Goal: Find specific page/section: Find specific page/section

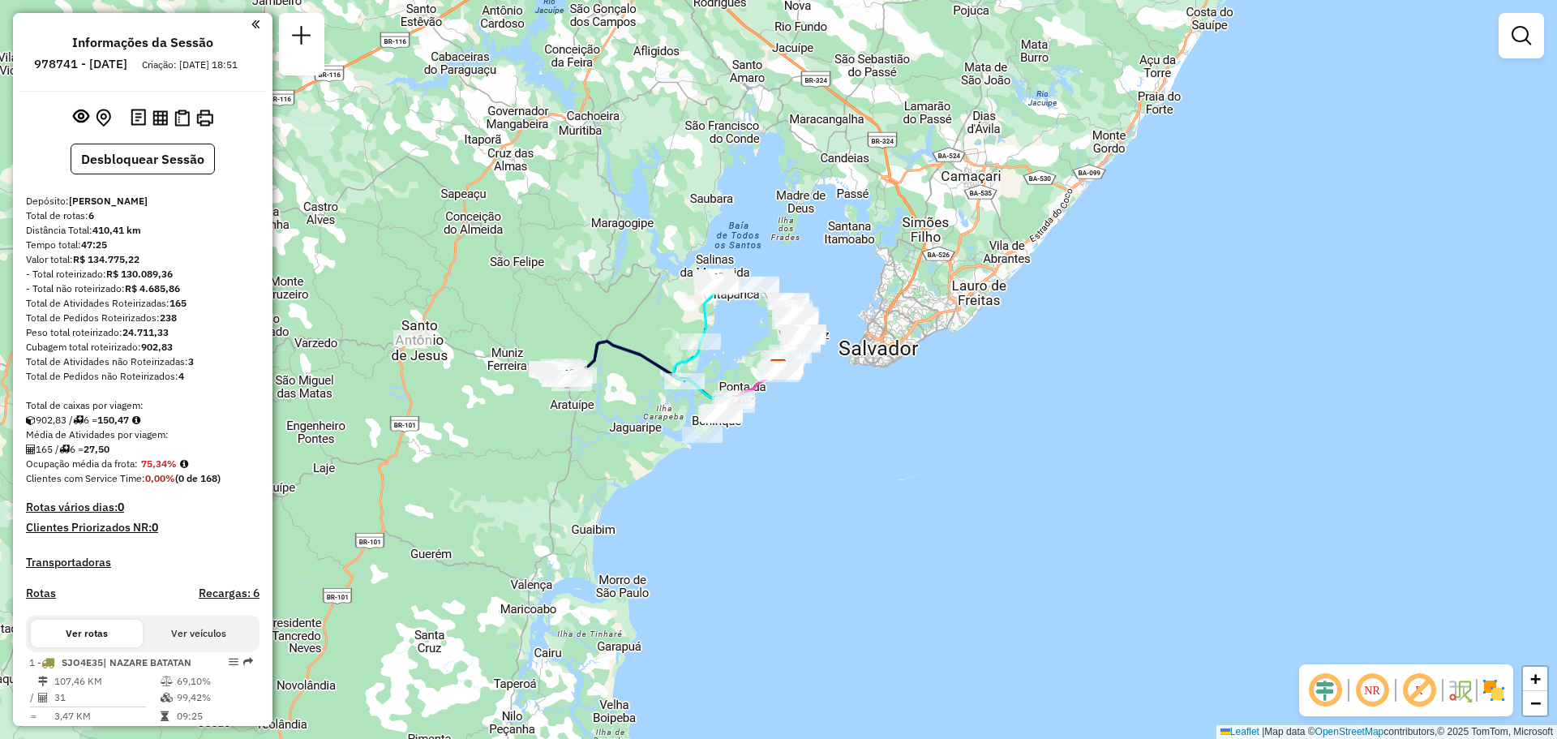
click at [739, 497] on div "Janela de atendimento Grade de atendimento Capacidade Transportadoras Veículos …" at bounding box center [778, 369] width 1557 height 739
click at [301, 32] on em at bounding box center [301, 35] width 19 height 19
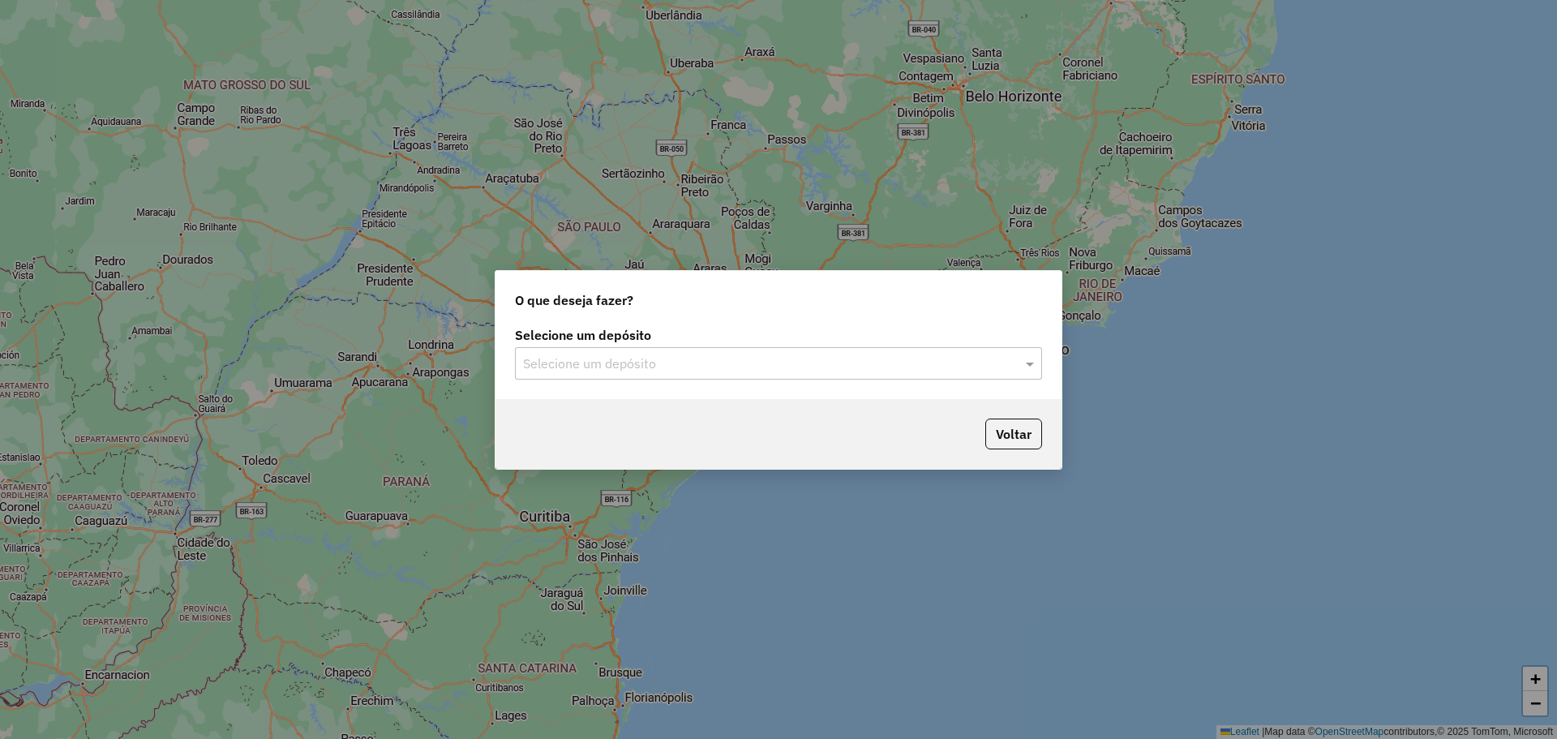
click at [581, 360] on input "text" at bounding box center [762, 363] width 478 height 19
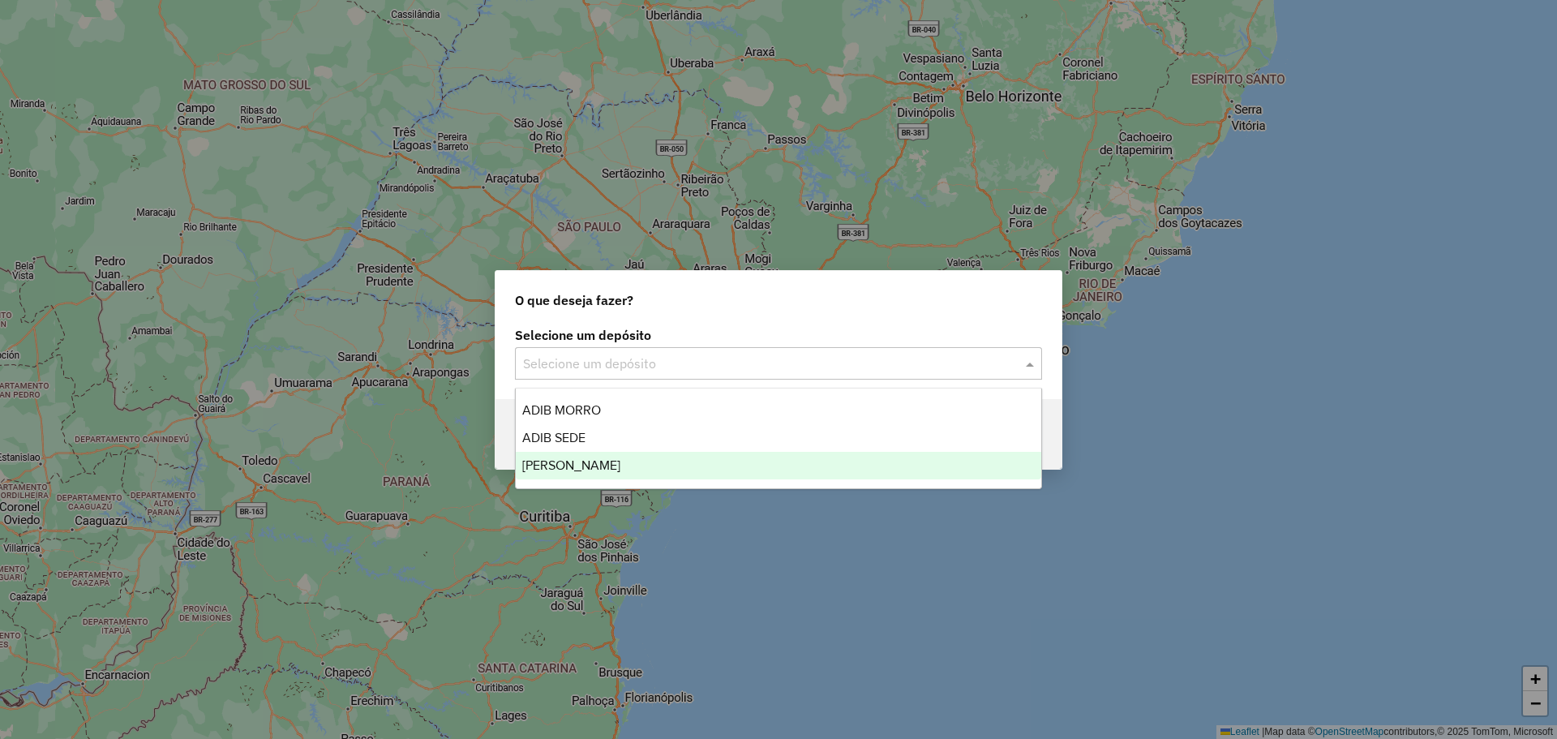
click at [599, 464] on span "[PERSON_NAME]" at bounding box center [571, 465] width 98 height 14
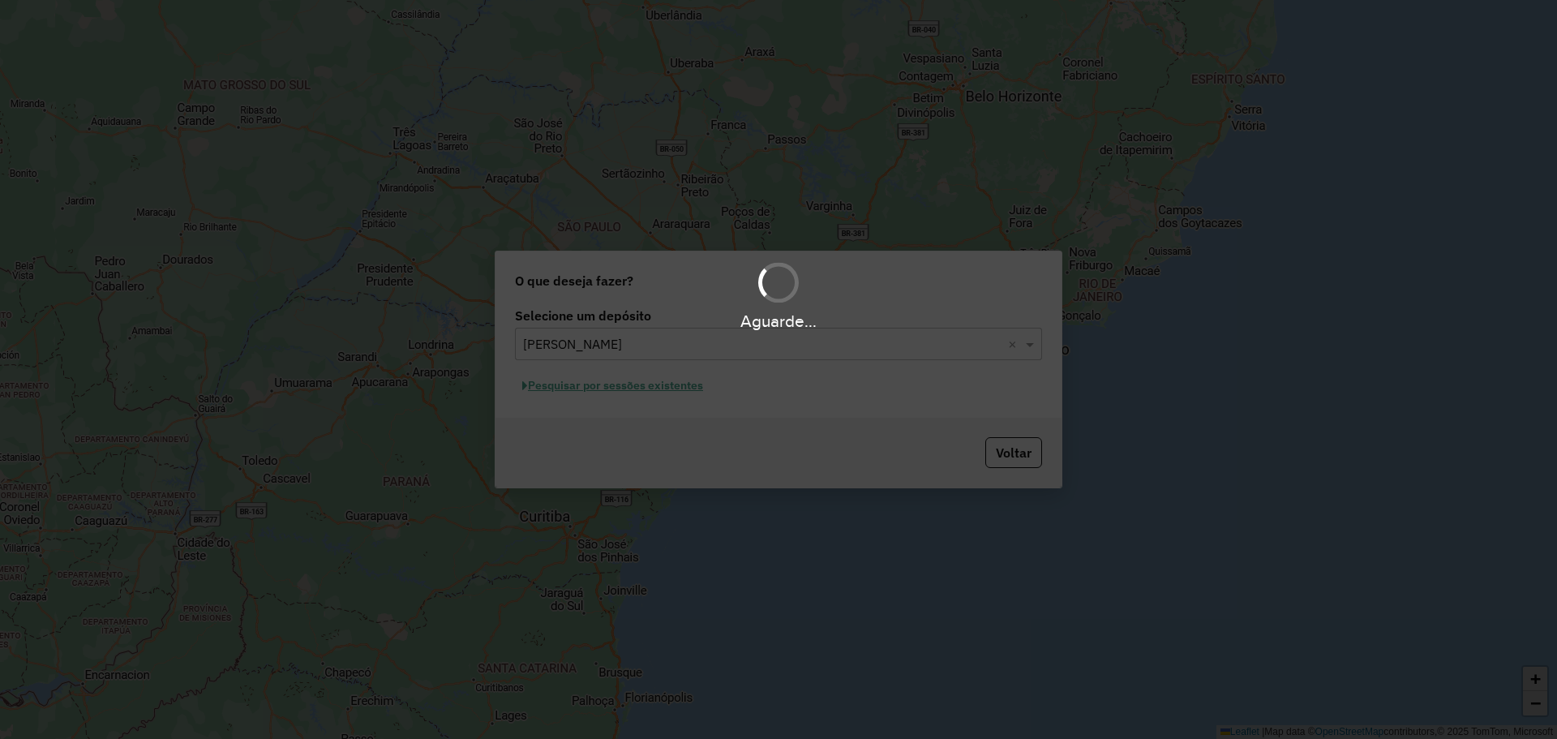
click at [639, 388] on div "Aguarde..." at bounding box center [778, 369] width 1557 height 739
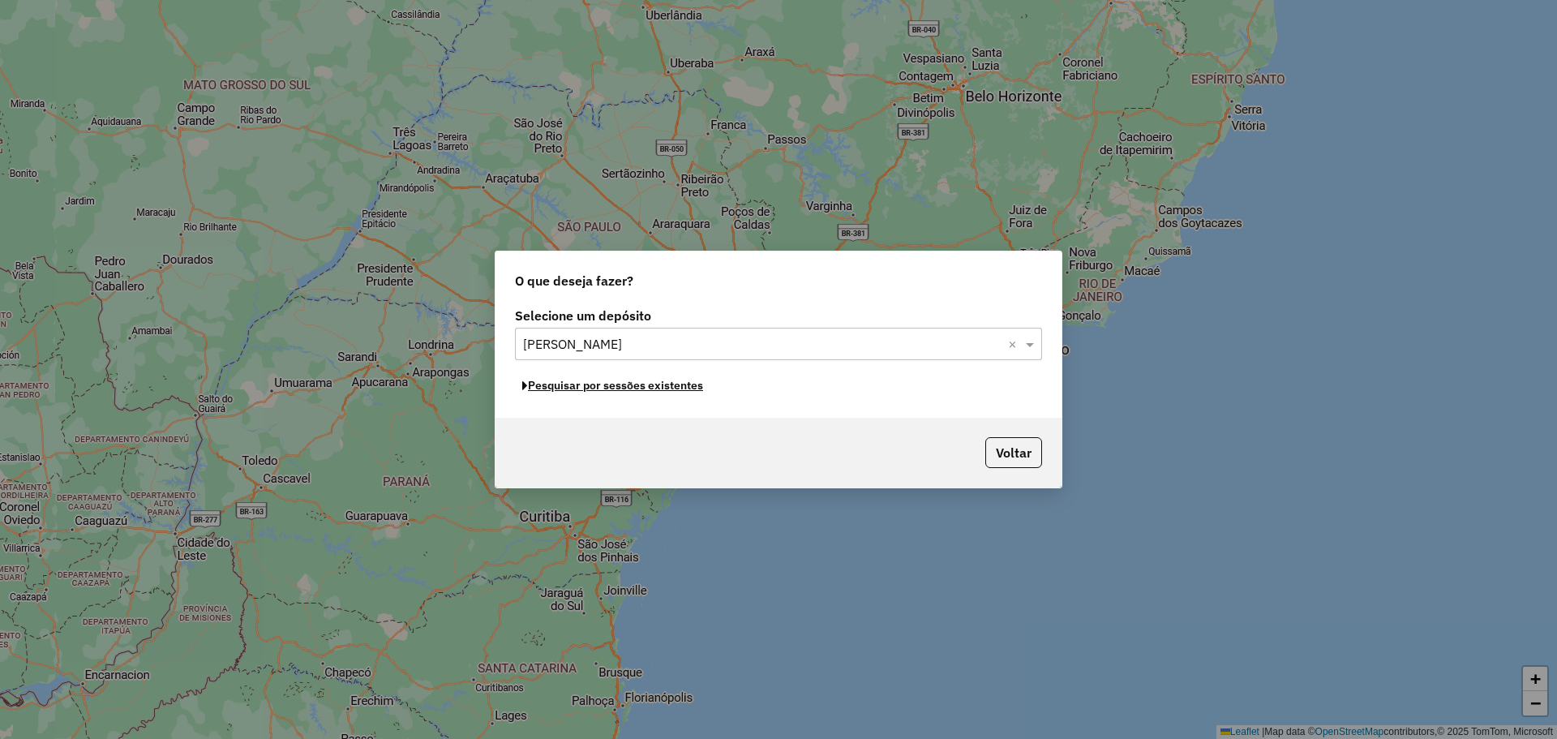
click at [639, 388] on button "Pesquisar por sessões existentes" at bounding box center [612, 385] width 195 height 25
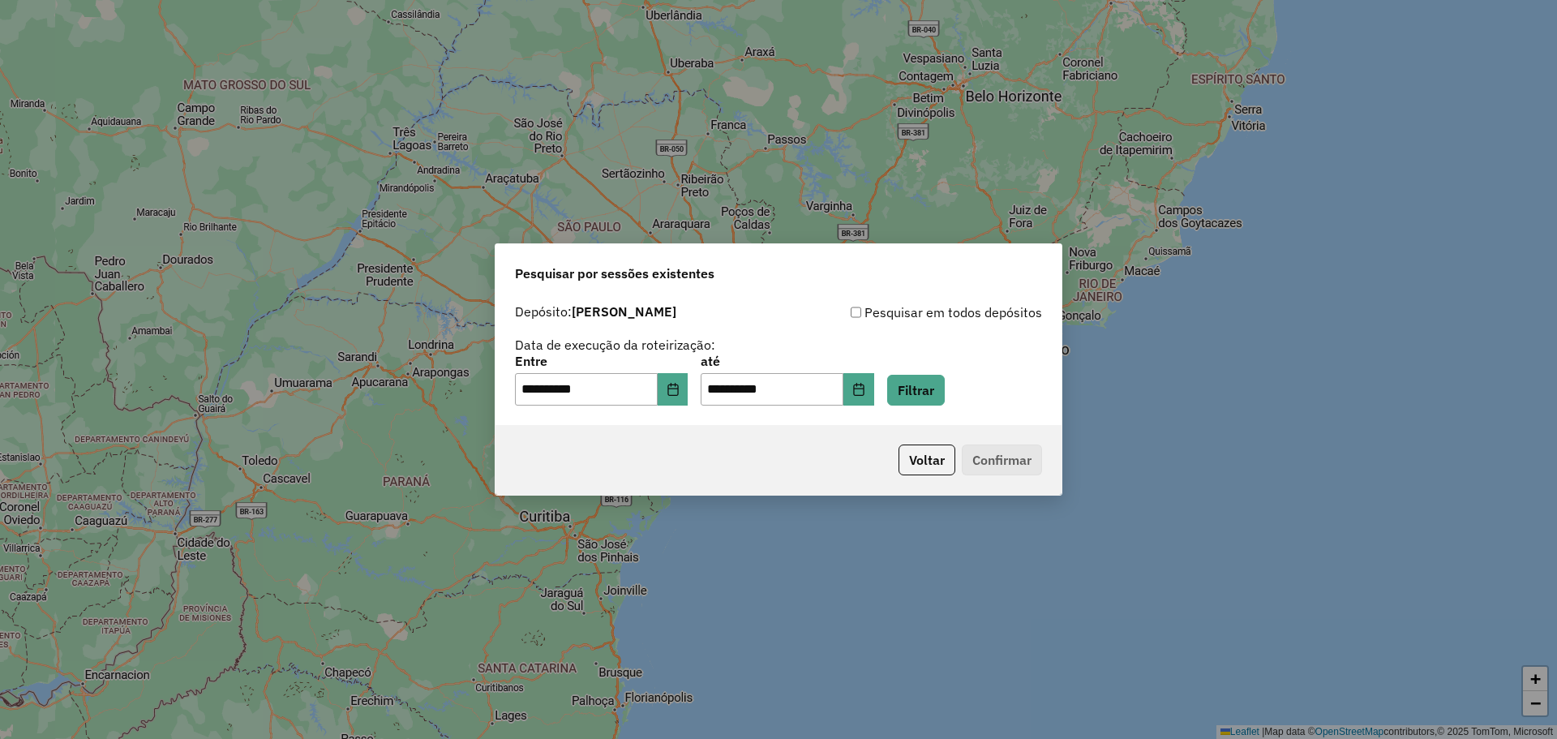
click at [970, 389] on div "**********" at bounding box center [778, 380] width 527 height 50
click at [945, 396] on button "Filtrar" at bounding box center [916, 390] width 58 height 31
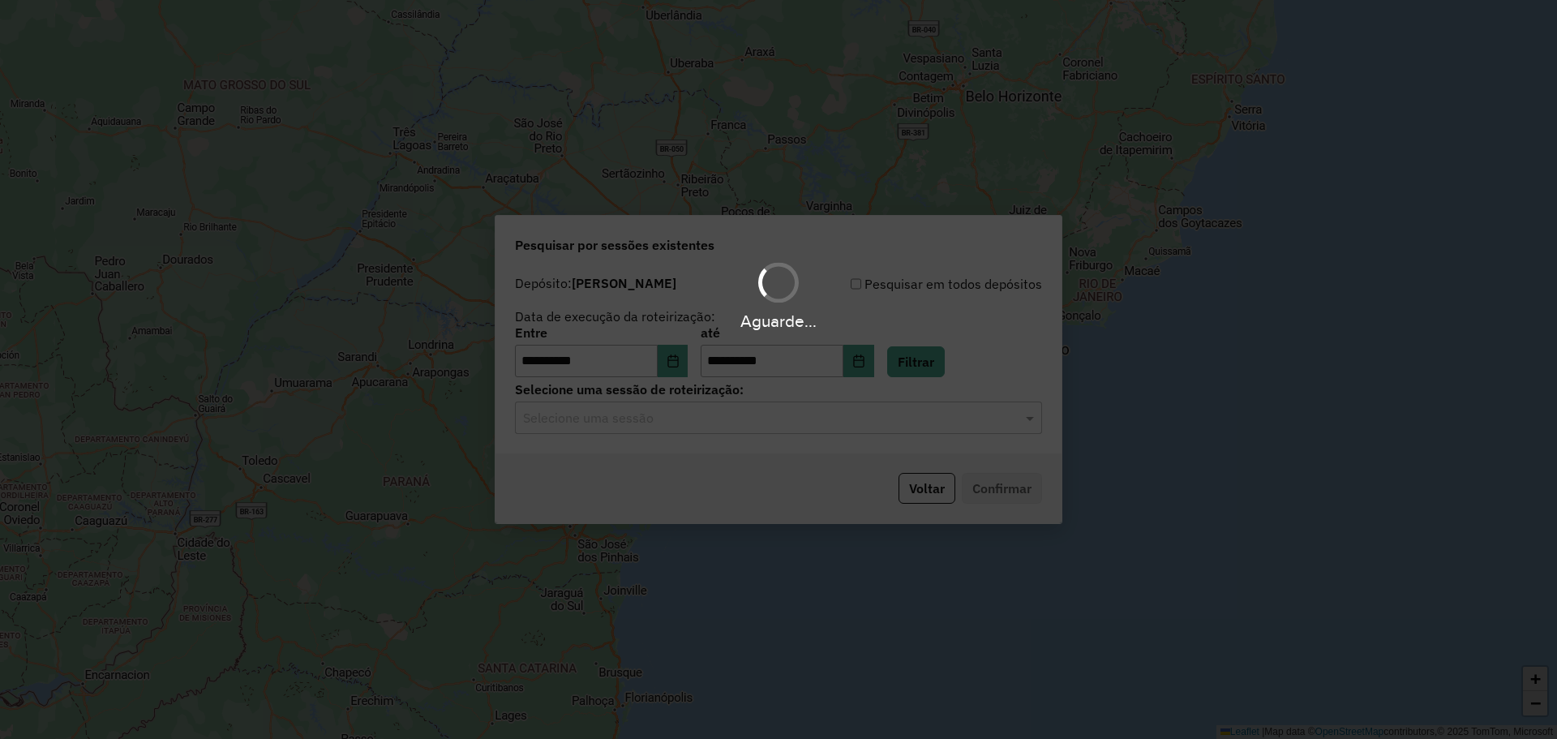
click at [677, 405] on div "Aguarde..." at bounding box center [778, 369] width 1557 height 739
click at [671, 410] on input "text" at bounding box center [762, 418] width 478 height 19
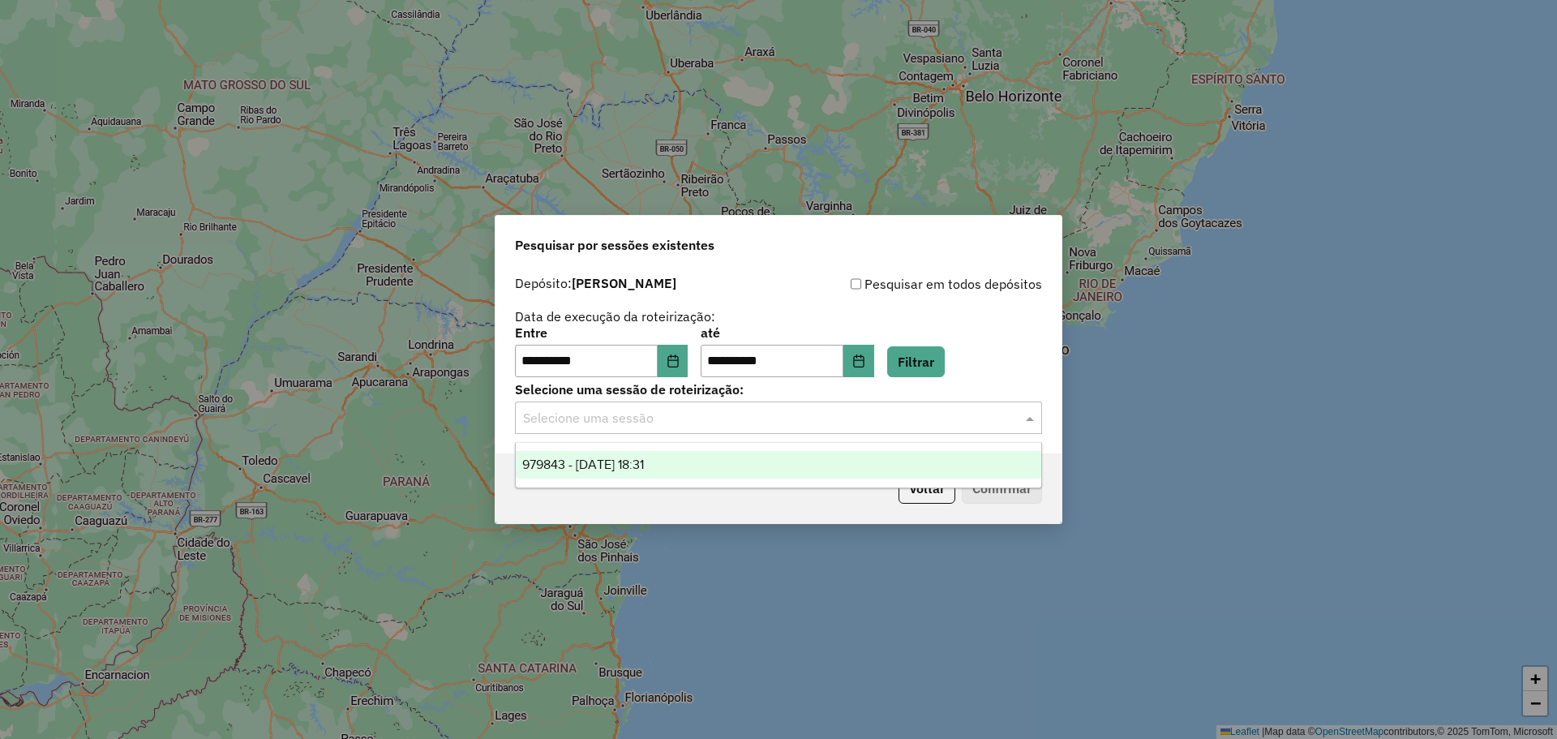
click at [644, 466] on span "979843 - 15/08/2025 18:31" at bounding box center [583, 464] width 122 height 14
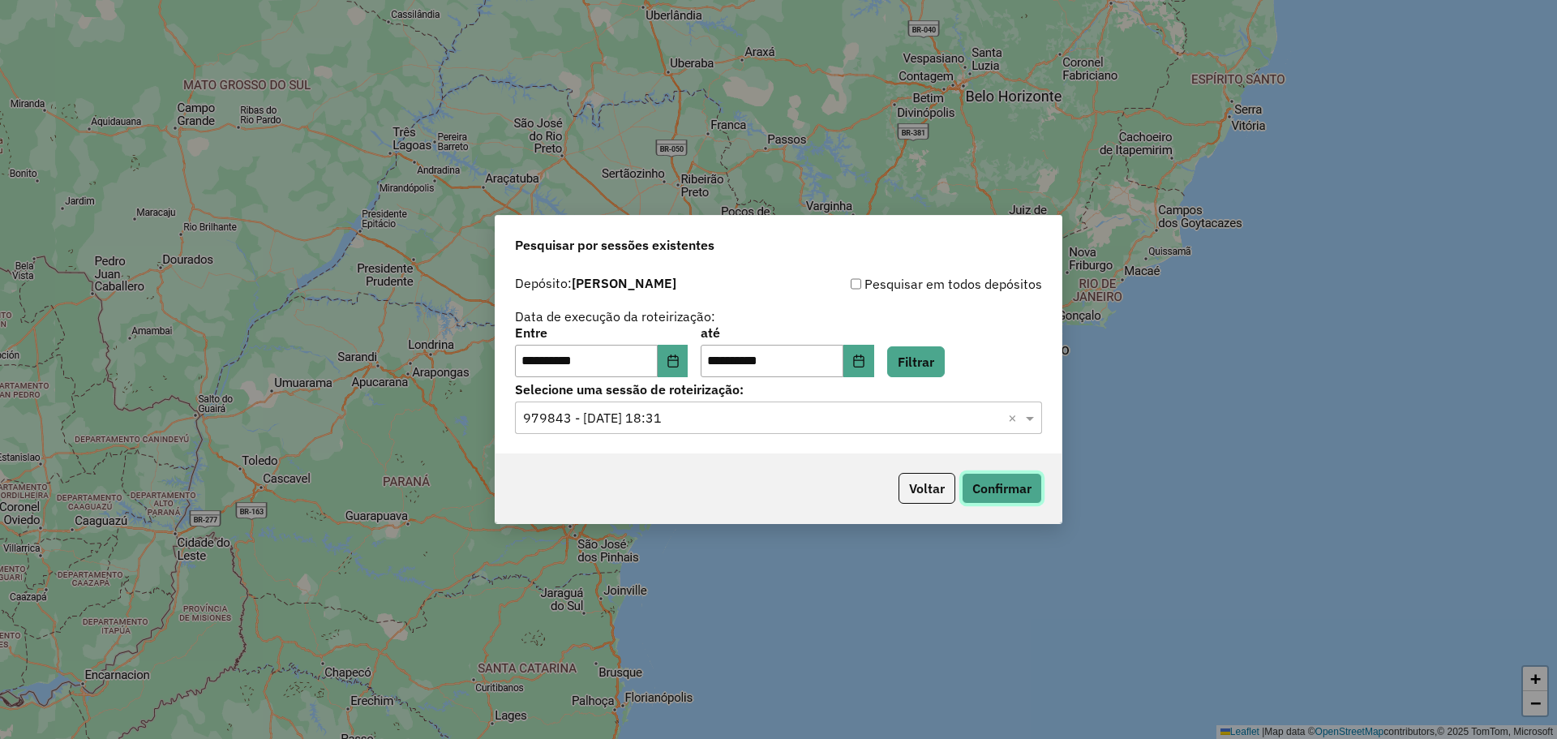
click at [1023, 483] on button "Confirmar" at bounding box center [1002, 488] width 80 height 31
click at [678, 355] on icon "Choose Date" at bounding box center [673, 360] width 13 height 13
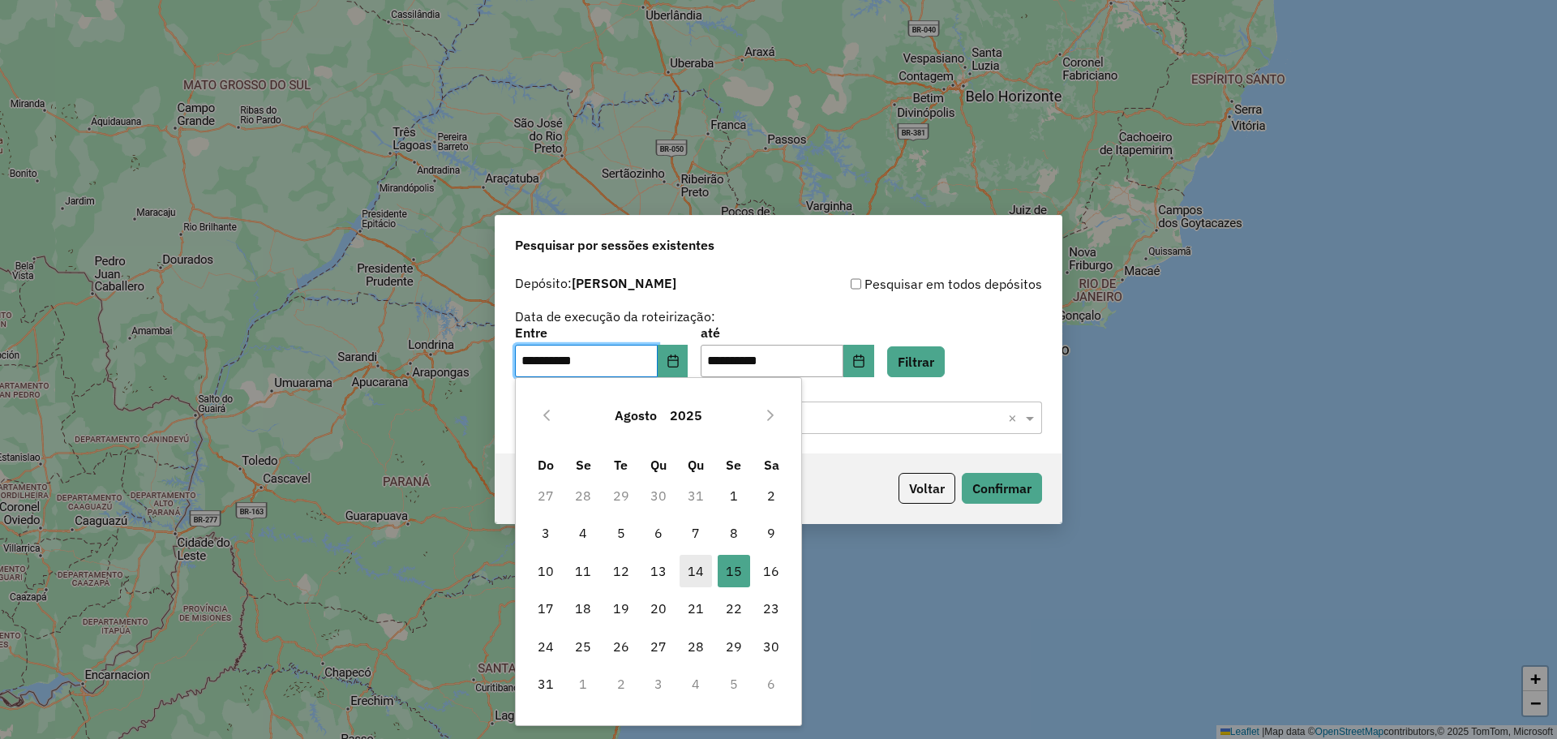
click at [702, 569] on span "14" at bounding box center [696, 571] width 32 height 32
type input "**********"
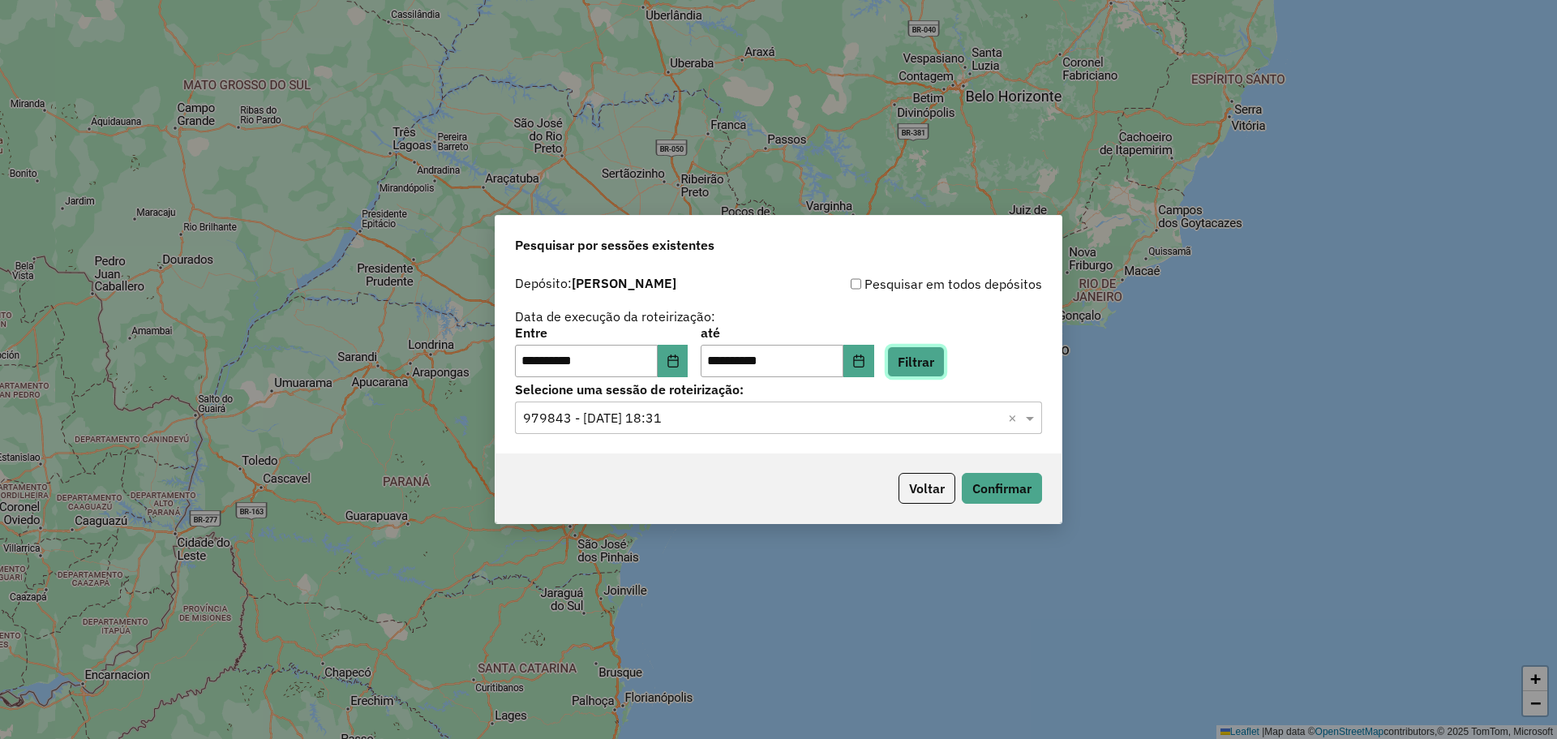
click at [945, 366] on button "Filtrar" at bounding box center [916, 361] width 58 height 31
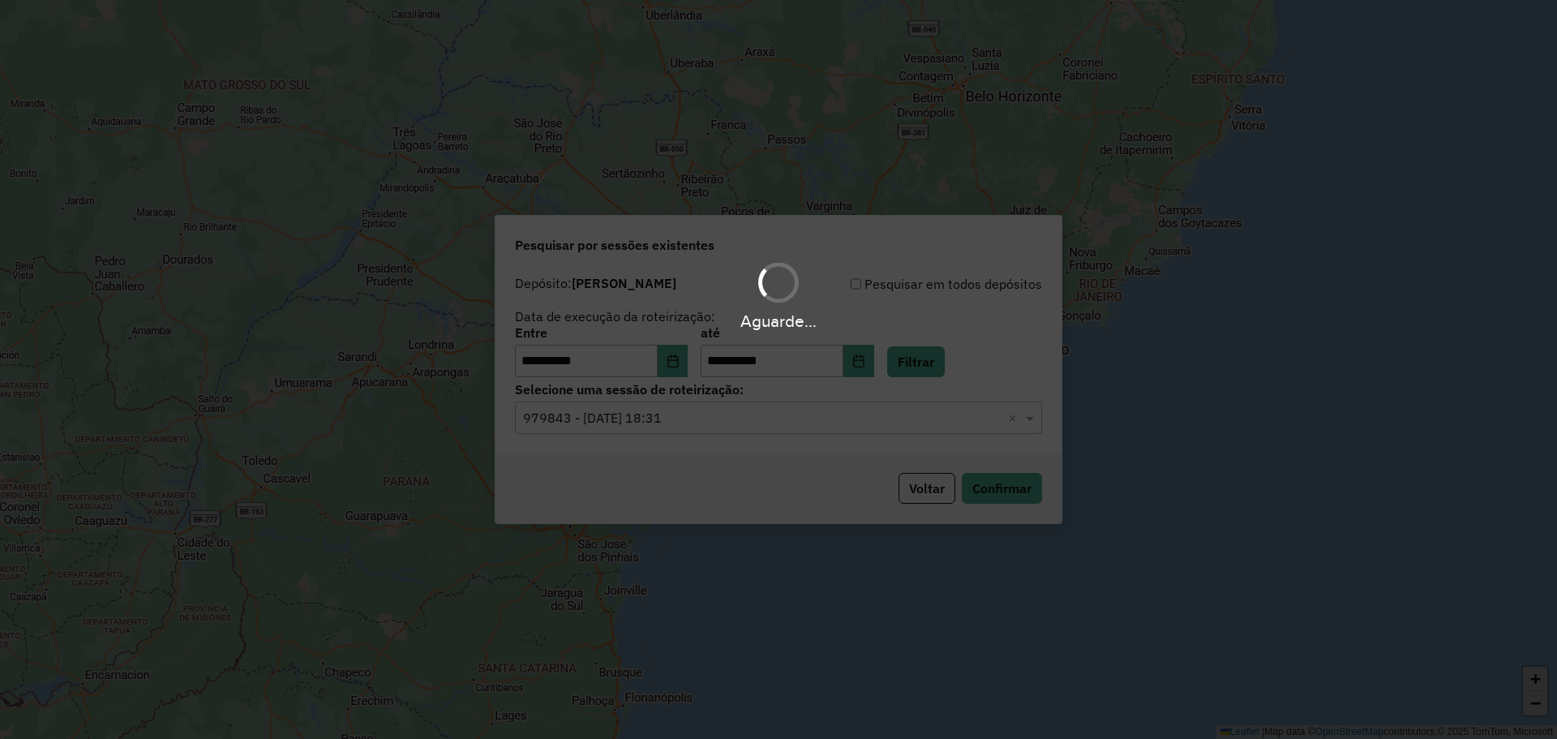
click at [659, 430] on div "Aguarde..." at bounding box center [778, 369] width 1557 height 739
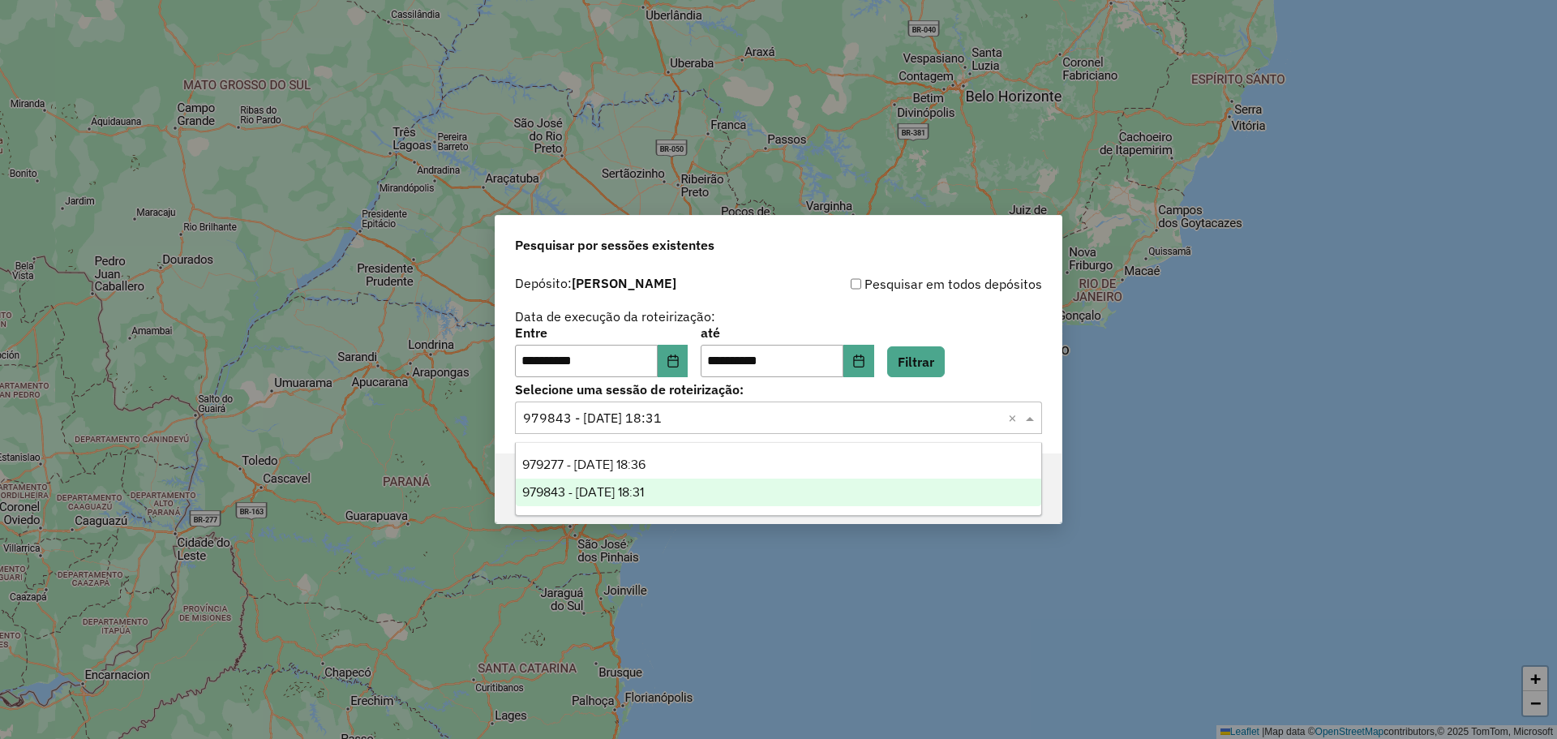
click at [664, 425] on input "text" at bounding box center [762, 418] width 478 height 19
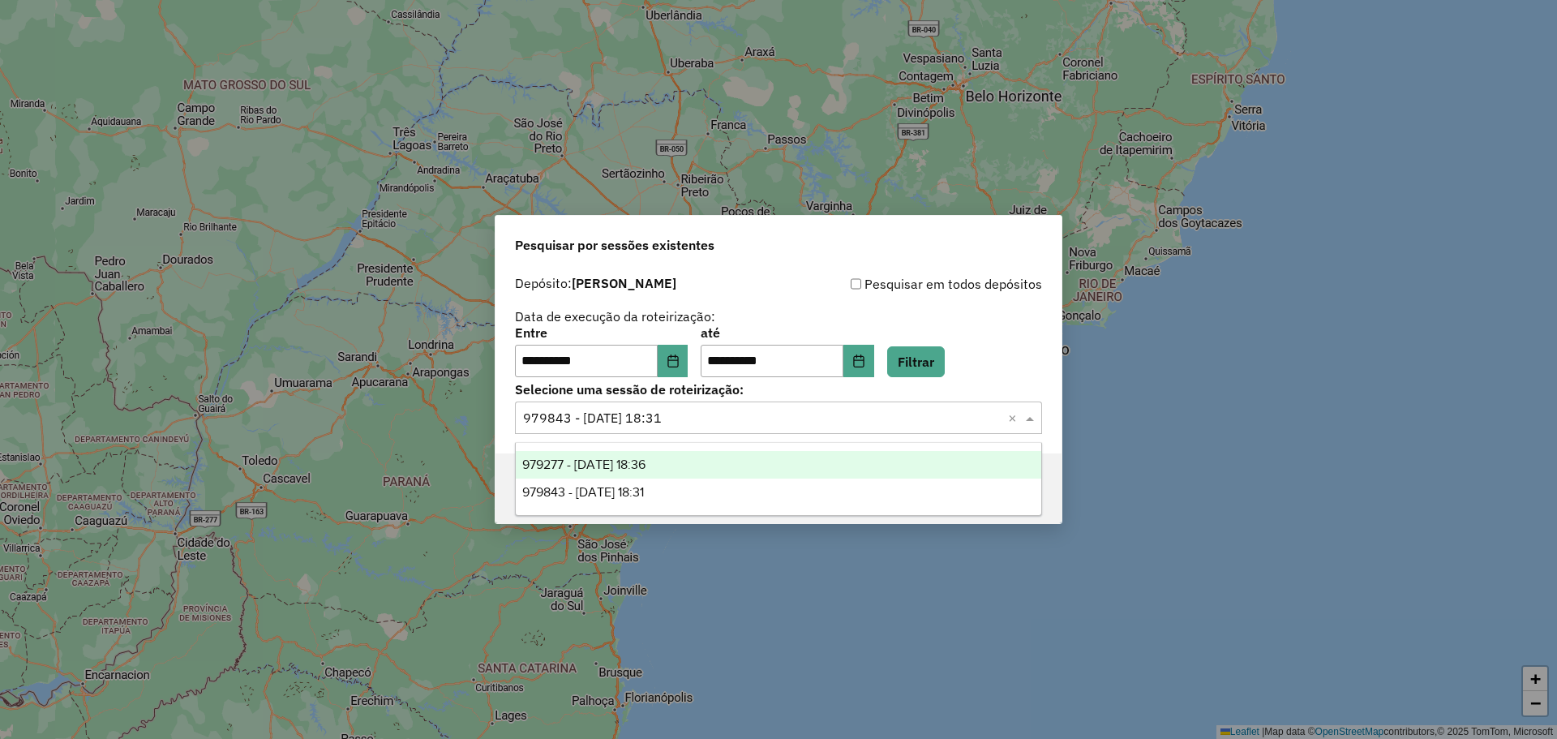
click at [643, 461] on span "979277 - 14/08/2025 18:36" at bounding box center [583, 464] width 123 height 14
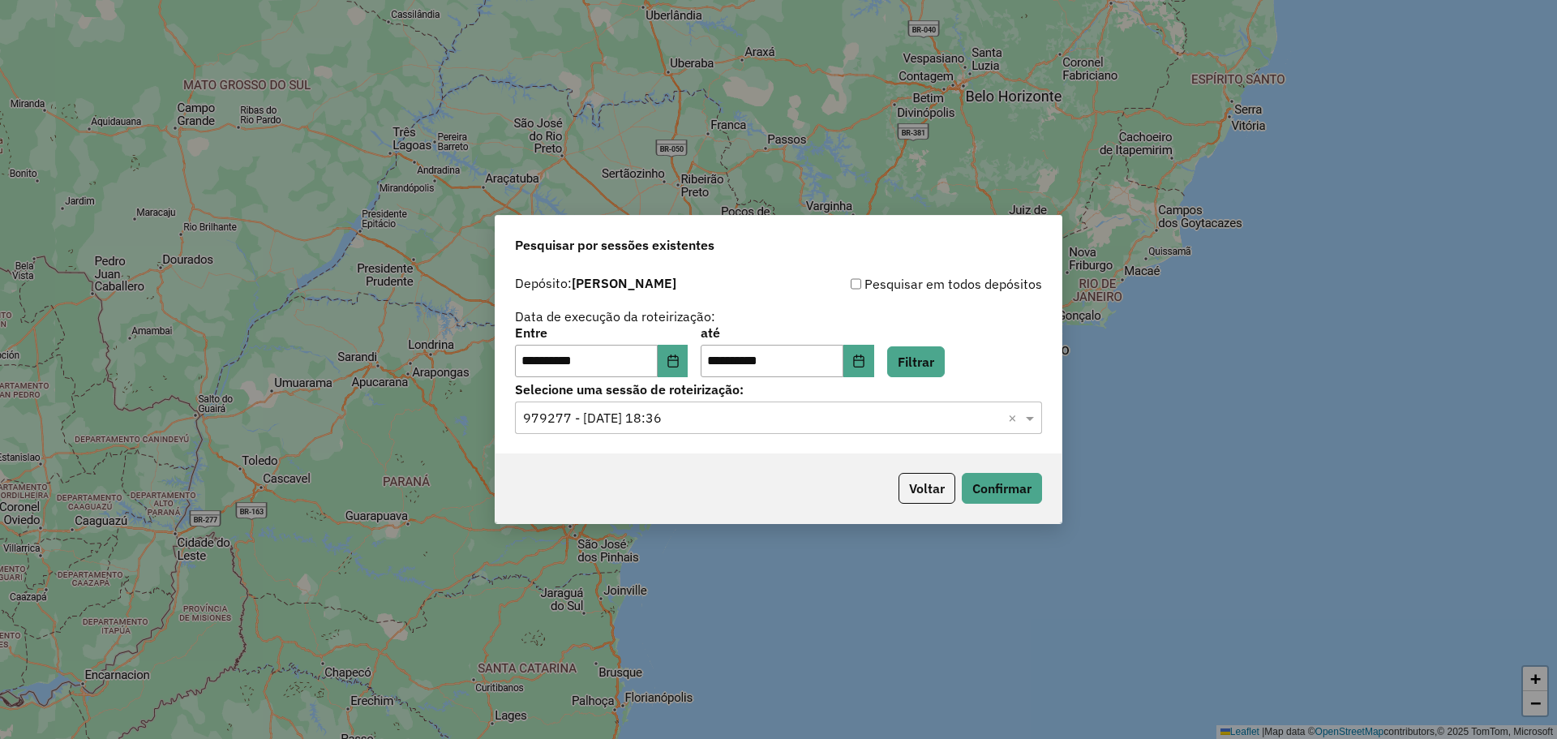
click at [1042, 489] on div "Voltar Confirmar" at bounding box center [779, 488] width 566 height 70
click at [1026, 487] on button "Confirmar" at bounding box center [1002, 488] width 80 height 31
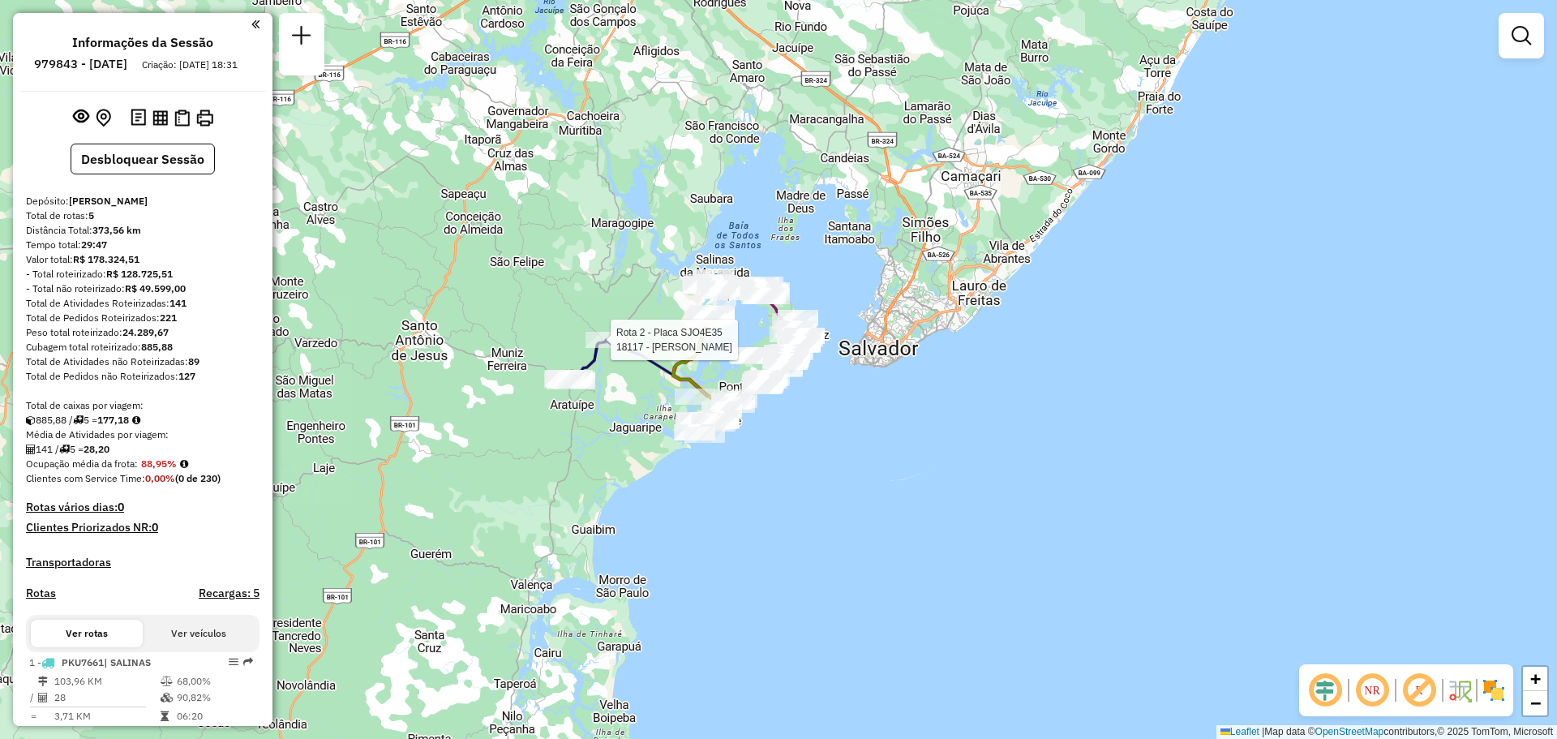
click at [639, 330] on div "Rota 2 - Placa SJO4E35 18117 - [PERSON_NAME] de atendimento Grade de atendiment…" at bounding box center [778, 369] width 1557 height 739
click at [639, 330] on div "Janela de atendimento Grade de atendimento Capacidade Transportadoras Veículos …" at bounding box center [778, 369] width 1557 height 739
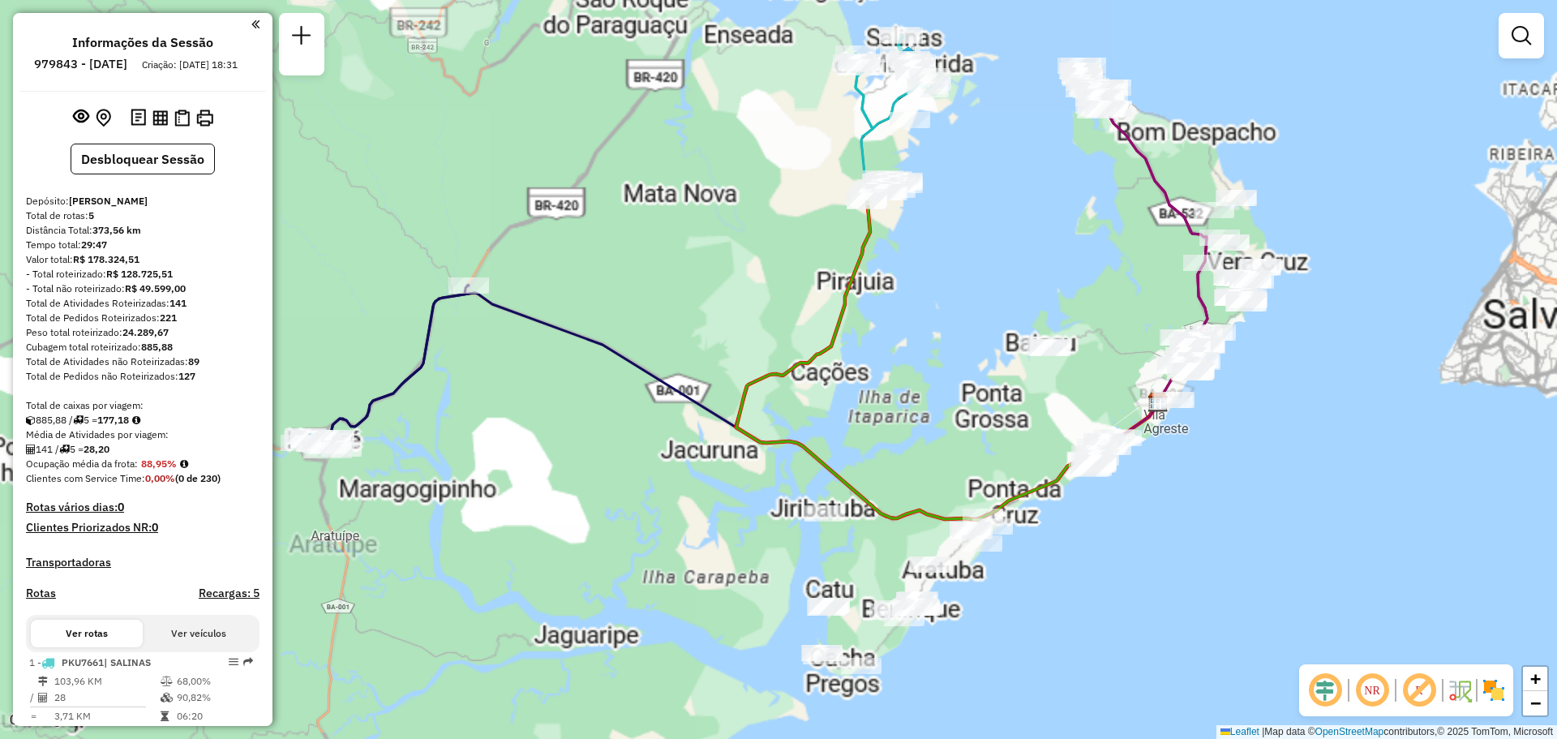
drag, startPoint x: 723, startPoint y: 354, endPoint x: 443, endPoint y: 382, distance: 281.2
click at [815, 273] on div "Janela de atendimento Grade de atendimento Capacidade Transportadoras Veículos …" at bounding box center [778, 369] width 1557 height 739
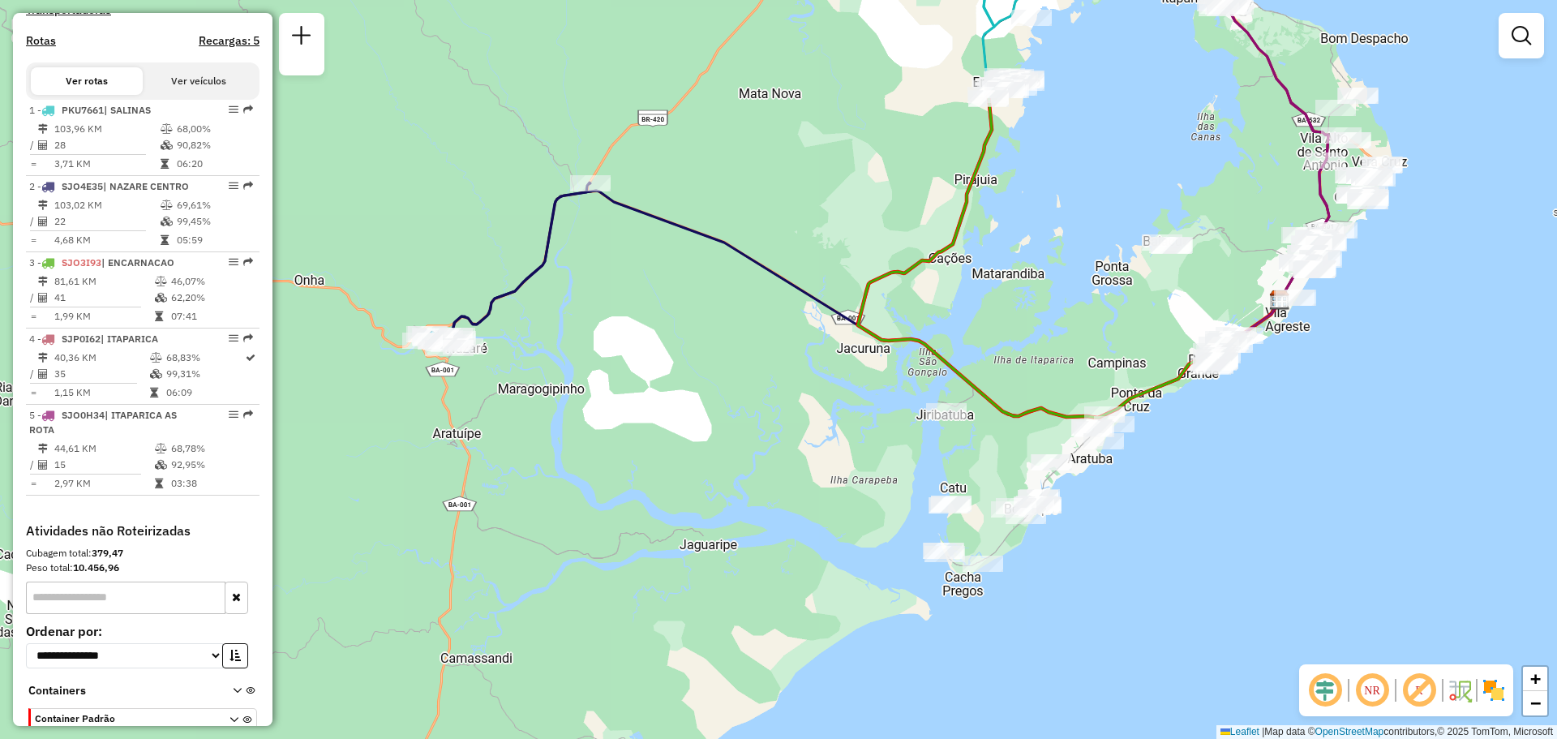
scroll to position [620, 0]
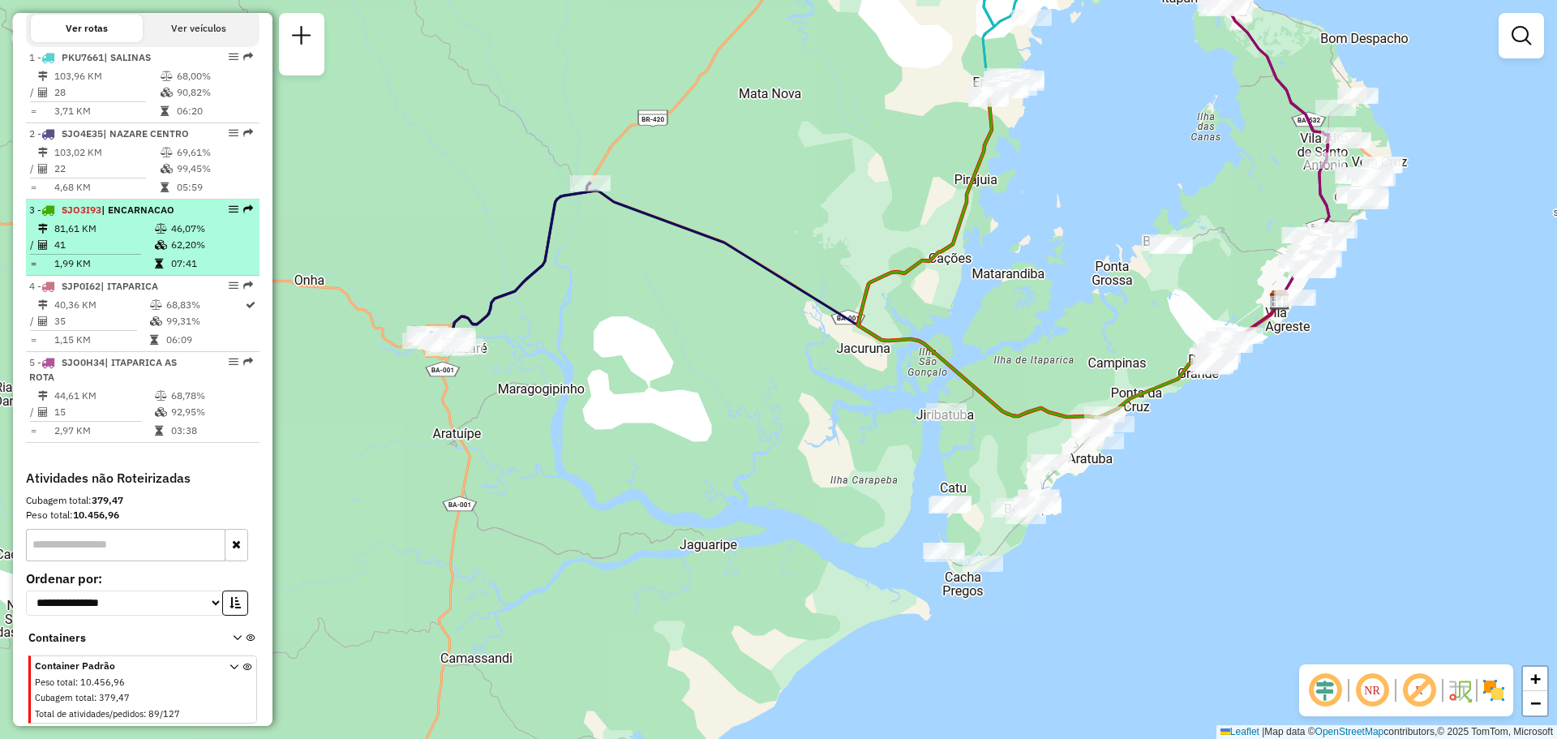
click at [165, 225] on td at bounding box center [162, 229] width 16 height 16
select select "**********"
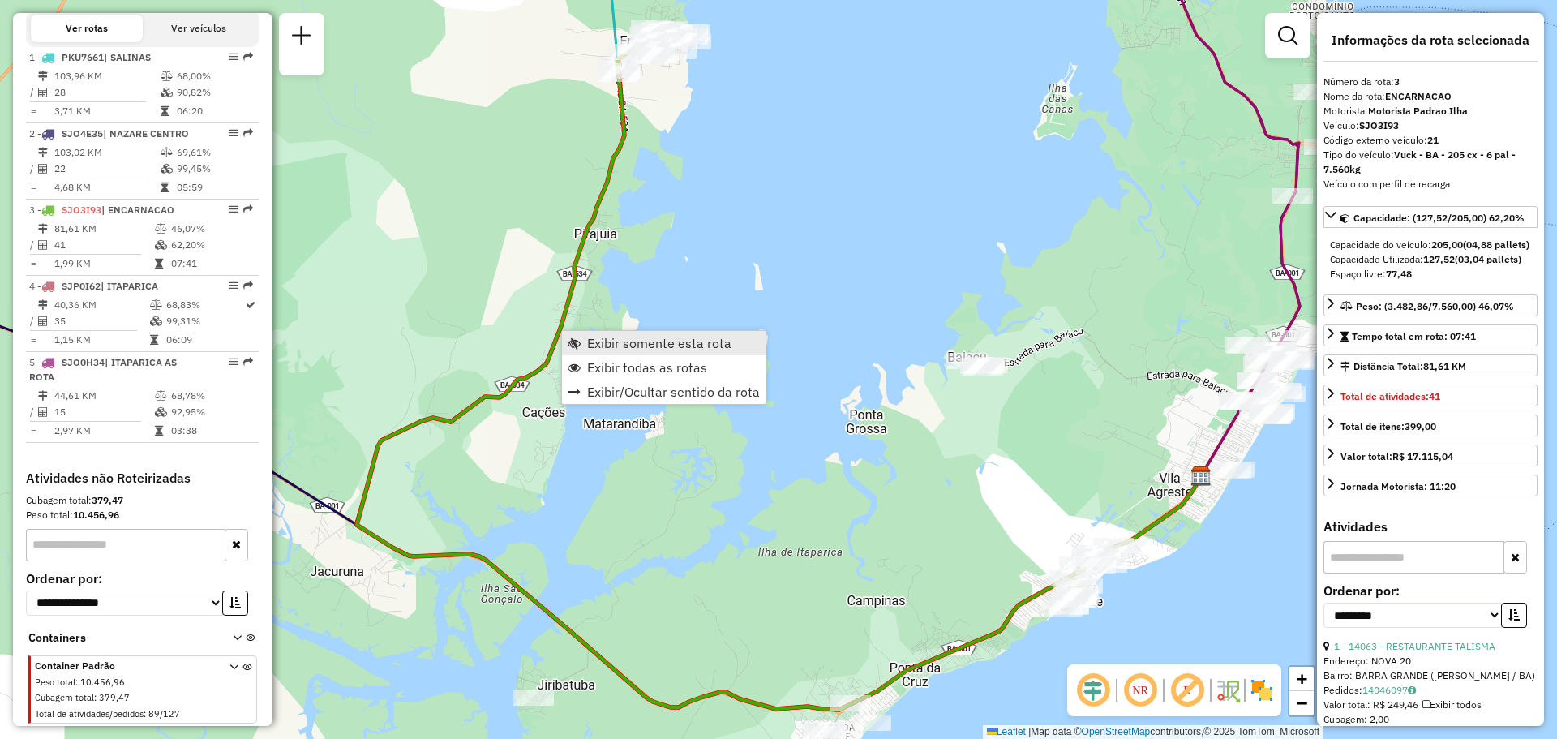
click at [585, 341] on link "Exibir somente esta rota" at bounding box center [664, 343] width 204 height 24
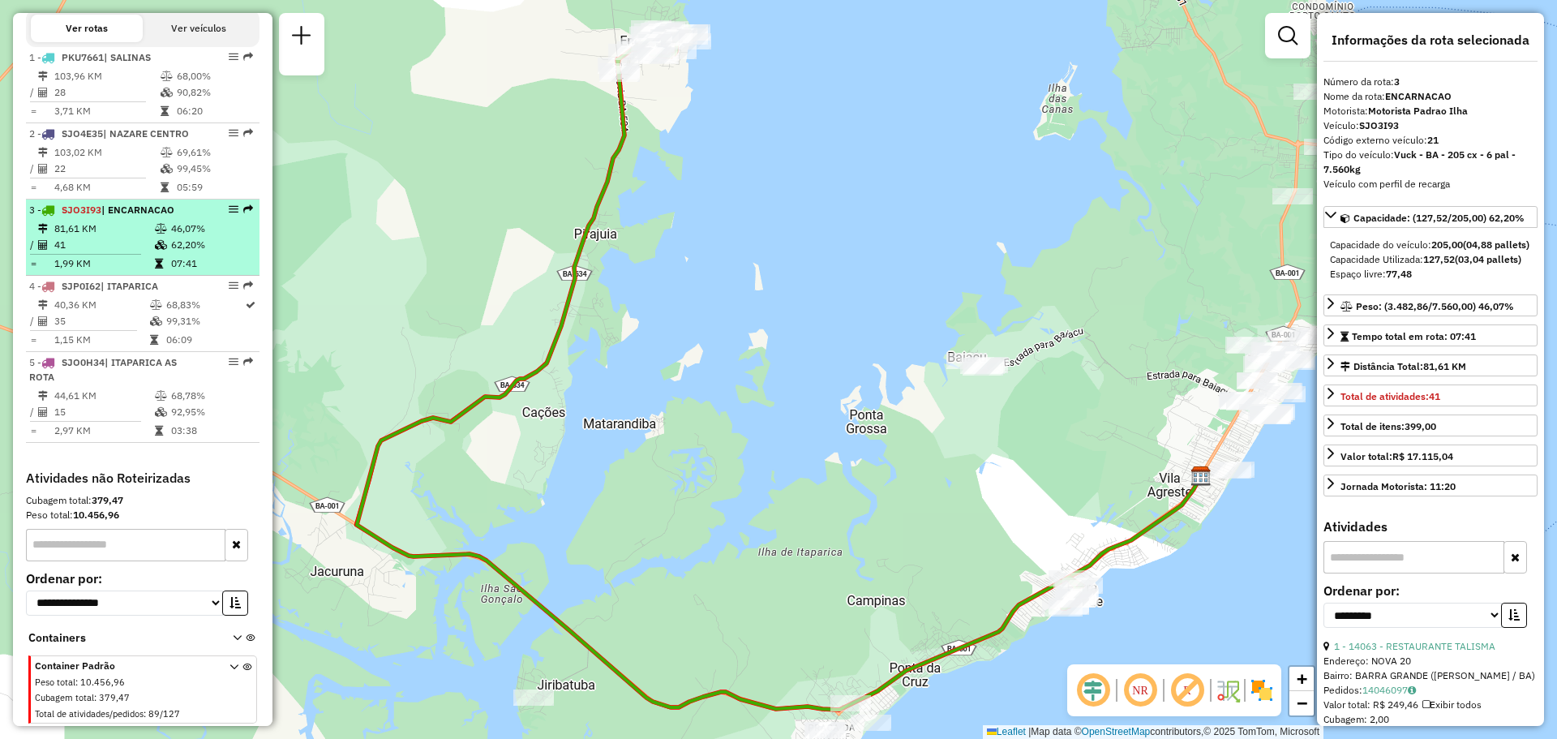
click at [155, 226] on icon at bounding box center [161, 229] width 12 height 10
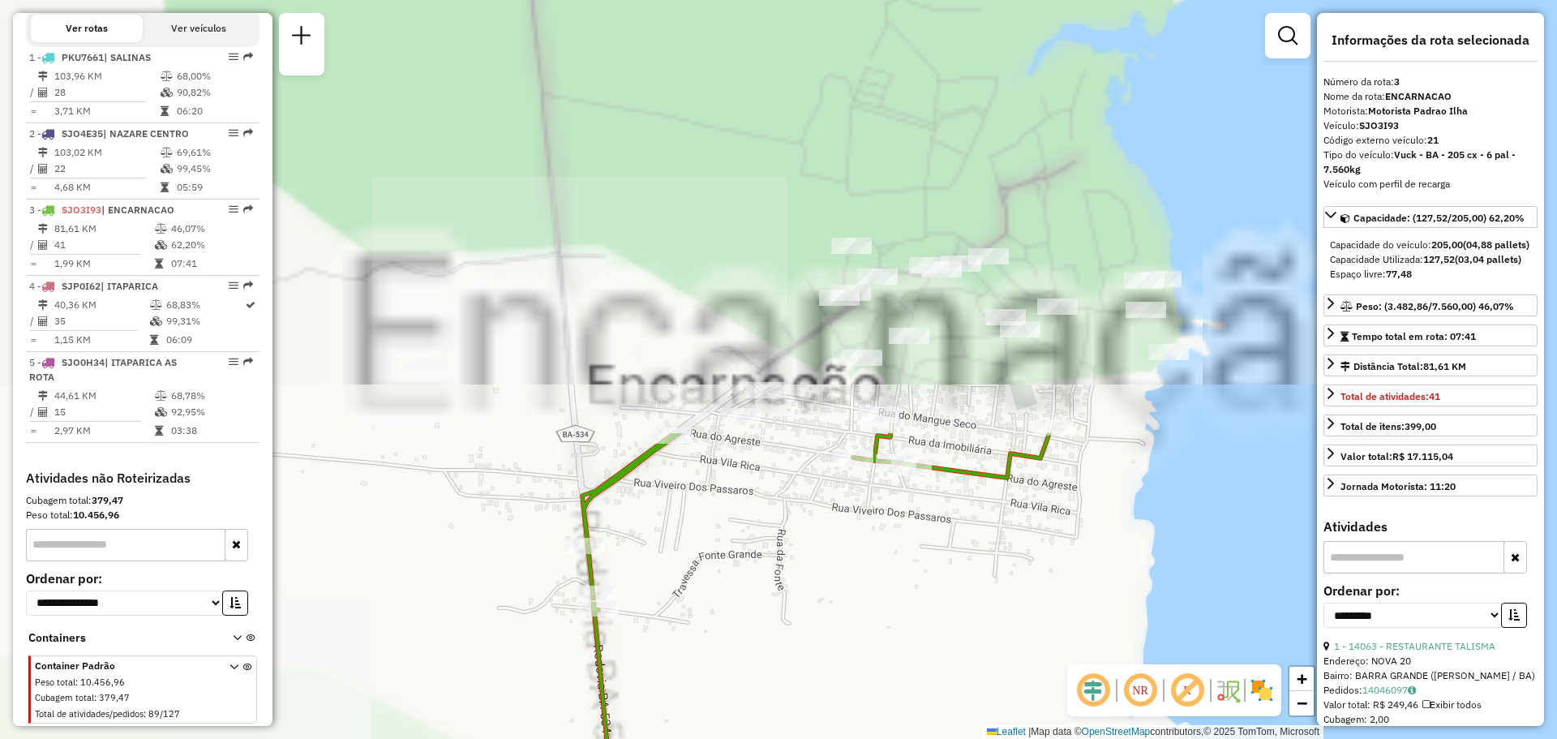
drag, startPoint x: 818, startPoint y: 161, endPoint x: 588, endPoint y: 668, distance: 556.8
click at [588, 668] on div "Janela de atendimento Grade de atendimento Capacidade Transportadoras Veículos …" at bounding box center [778, 369] width 1557 height 739
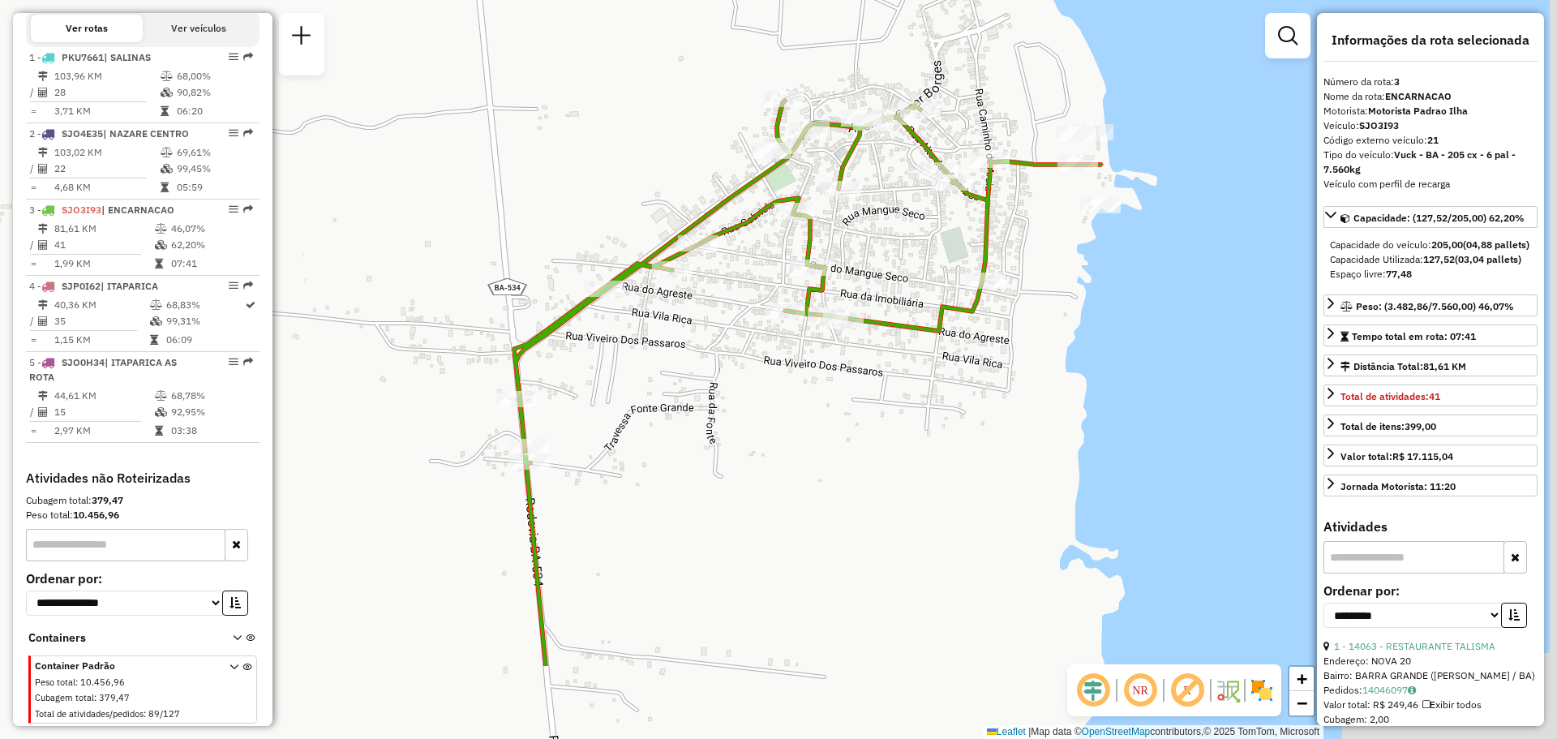
drag, startPoint x: 666, startPoint y: 641, endPoint x: 577, endPoint y: 461, distance: 200.6
click at [578, 461] on div "Janela de atendimento Grade de atendimento Capacidade Transportadoras Veículos …" at bounding box center [778, 369] width 1557 height 739
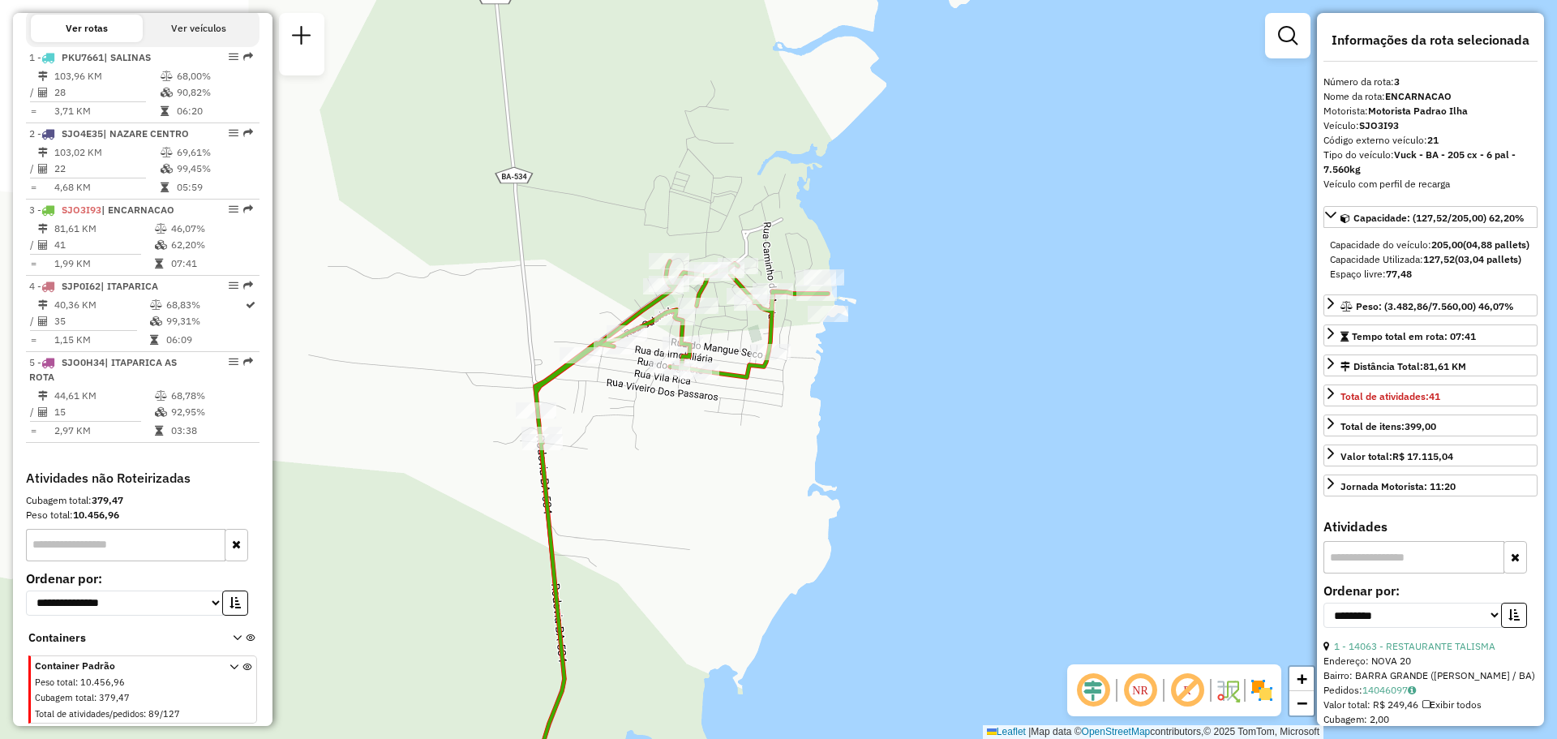
drag, startPoint x: 672, startPoint y: 463, endPoint x: 607, endPoint y: 168, distance: 302.1
click at [620, 230] on div "Janela de atendimento Grade de atendimento Capacidade Transportadoras Veículos …" at bounding box center [778, 369] width 1557 height 739
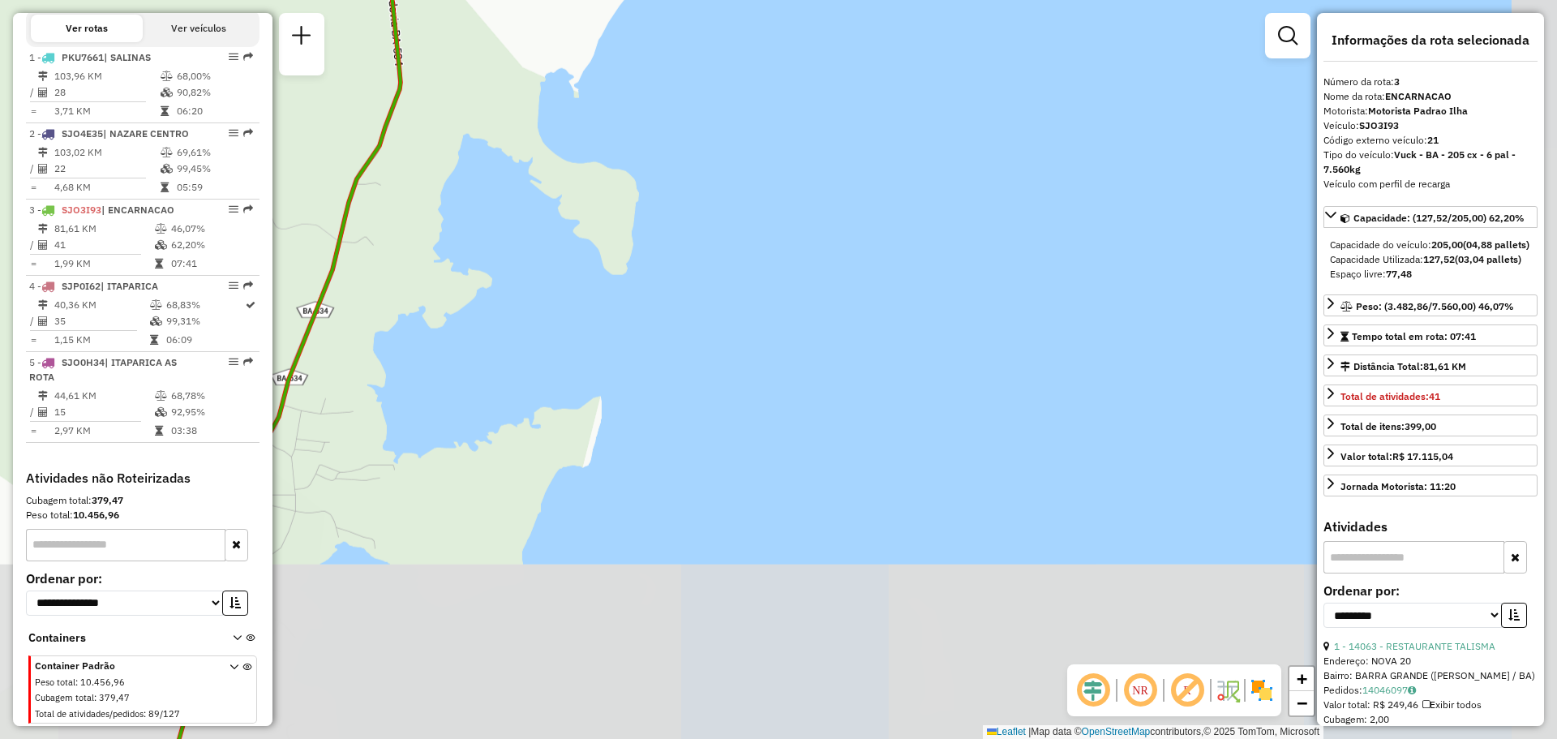
drag, startPoint x: 917, startPoint y: 457, endPoint x: 804, endPoint y: 285, distance: 206.0
click at [808, 302] on div "Janela de atendimento Grade de atendimento Capacidade Transportadoras Veículos …" at bounding box center [778, 369] width 1557 height 739
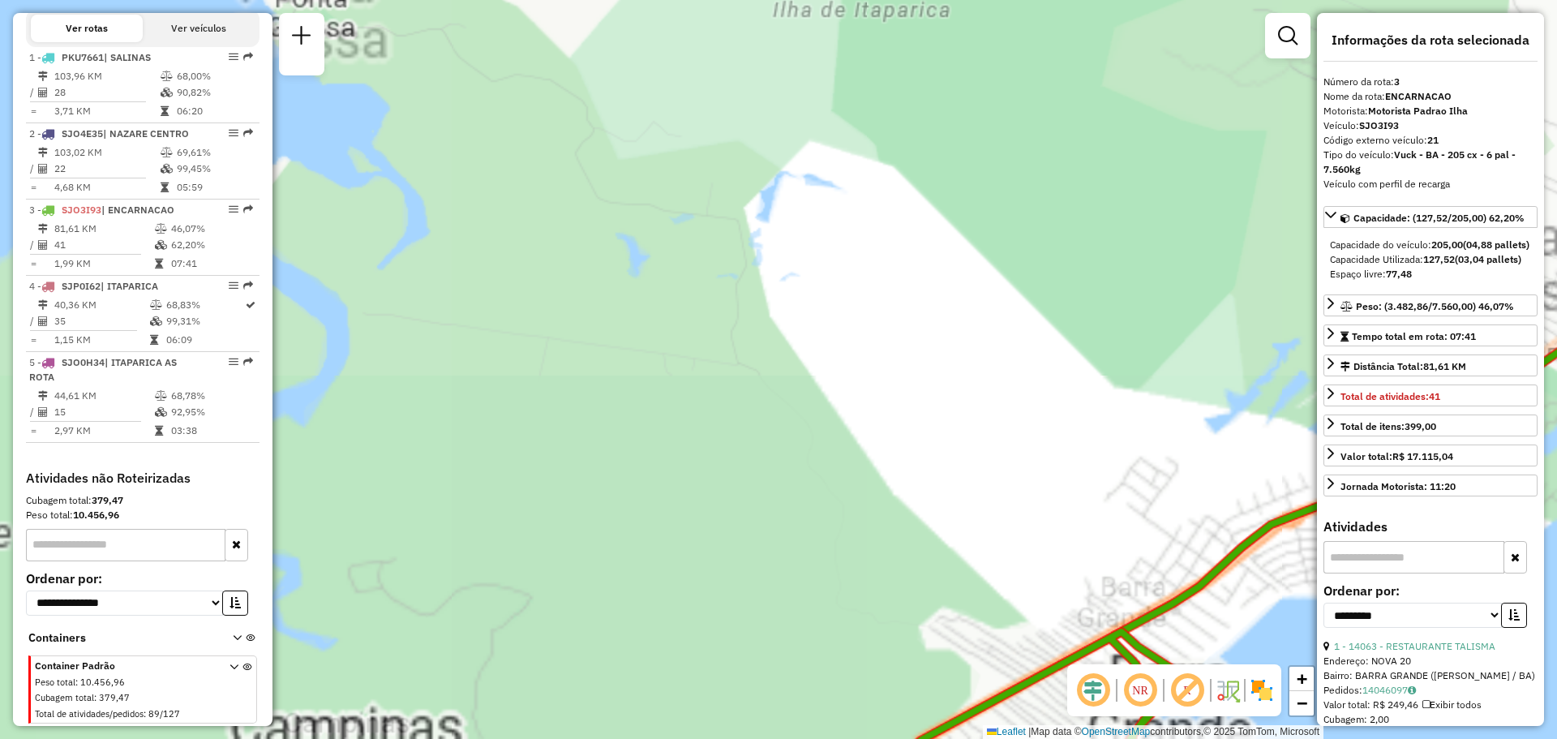
drag, startPoint x: 1015, startPoint y: 570, endPoint x: 814, endPoint y: 359, distance: 291.4
click at [813, 362] on div "Rota 3 - Placa SJO3I93 29104 - QUALIPAN Janela de atendimento Grade de atendime…" at bounding box center [778, 369] width 1557 height 739
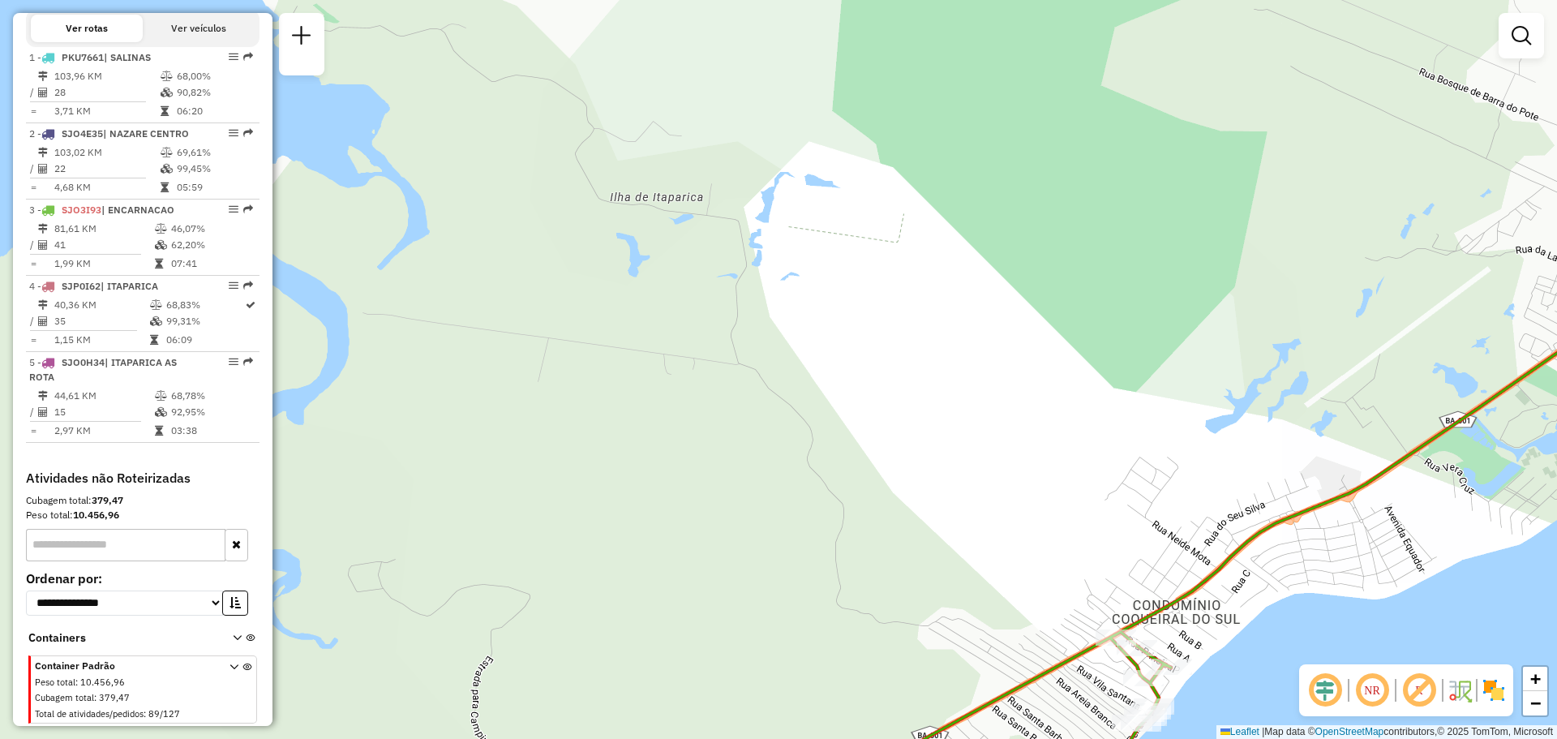
drag, startPoint x: 952, startPoint y: 491, endPoint x: 756, endPoint y: 215, distance: 338.5
click at [756, 216] on div "Janela de atendimento Grade de atendimento Capacidade Transportadoras Veículos …" at bounding box center [778, 369] width 1557 height 739
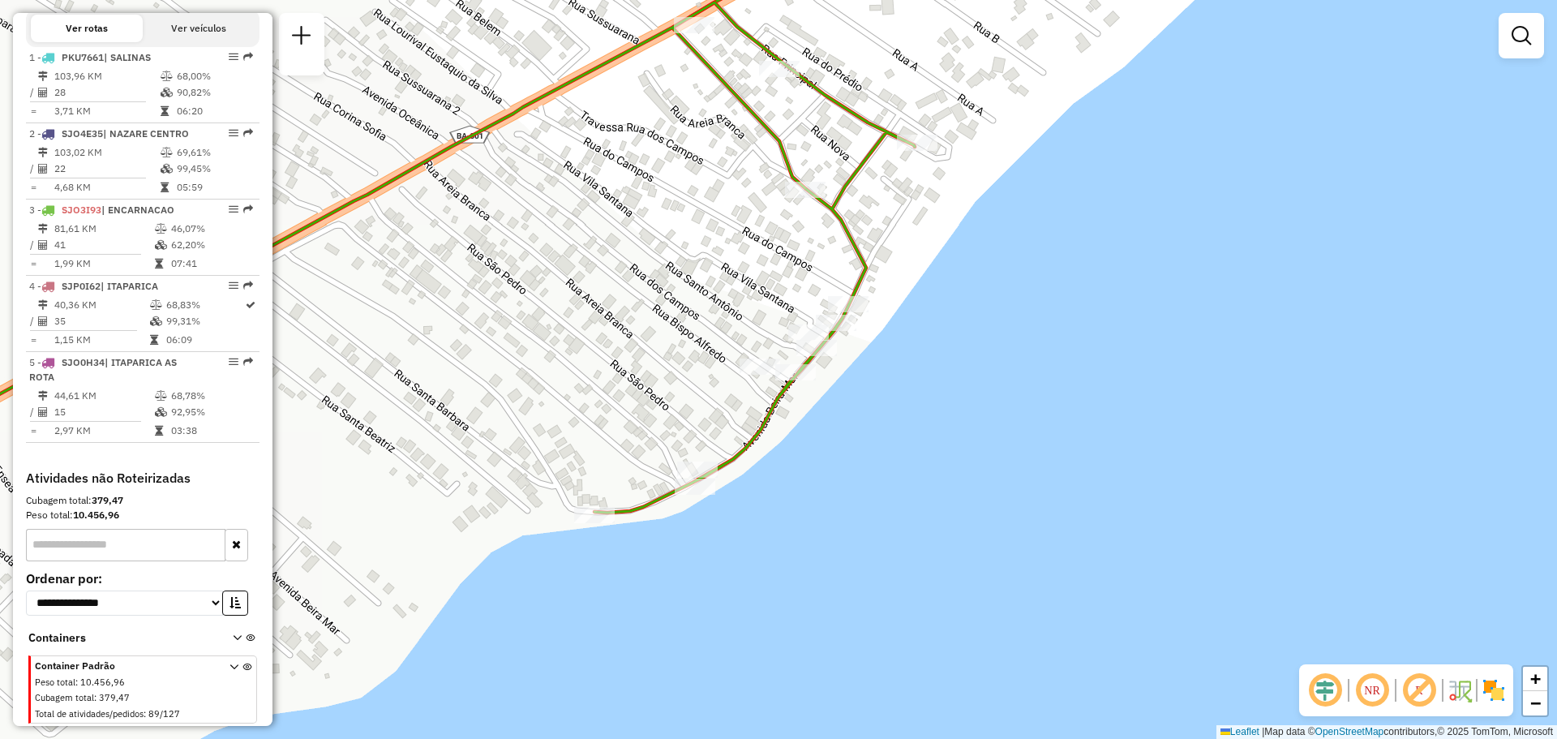
drag, startPoint x: 726, startPoint y: 163, endPoint x: 718, endPoint y: 225, distance: 63.0
click at [718, 225] on div "Rota 3 - Placa SJO3I93 1758 - BARRACA DO ADILSON Janela de atendimento Grade de…" at bounding box center [778, 369] width 1557 height 739
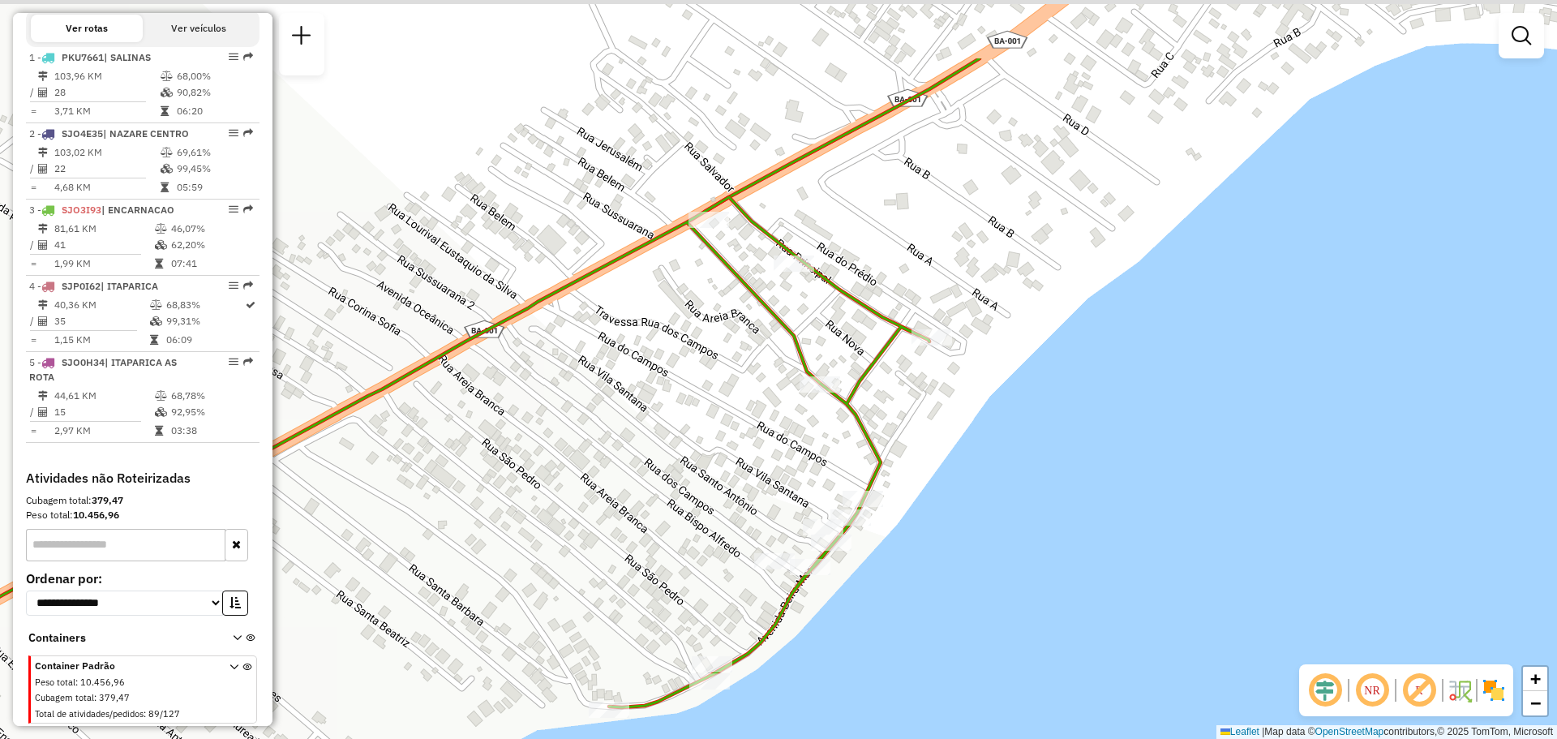
drag, startPoint x: 898, startPoint y: 165, endPoint x: 950, endPoint y: 343, distance: 185.0
click at [941, 333] on div "Janela de atendimento Grade de atendimento Capacidade Transportadoras Veículos …" at bounding box center [778, 369] width 1557 height 739
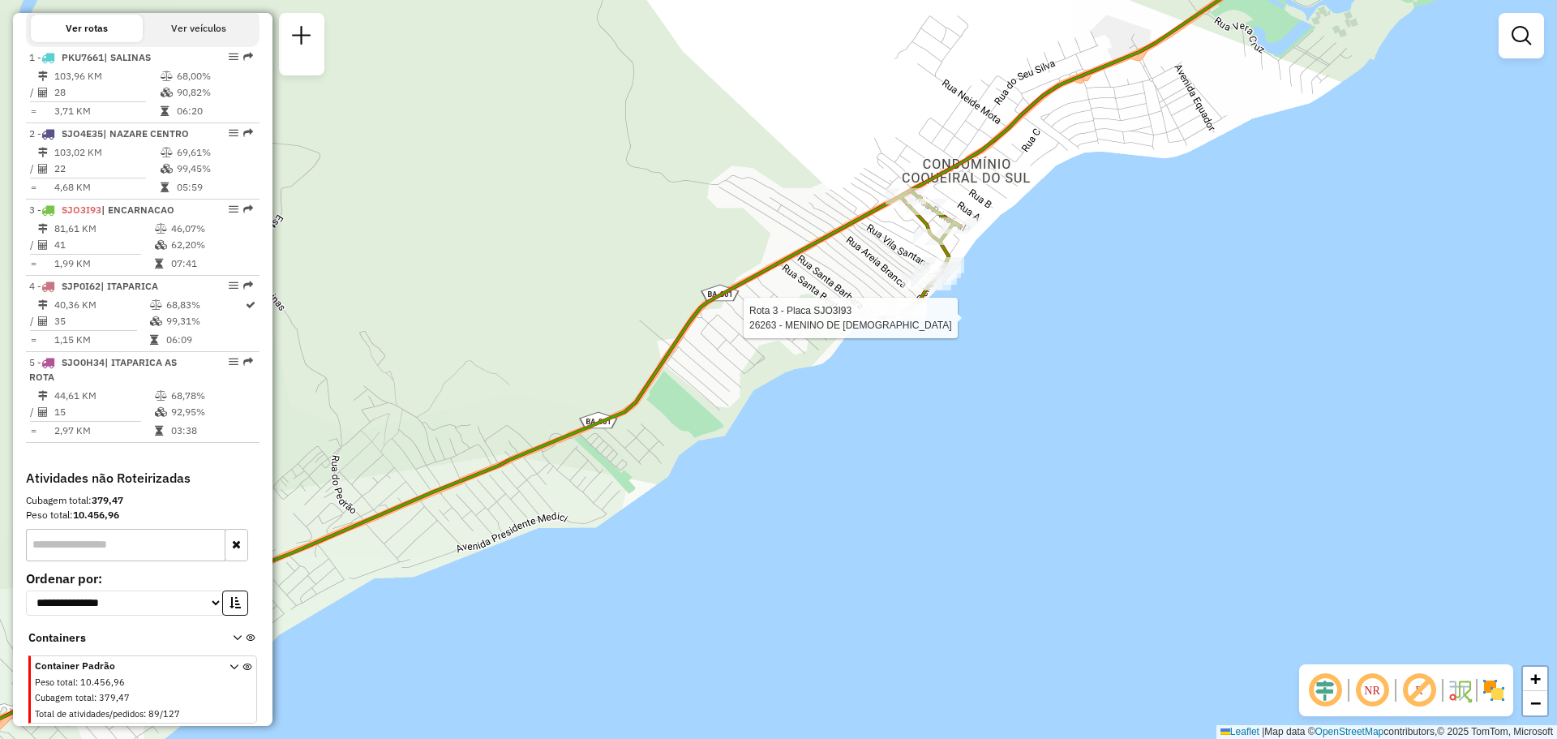
select select "**********"
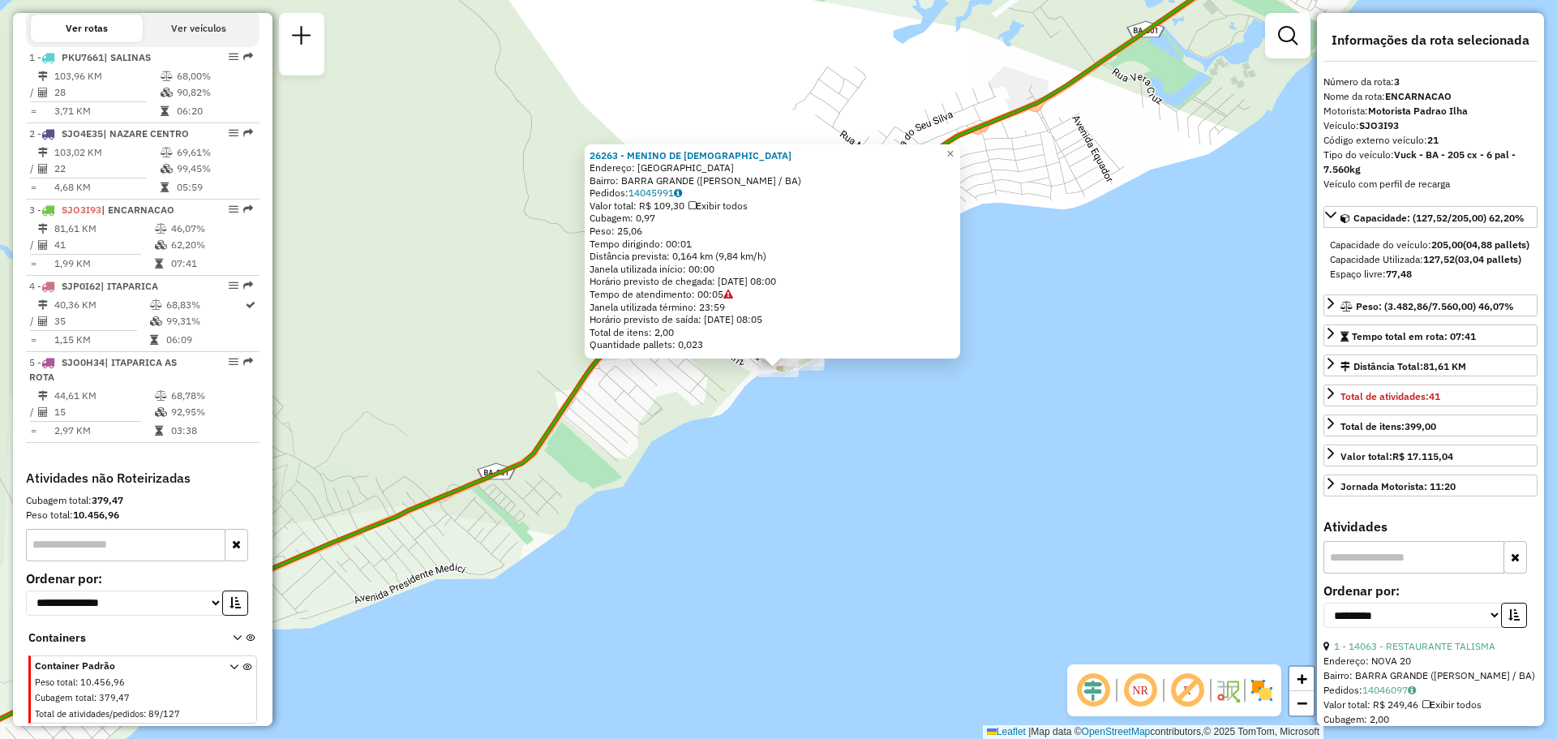
click at [978, 414] on div "26263 - MENINO DE DEUS Endereço: [GEOGRAPHIC_DATA]: [GEOGRAPHIC_DATA] ([PERSON_…" at bounding box center [778, 369] width 1557 height 739
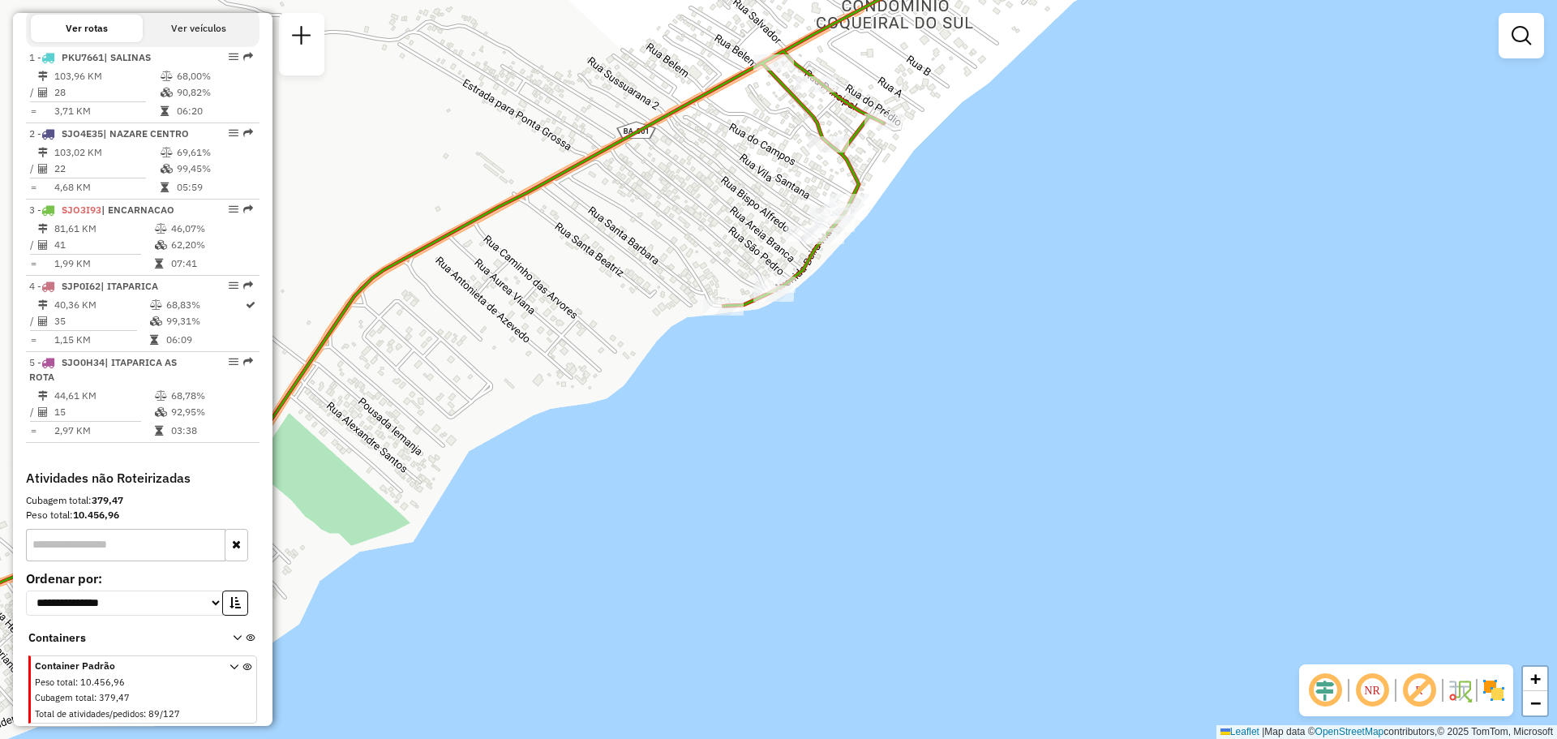
drag, startPoint x: 888, startPoint y: 243, endPoint x: 890, endPoint y: 307, distance: 64.1
click at [889, 307] on div "Janela de atendimento Grade de atendimento Capacidade Transportadoras Veículos …" at bounding box center [778, 369] width 1557 height 739
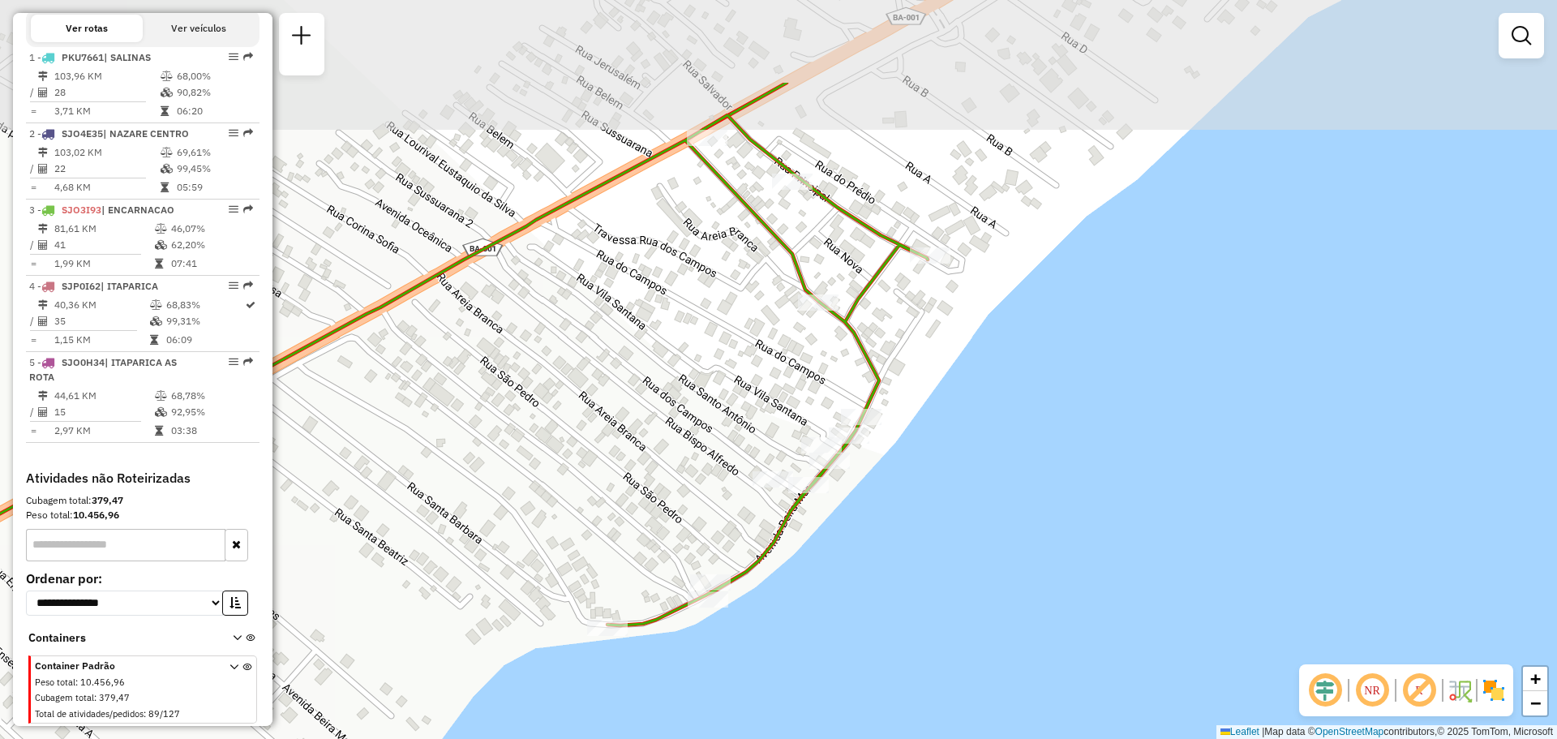
drag, startPoint x: 917, startPoint y: 290, endPoint x: 943, endPoint y: 437, distance: 149.9
click at [943, 437] on div "Janela de atendimento Grade de atendimento Capacidade Transportadoras Veículos …" at bounding box center [778, 369] width 1557 height 739
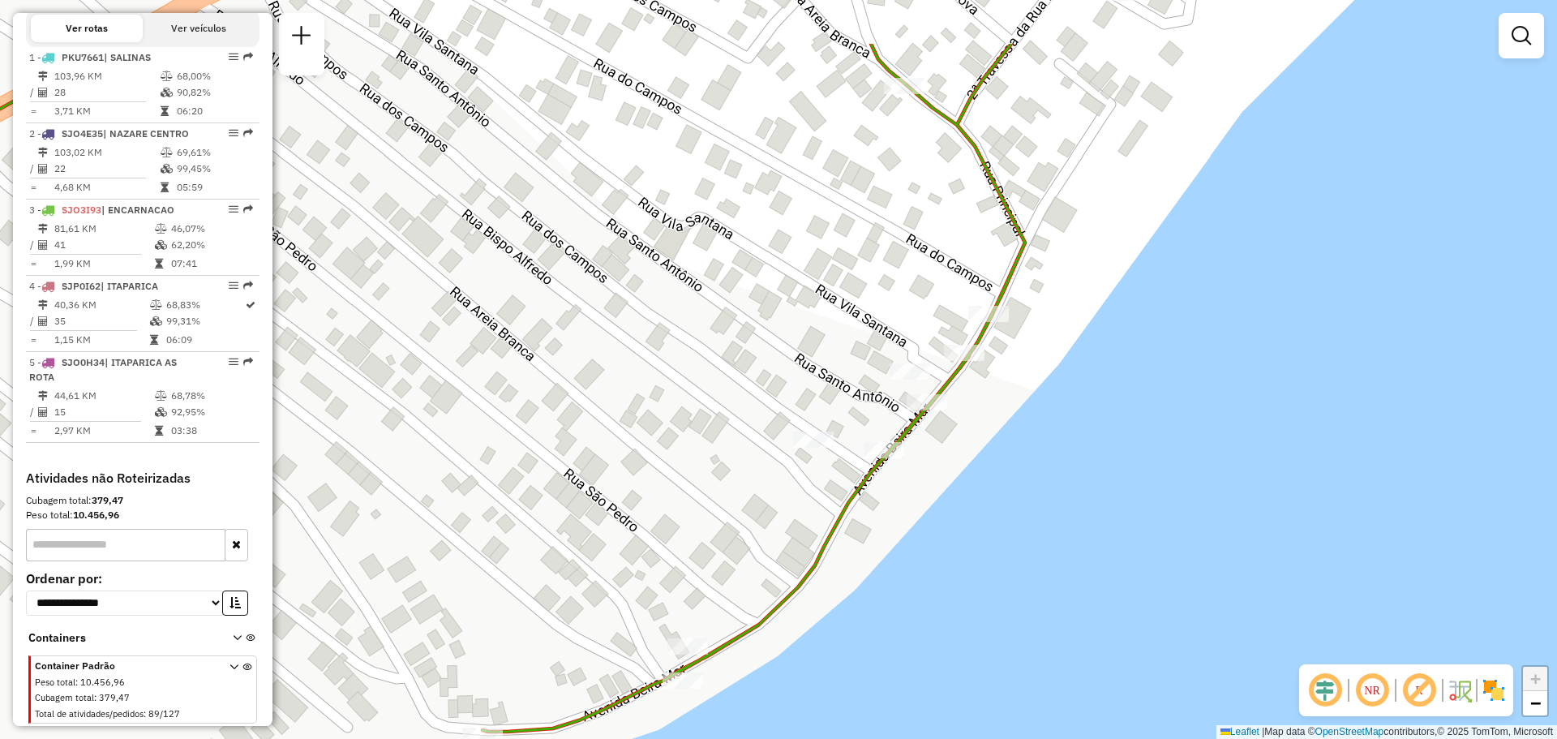
drag, startPoint x: 885, startPoint y: 483, endPoint x: 862, endPoint y: 613, distance: 131.7
click at [867, 615] on div "Janela de atendimento Grade de atendimento Capacidade Transportadoras Veículos …" at bounding box center [778, 369] width 1557 height 739
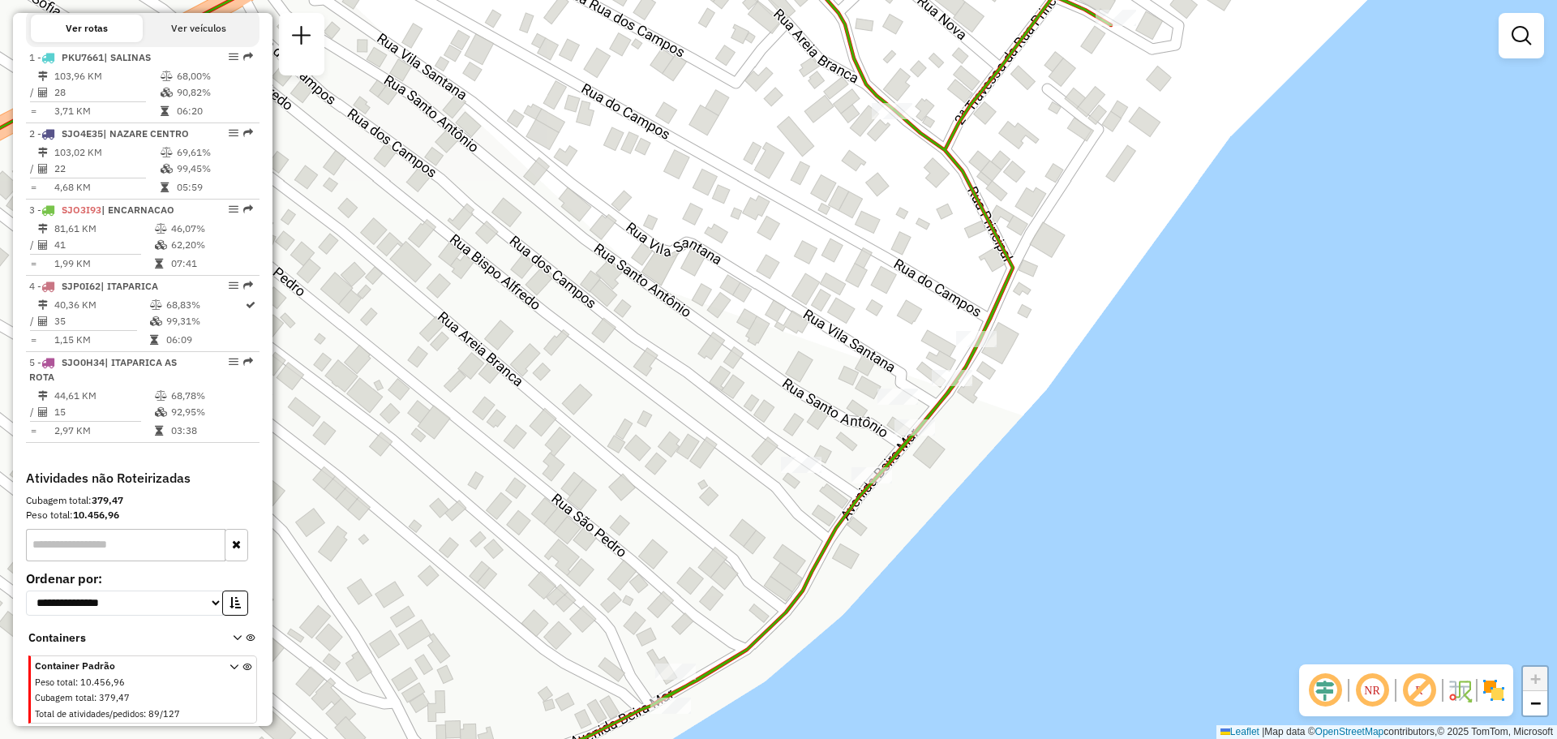
drag, startPoint x: 1029, startPoint y: 364, endPoint x: 967, endPoint y: 564, distance: 209.1
click at [1001, 584] on div "Rota 3 - Placa SJO3I93 5755 - CE BAR SANKOFA Janela de atendimento Grade de ate…" at bounding box center [778, 369] width 1557 height 739
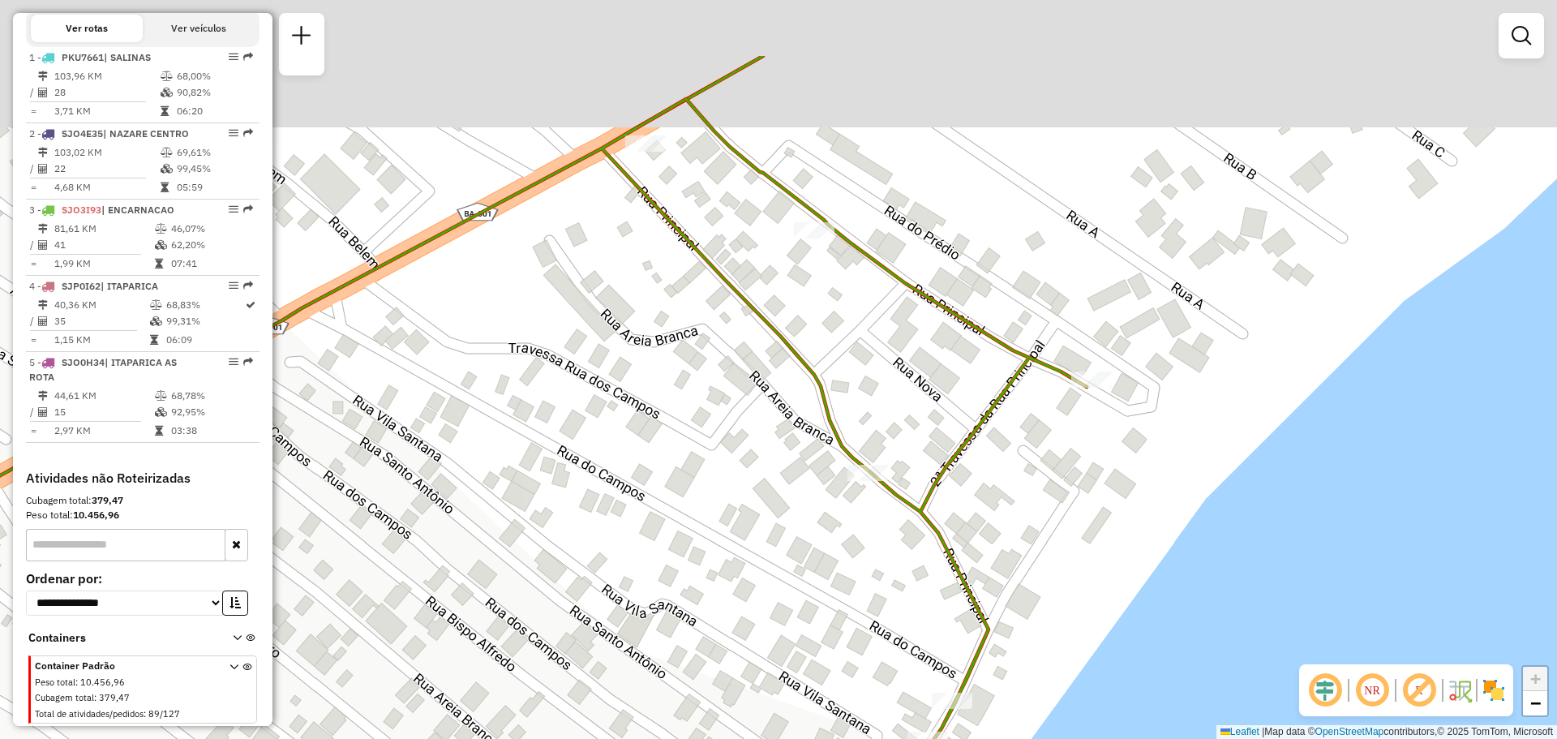
drag, startPoint x: 869, startPoint y: 135, endPoint x: 876, endPoint y: 265, distance: 130.0
click at [876, 265] on icon at bounding box center [469, 520] width 1235 height 843
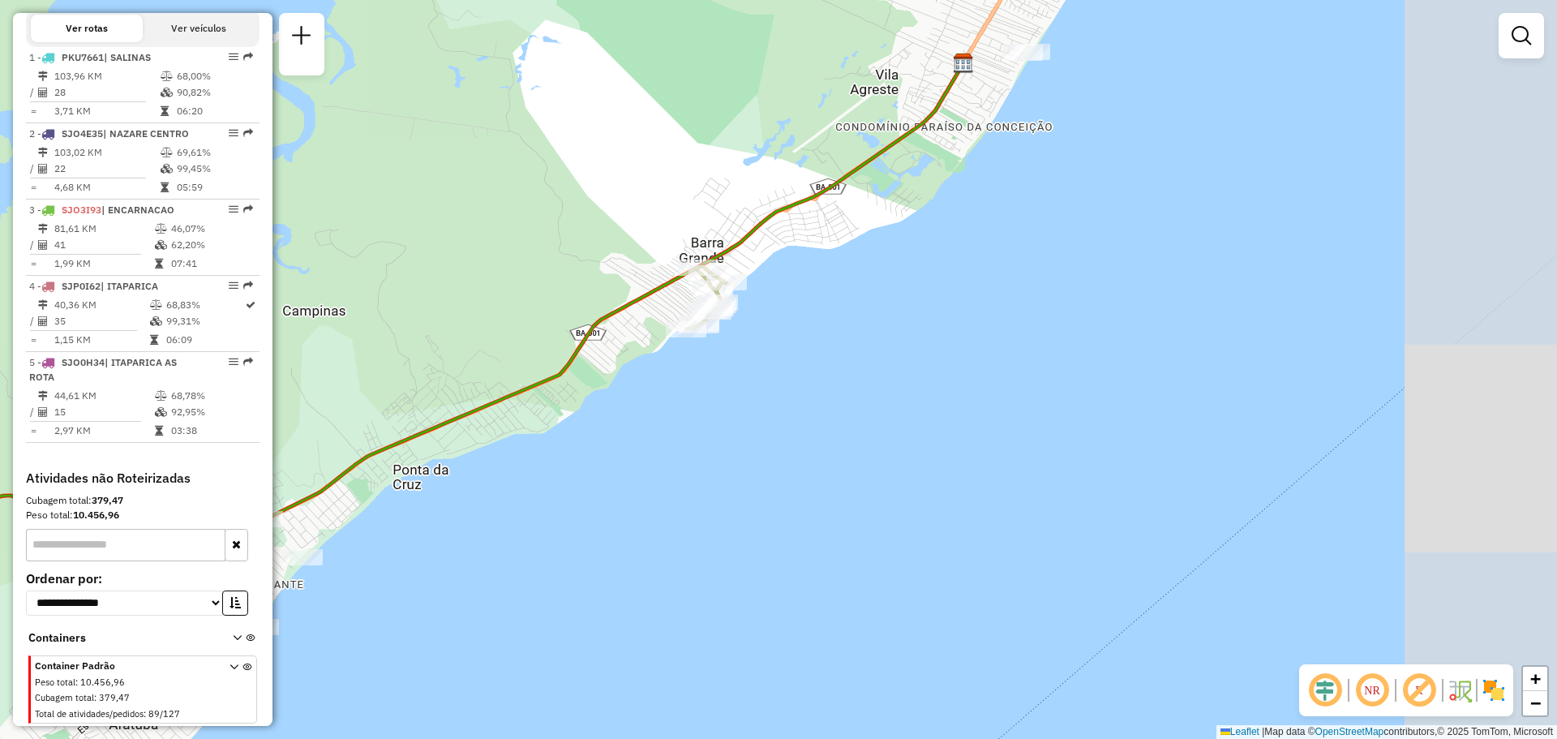
drag, startPoint x: 595, startPoint y: 267, endPoint x: 941, endPoint y: 402, distance: 371.1
click at [864, 401] on div "Rota 3 - Placa SJO3I93 29104 - QUALIPAN Rota 3 - Placa SJO3I93 14063 - RESTAURA…" at bounding box center [778, 369] width 1557 height 739
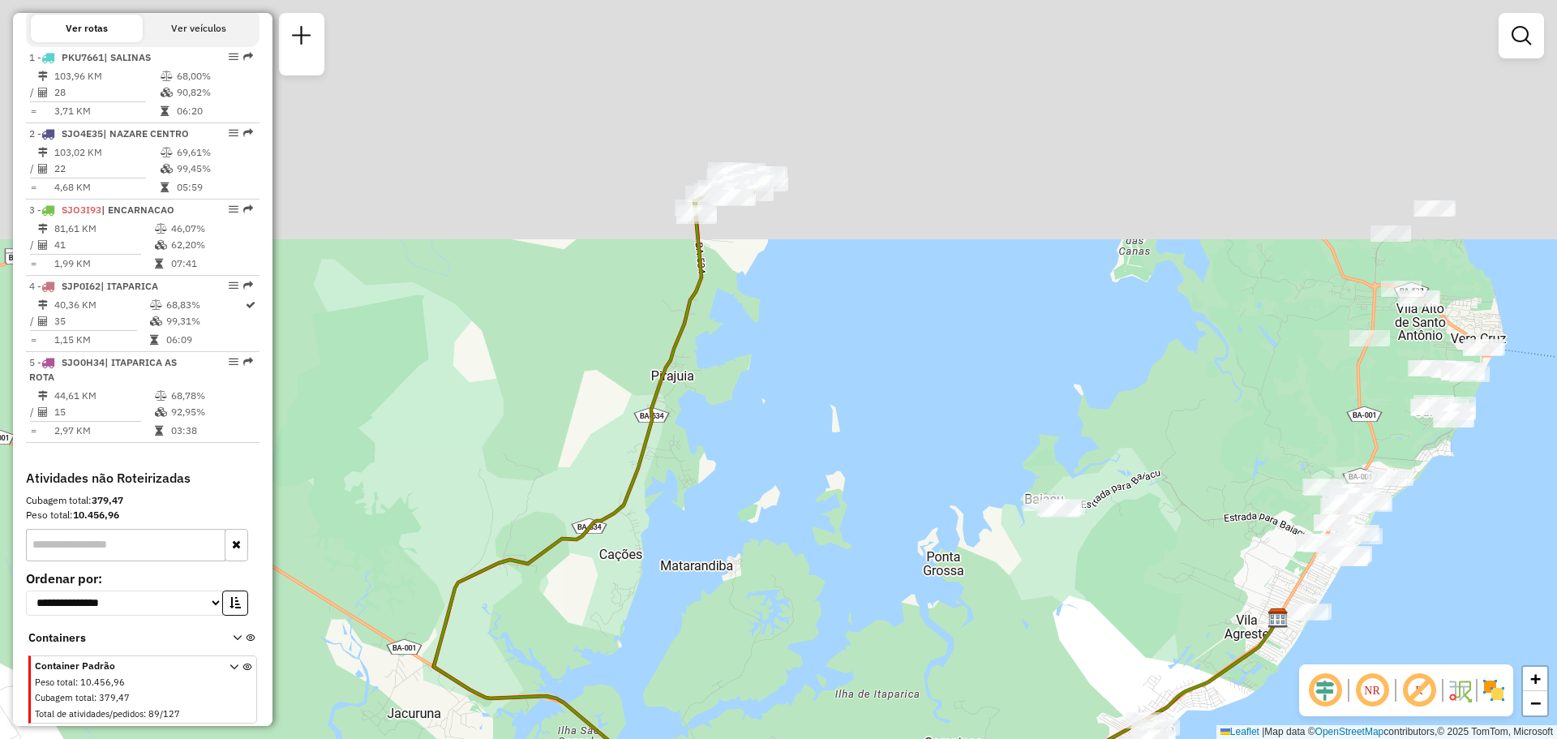
drag, startPoint x: 830, startPoint y: 118, endPoint x: 788, endPoint y: 366, distance: 250.8
click at [788, 366] on div "Janela de atendimento Grade de atendimento Capacidade Transportadoras Veículos …" at bounding box center [778, 369] width 1557 height 739
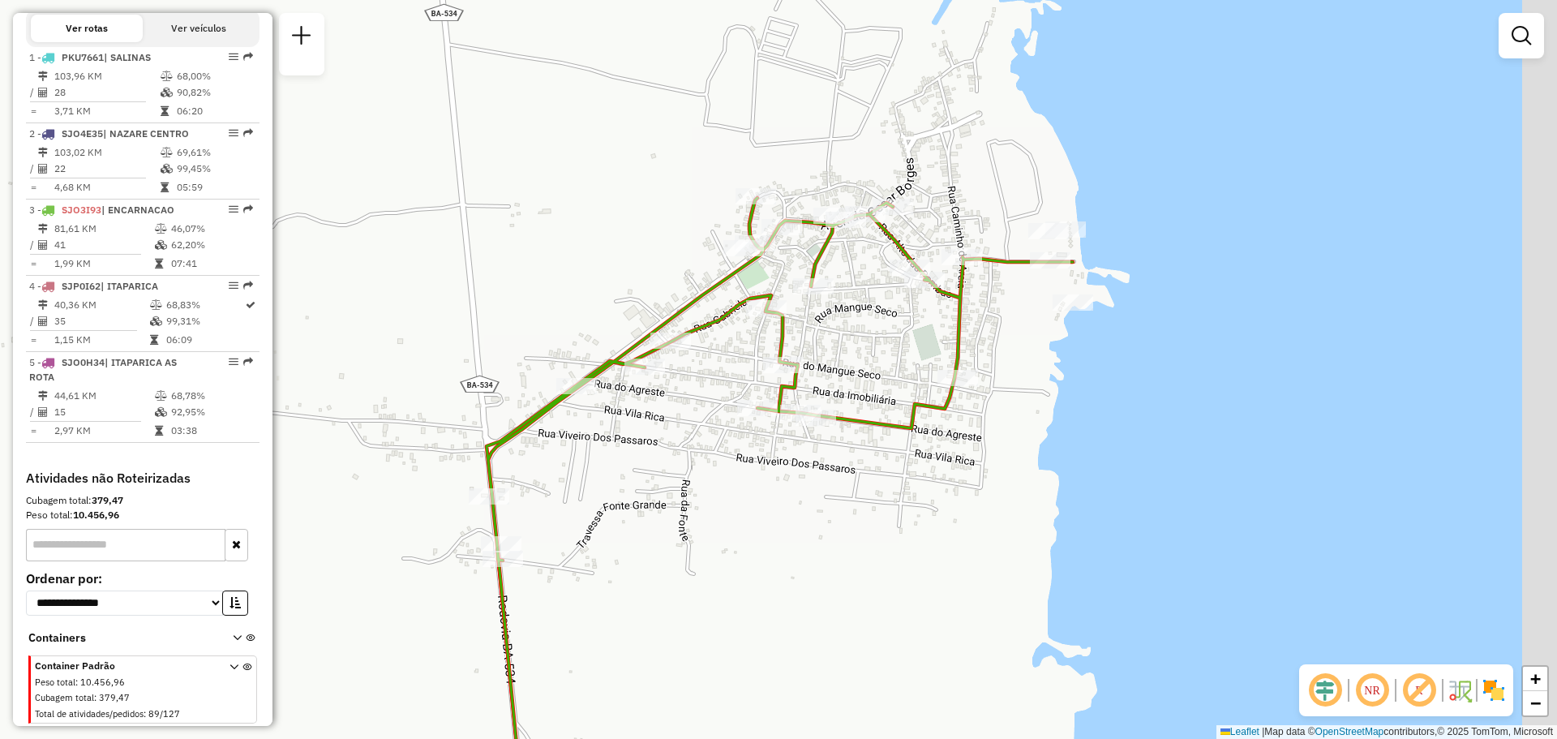
drag, startPoint x: 1013, startPoint y: 488, endPoint x: 948, endPoint y: 478, distance: 65.7
click at [948, 478] on div "Janela de atendimento Grade de atendimento Capacidade Transportadoras Veículos …" at bounding box center [778, 369] width 1557 height 739
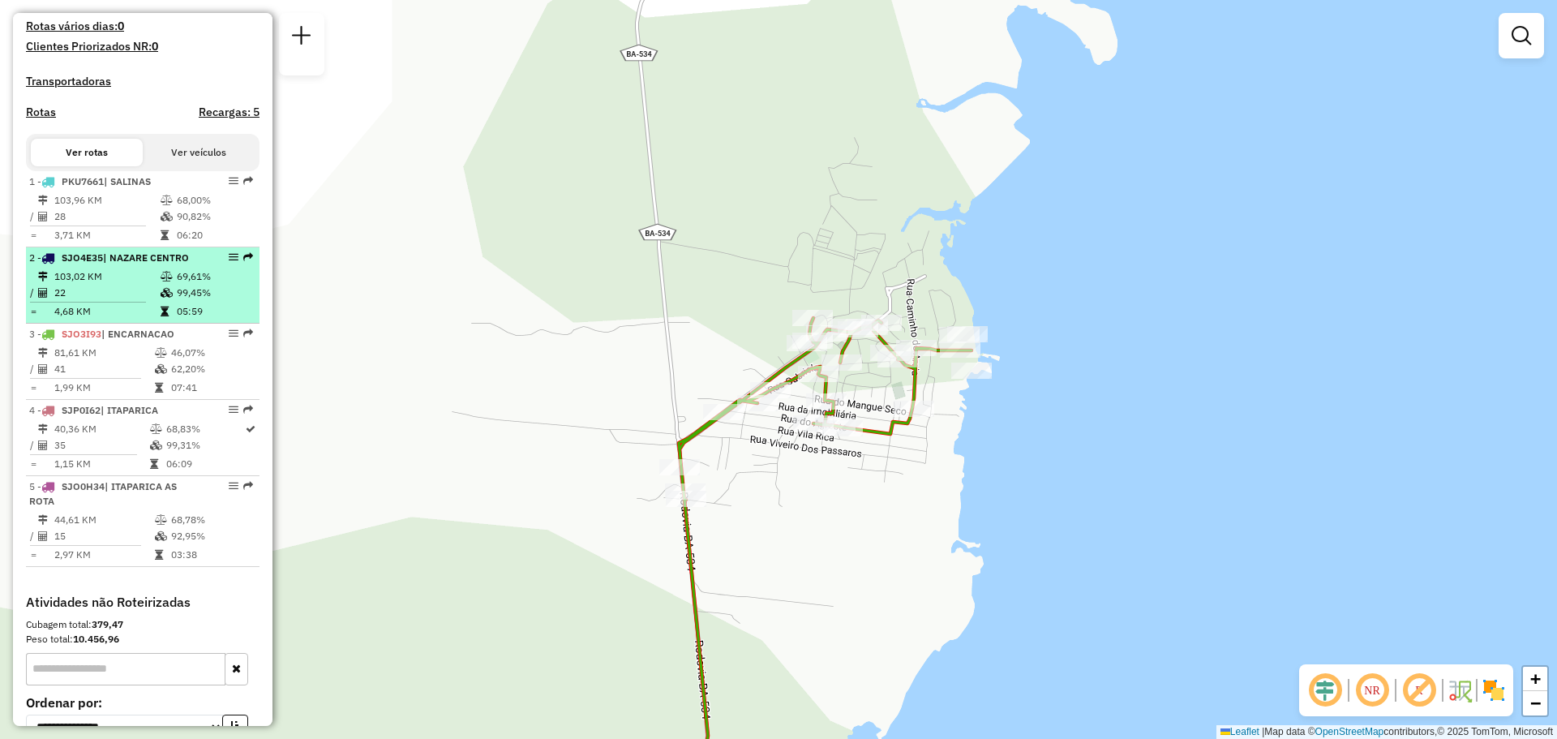
scroll to position [457, 0]
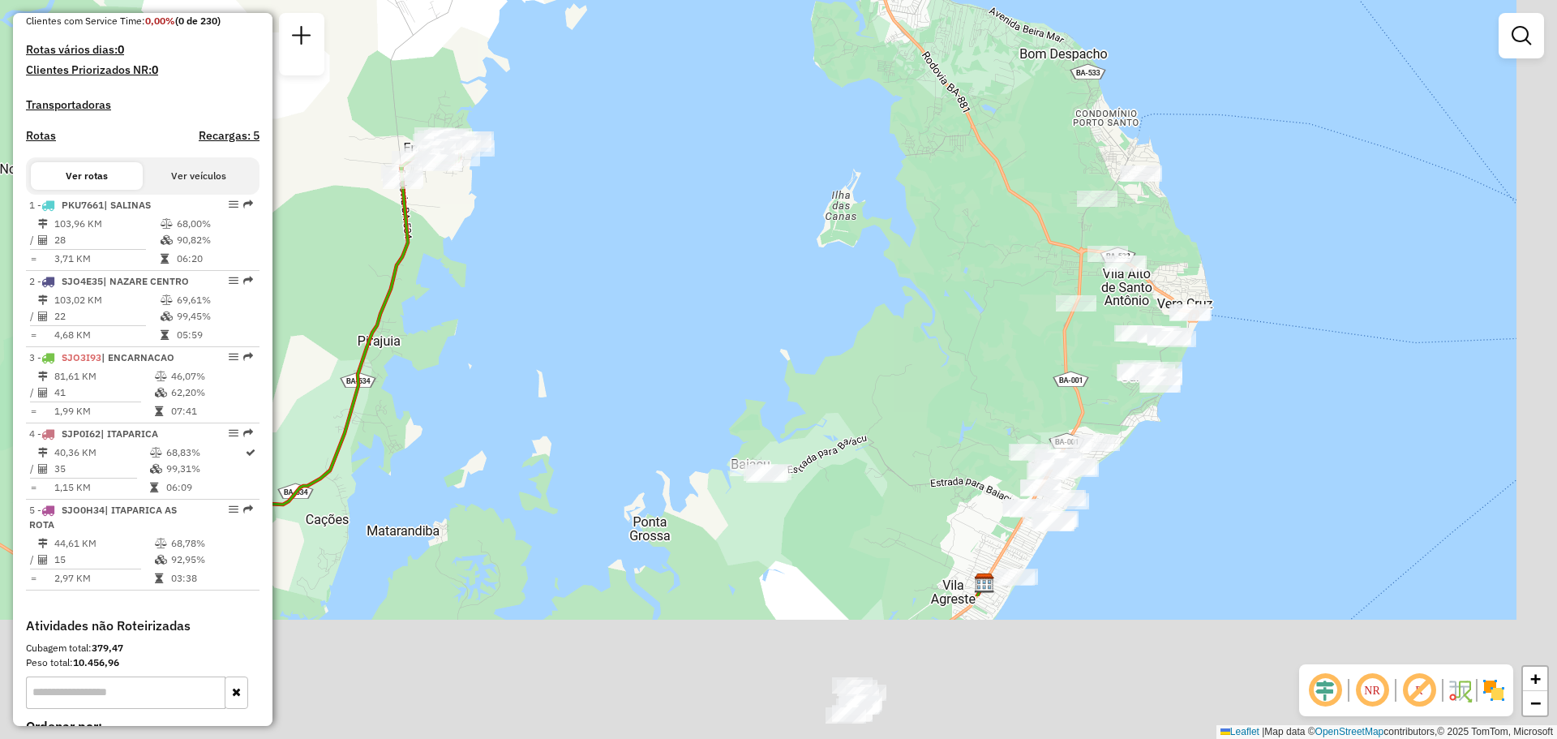
drag, startPoint x: 826, startPoint y: 491, endPoint x: 710, endPoint y: 230, distance: 285.4
click at [712, 234] on div "Janela de atendimento Grade de atendimento Capacidade Transportadoras Veículos …" at bounding box center [778, 369] width 1557 height 739
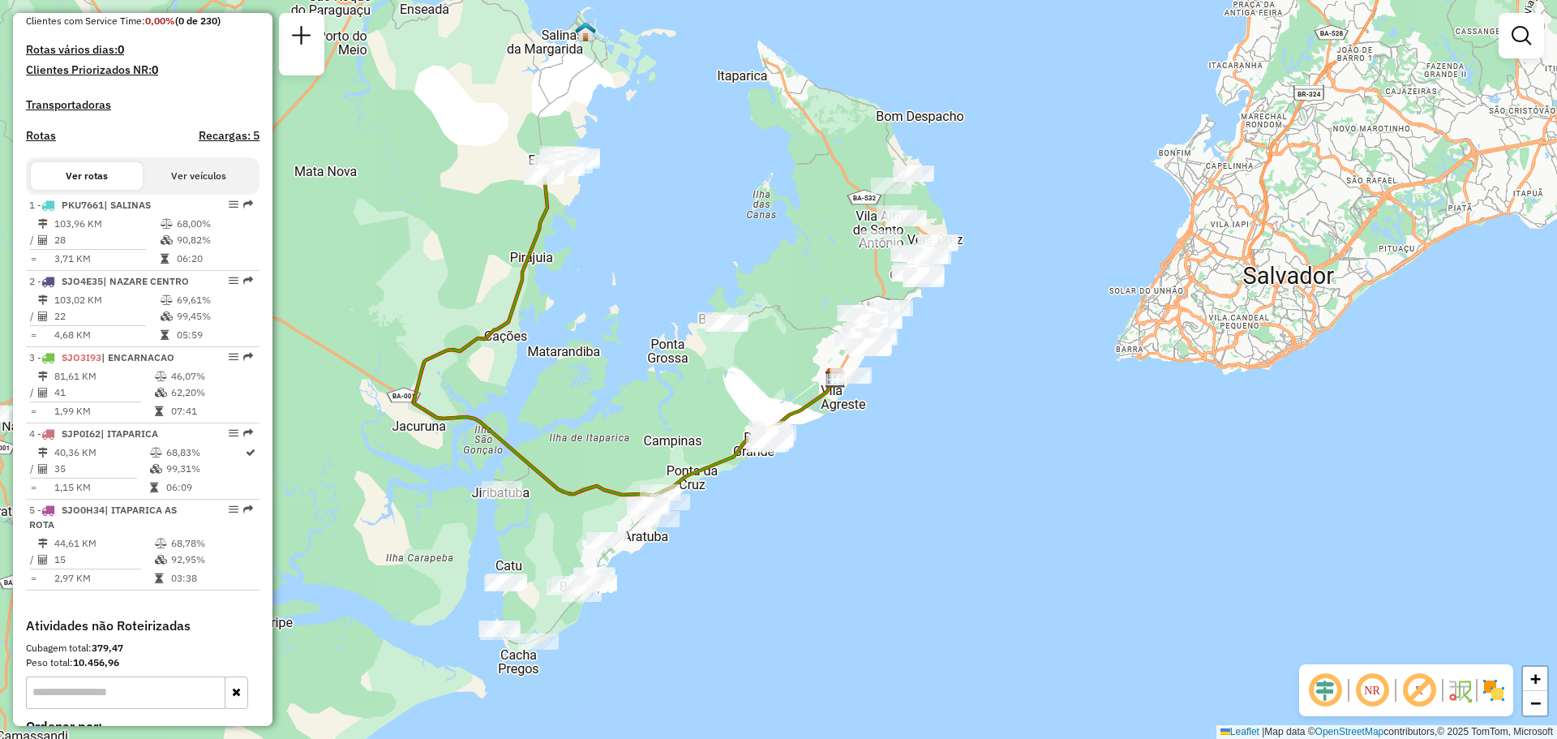
select select "**********"
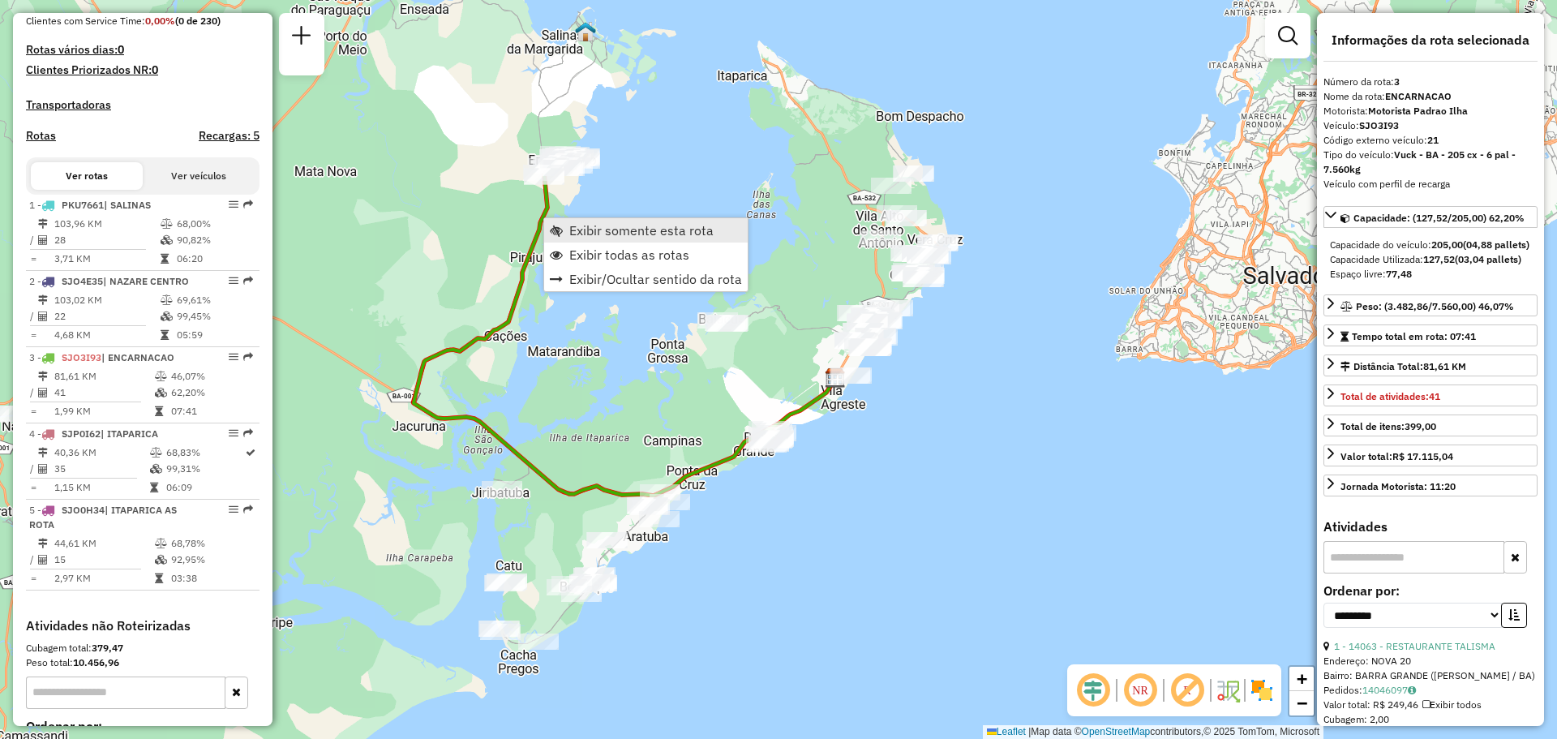
scroll to position [620, 0]
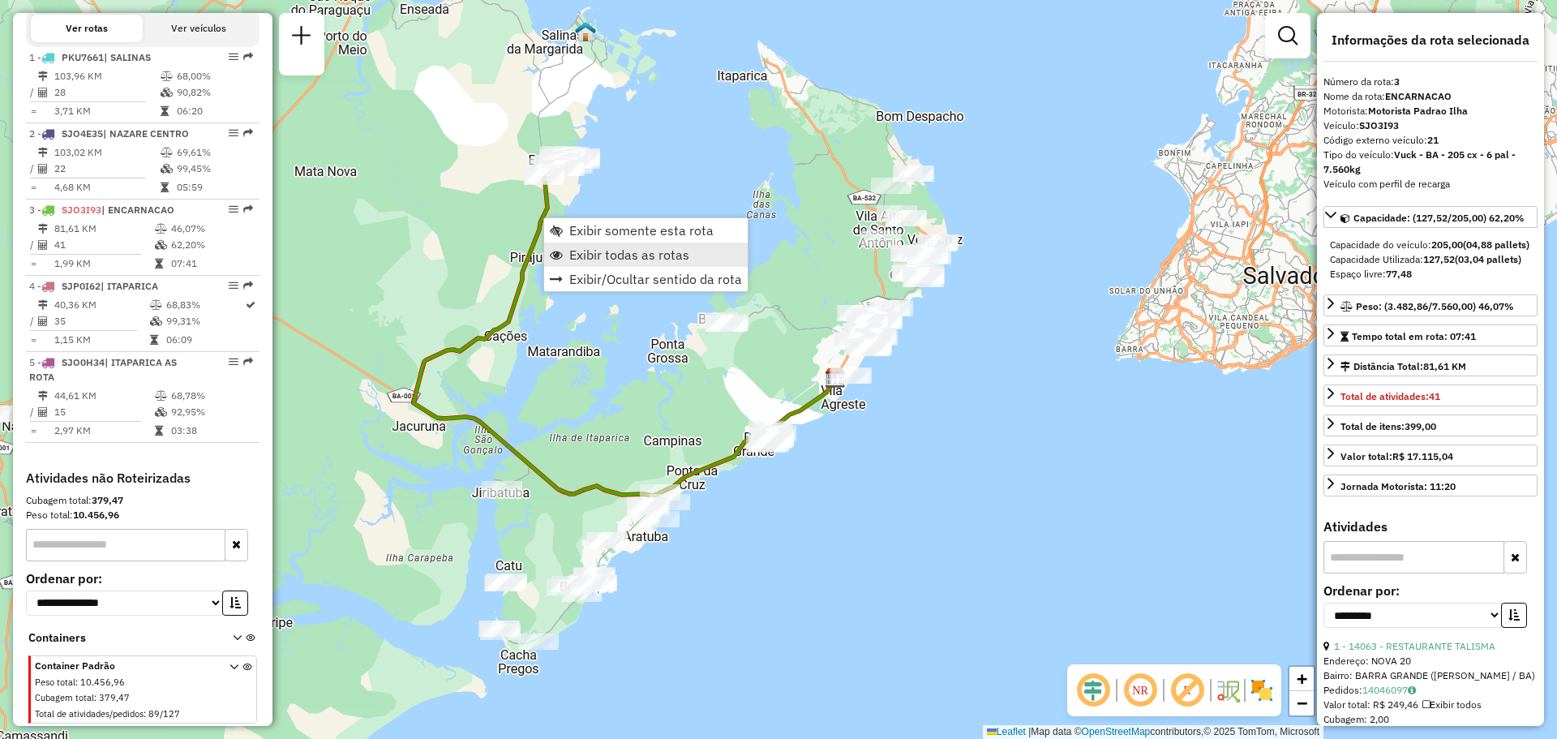
click at [574, 256] on span "Exibir todas as rotas" at bounding box center [629, 254] width 120 height 13
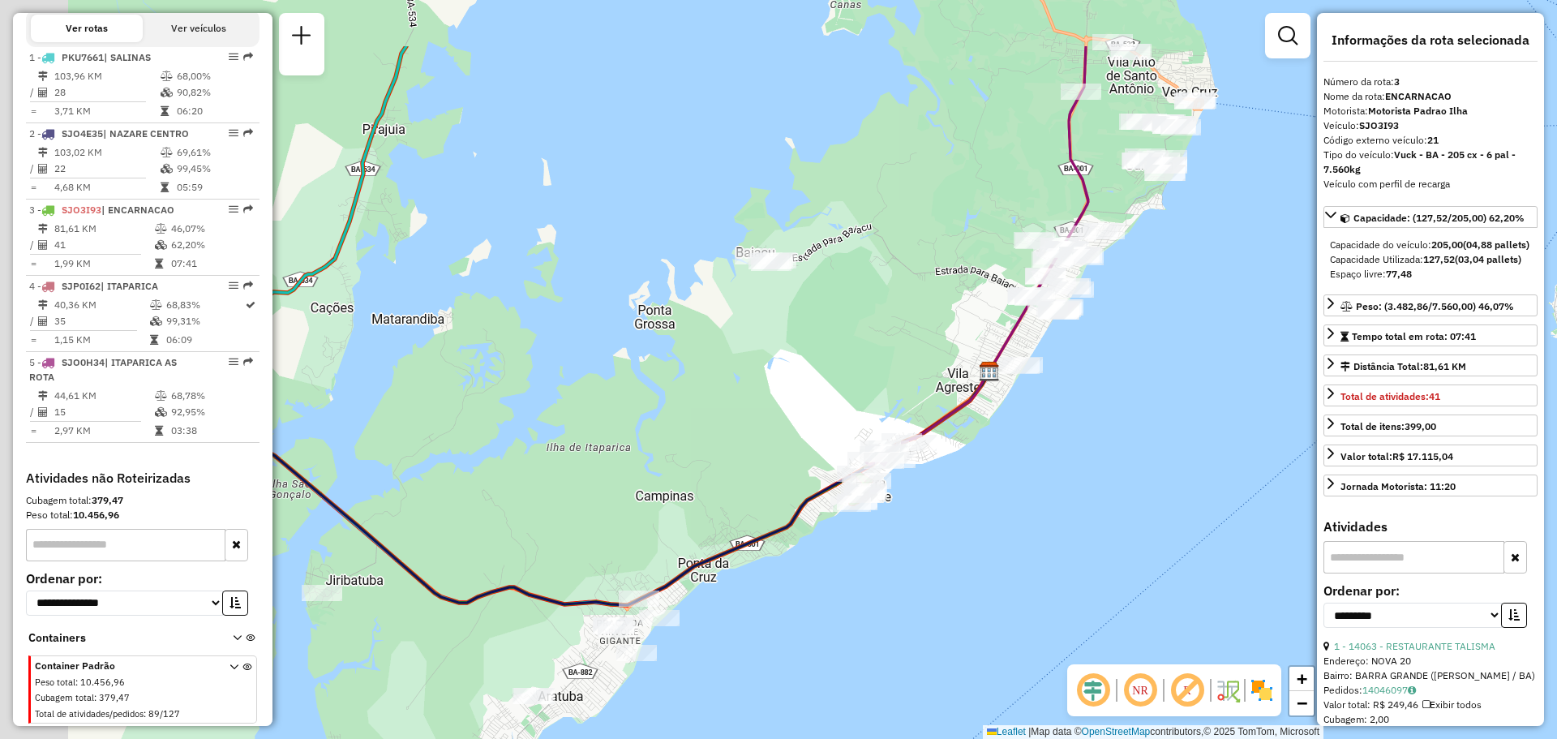
drag, startPoint x: 756, startPoint y: 354, endPoint x: 1081, endPoint y: 494, distance: 354.2
click at [1081, 494] on div "Janela de atendimento Grade de atendimento Capacidade Transportadoras Veículos …" at bounding box center [778, 369] width 1557 height 739
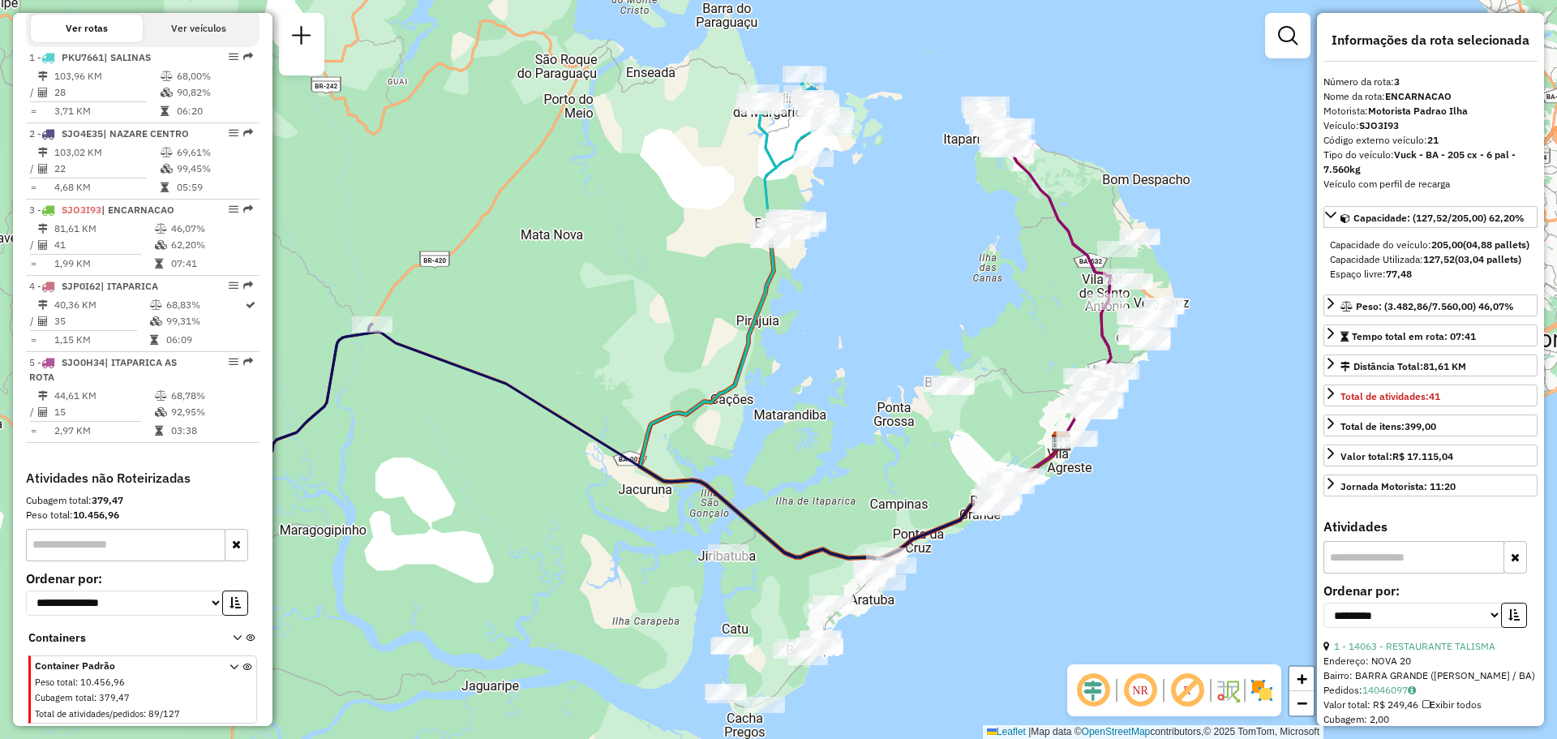
click at [1152, 95] on div "Janela de atendimento Grade de atendimento Capacidade Transportadoras Veículos …" at bounding box center [778, 369] width 1557 height 739
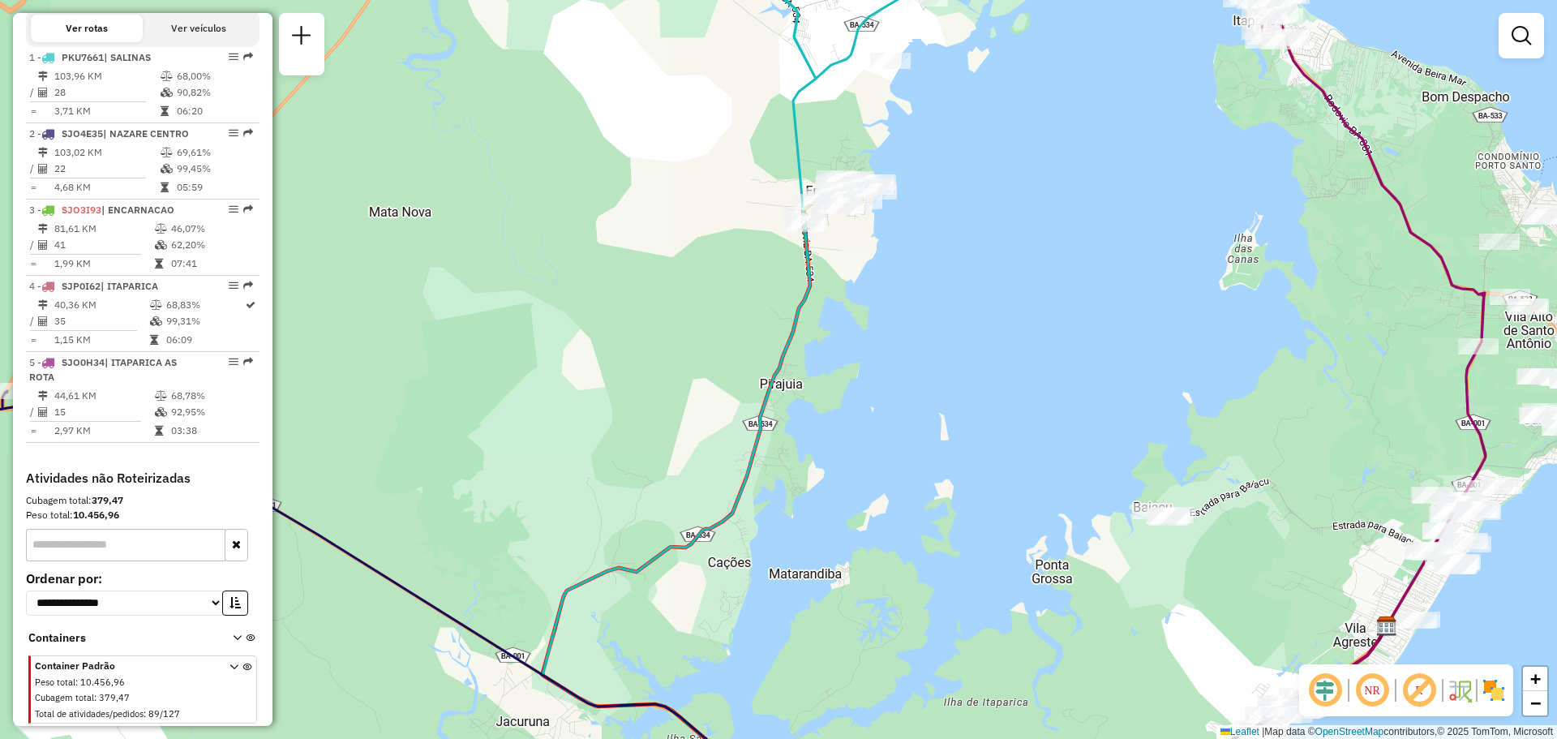
drag, startPoint x: 824, startPoint y: 148, endPoint x: 818, endPoint y: 380, distance: 232.0
click at [818, 379] on div "Janela de atendimento Grade de atendimento Capacidade Transportadoras Veículos …" at bounding box center [778, 369] width 1557 height 739
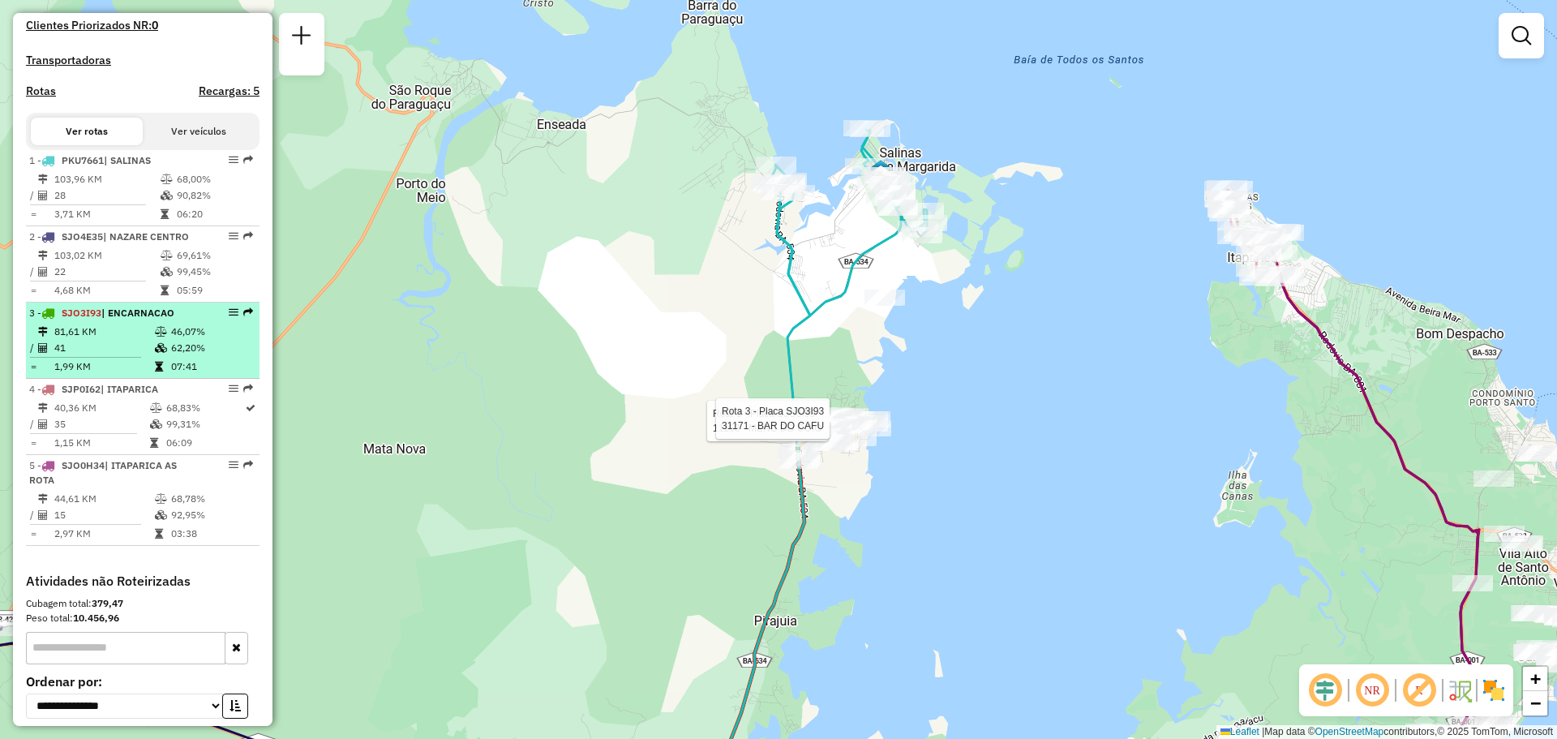
scroll to position [457, 0]
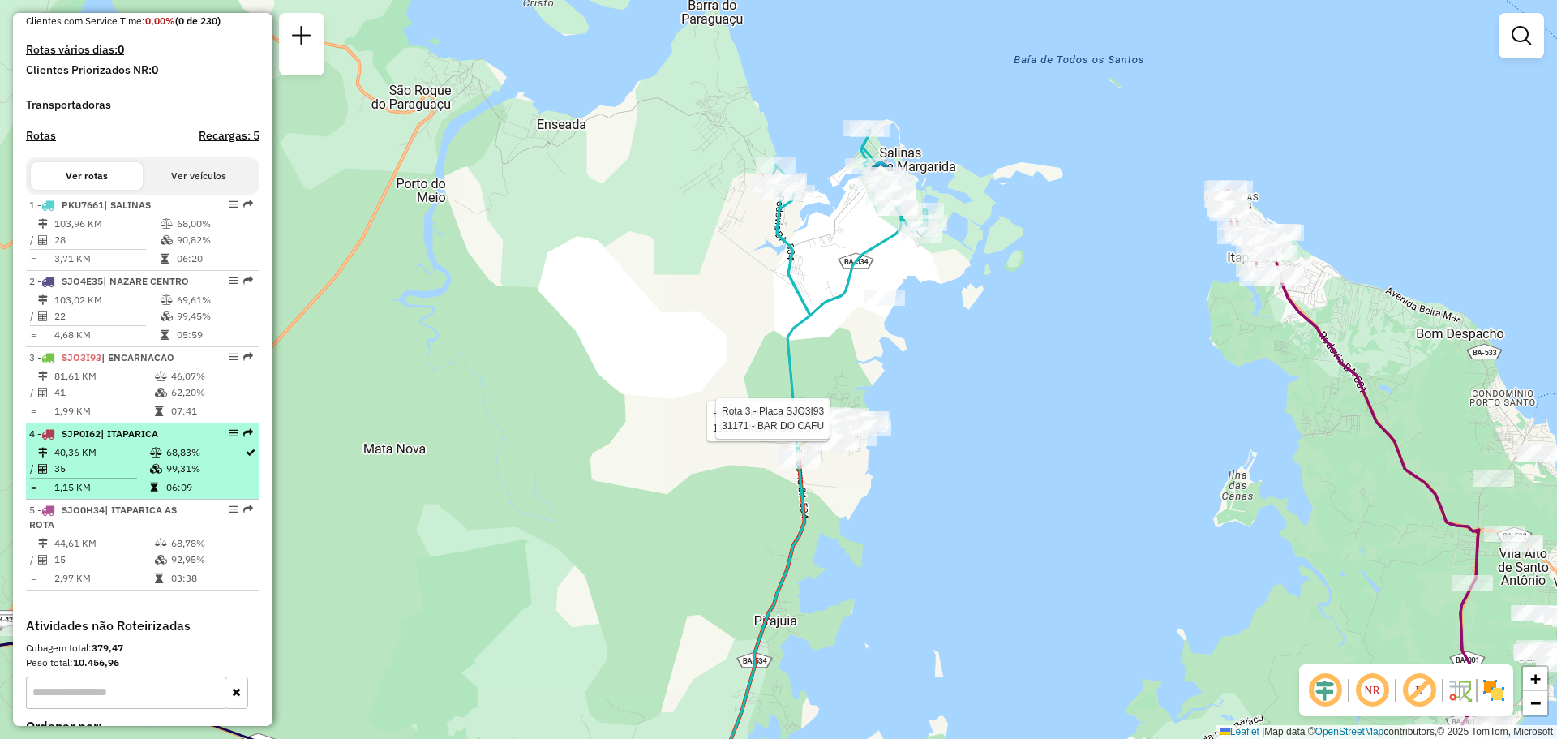
click at [132, 461] on td "40,36 KM" at bounding box center [102, 452] width 96 height 16
select select "**********"
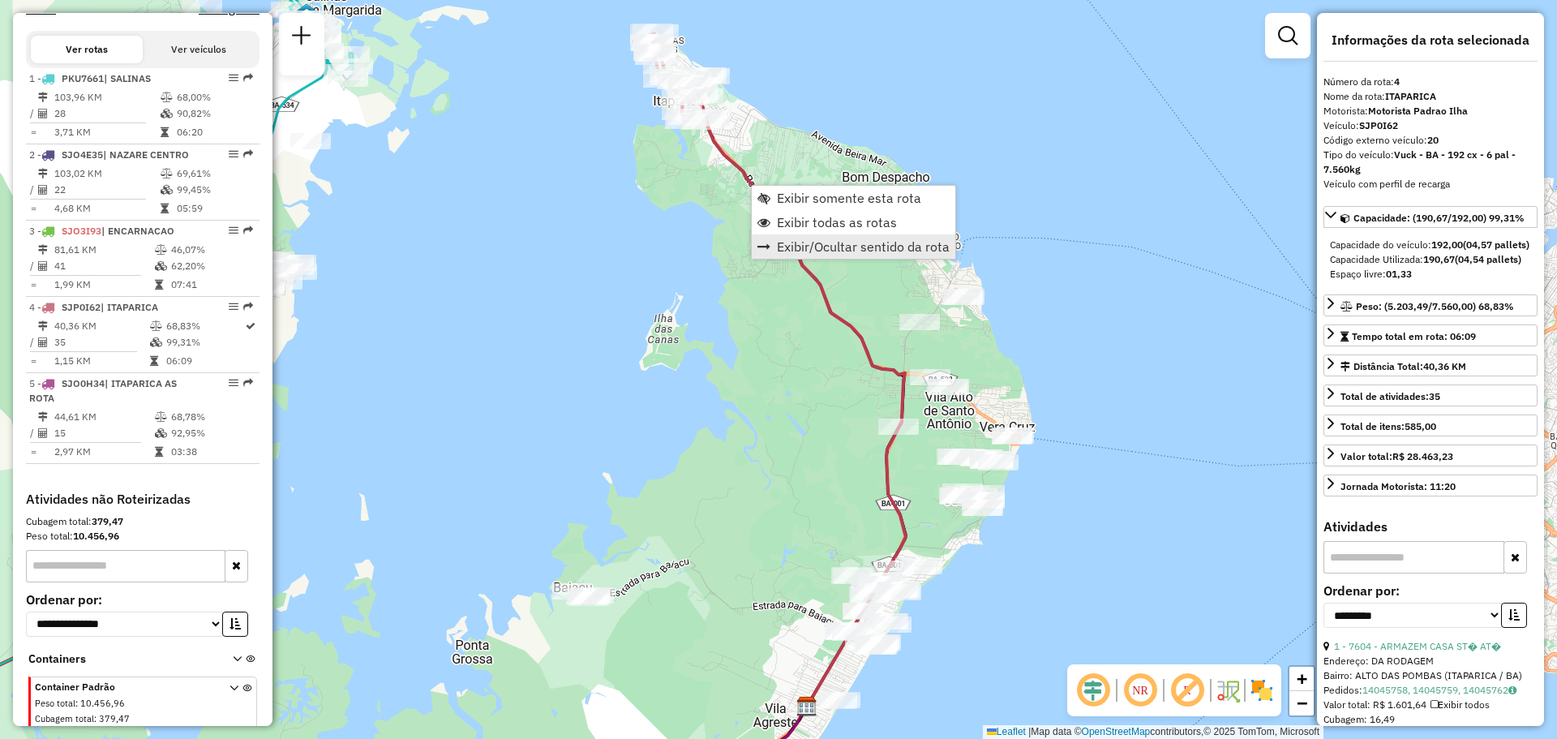
scroll to position [620, 0]
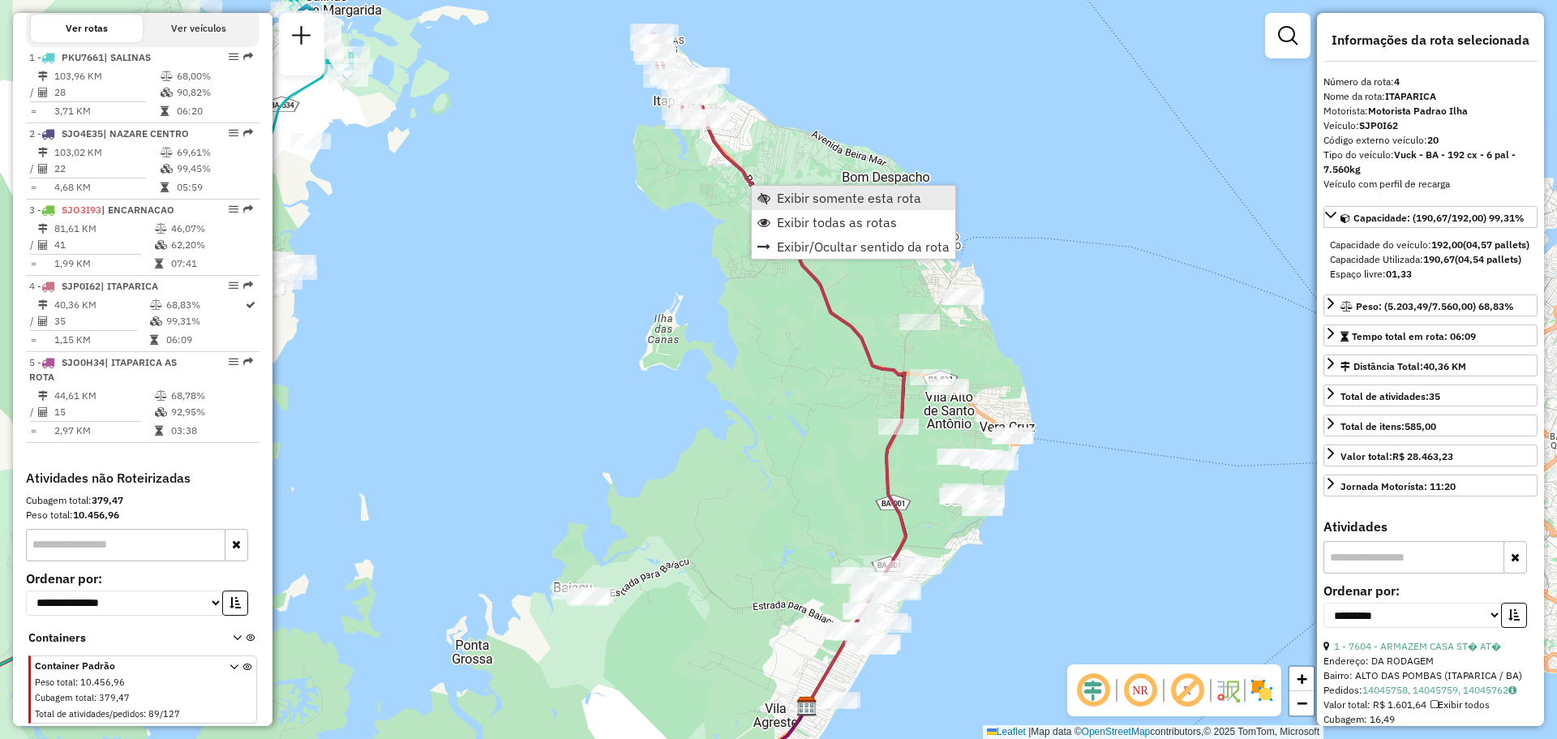
click at [808, 199] on span "Exibir somente esta rota" at bounding box center [849, 197] width 144 height 13
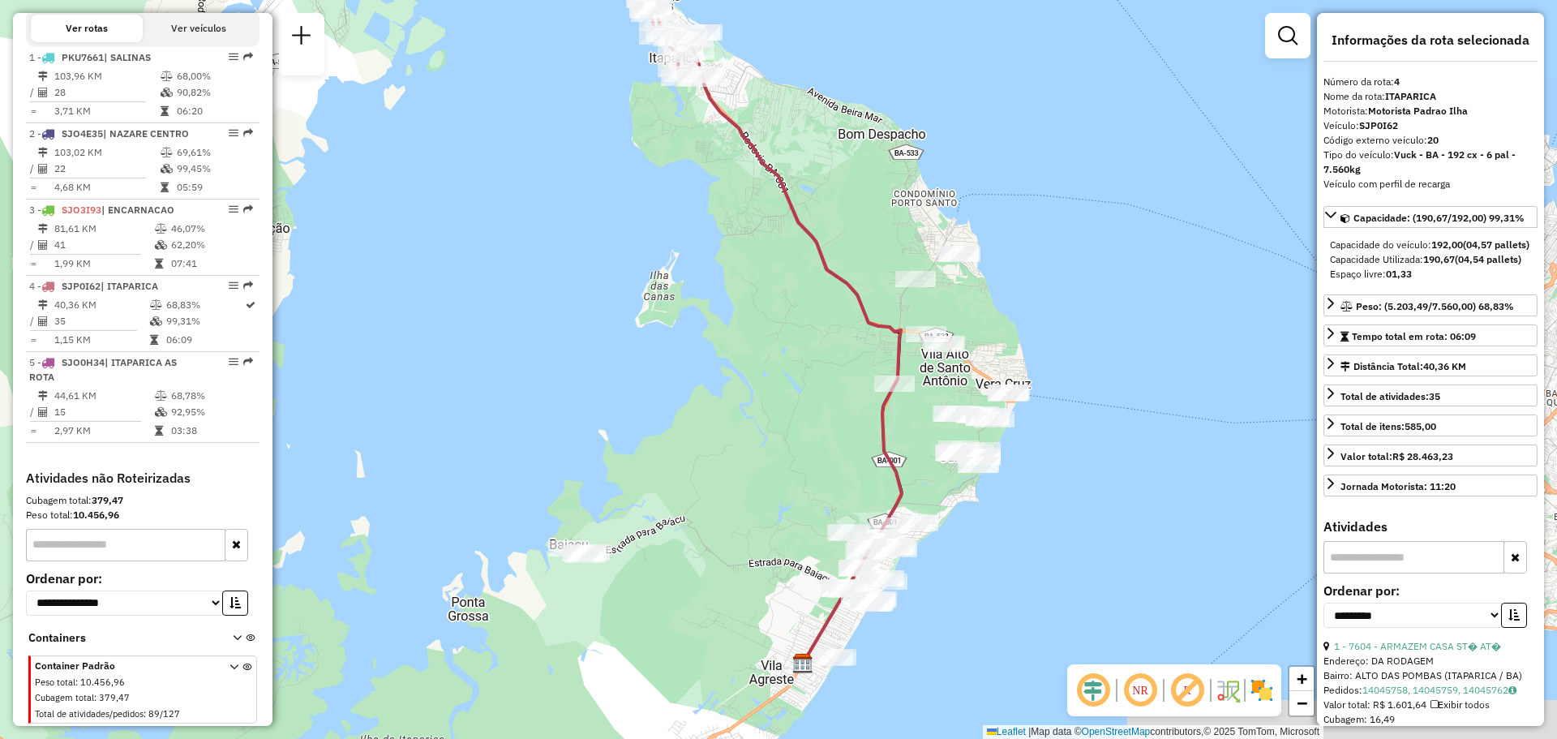
drag, startPoint x: 722, startPoint y: 288, endPoint x: 714, endPoint y: 162, distance: 125.9
click at [714, 170] on div "Janela de atendimento Grade de atendimento Capacidade Transportadoras Veículos …" at bounding box center [778, 369] width 1557 height 739
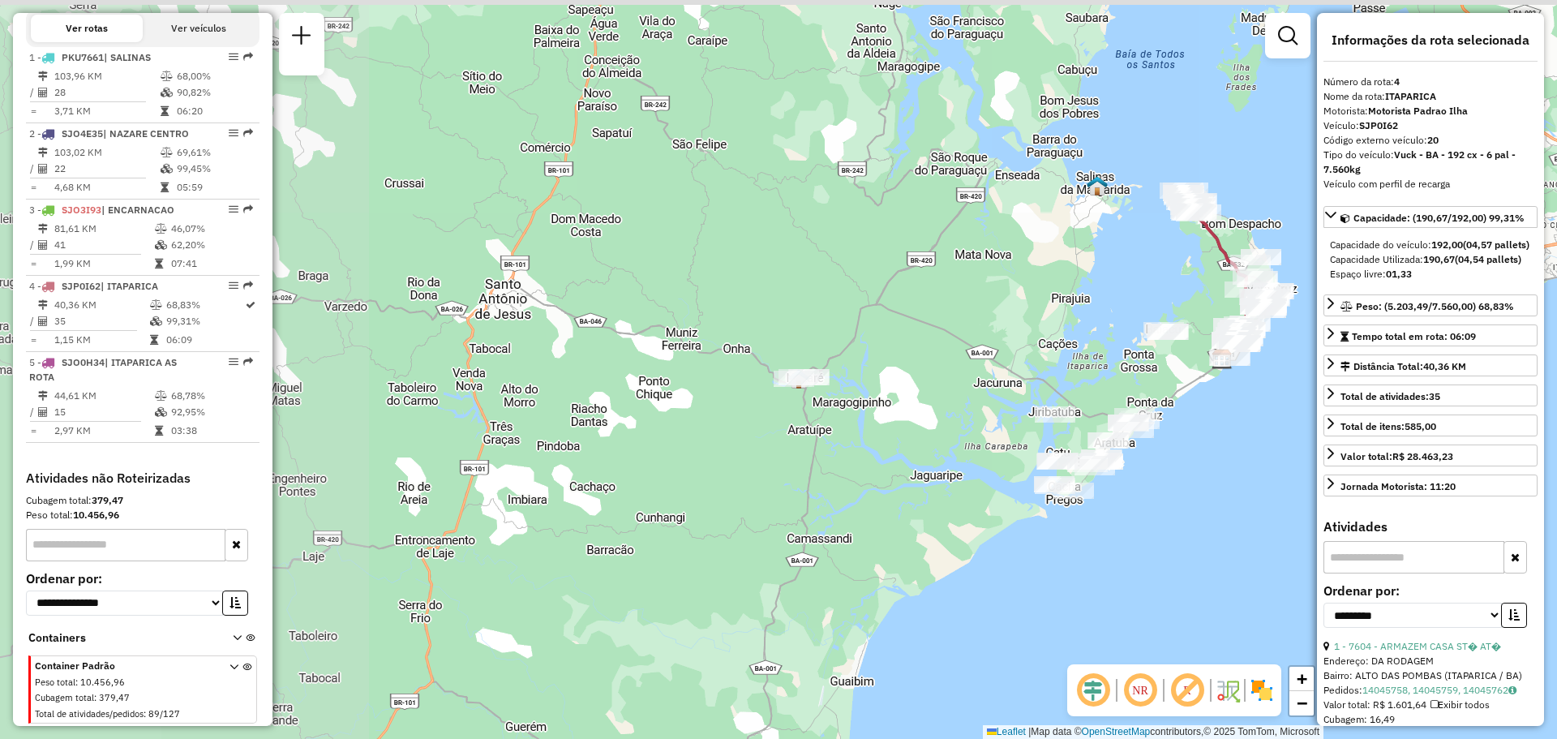
drag, startPoint x: 676, startPoint y: 238, endPoint x: 838, endPoint y: 318, distance: 179.9
click at [838, 318] on div "Janela de atendimento Grade de atendimento Capacidade Transportadoras Veículos …" at bounding box center [778, 369] width 1557 height 739
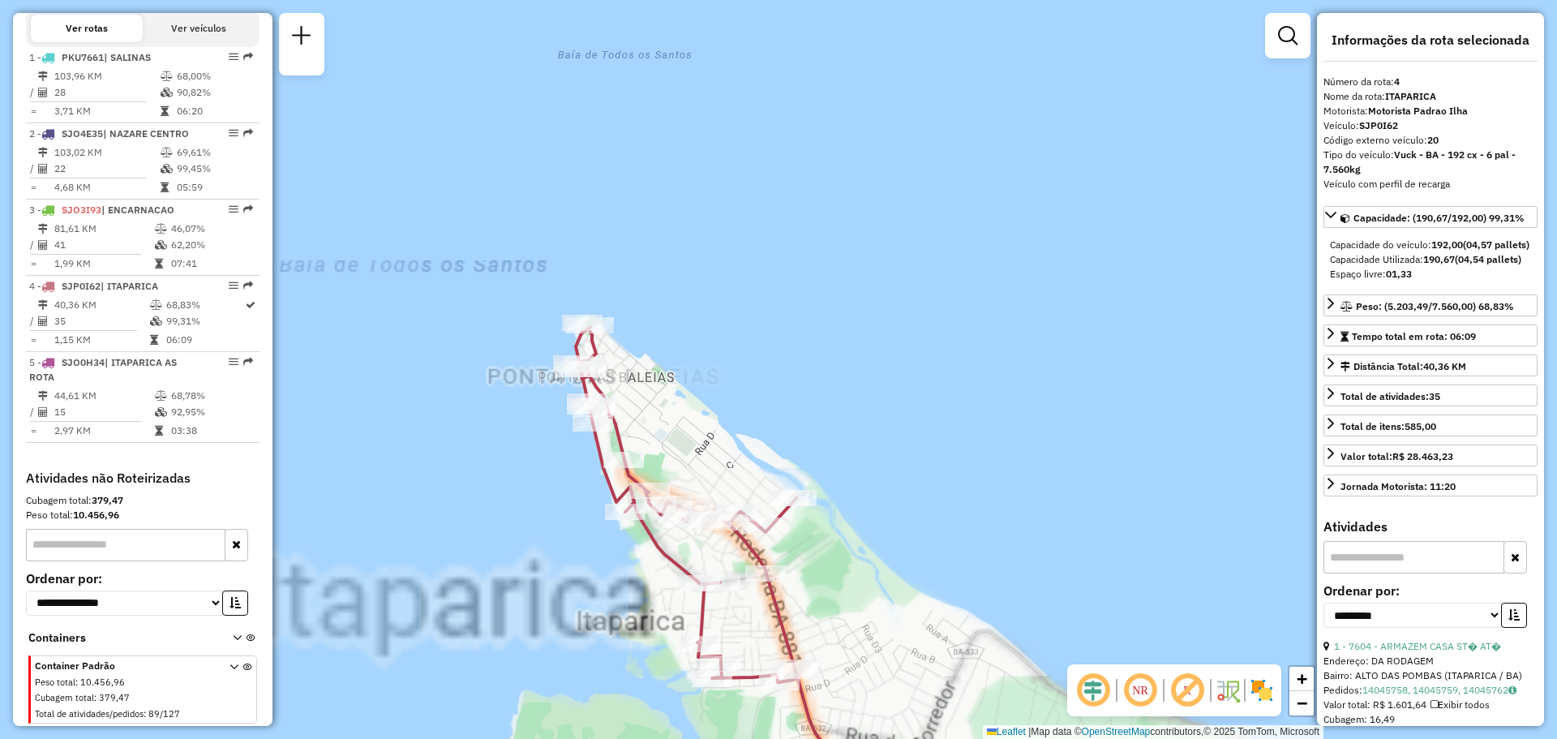
drag, startPoint x: 759, startPoint y: 434, endPoint x: 774, endPoint y: 318, distance: 116.9
click at [769, 325] on div "Janela de atendimento Grade de atendimento Capacidade Transportadoras Veículos …" at bounding box center [778, 369] width 1557 height 739
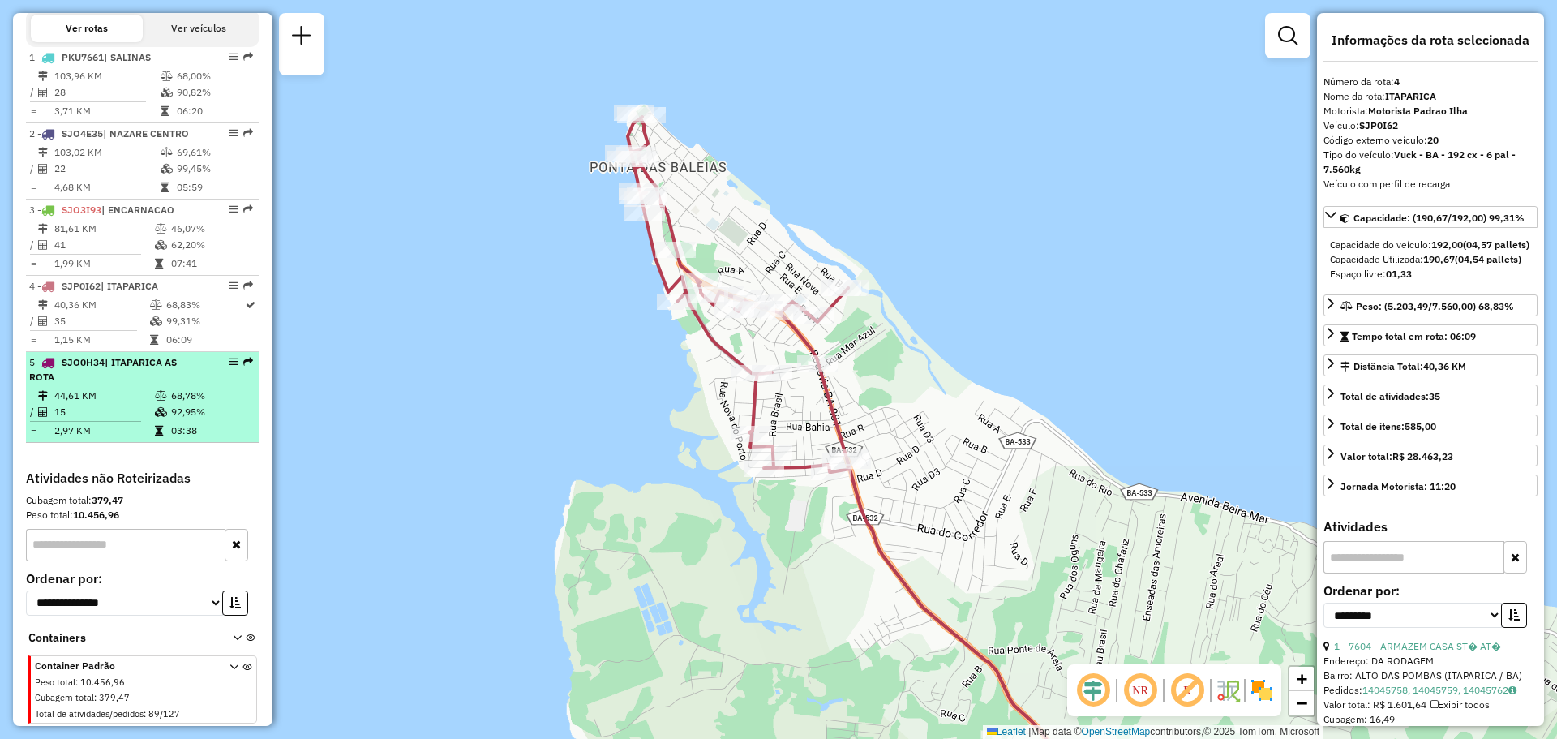
click at [165, 385] on li "5 - SJO0H34 | [GEOGRAPHIC_DATA] AS ROTA 44,61 KM 68,78% / 15 92,95% = 2,97 KM 0…" at bounding box center [143, 397] width 234 height 91
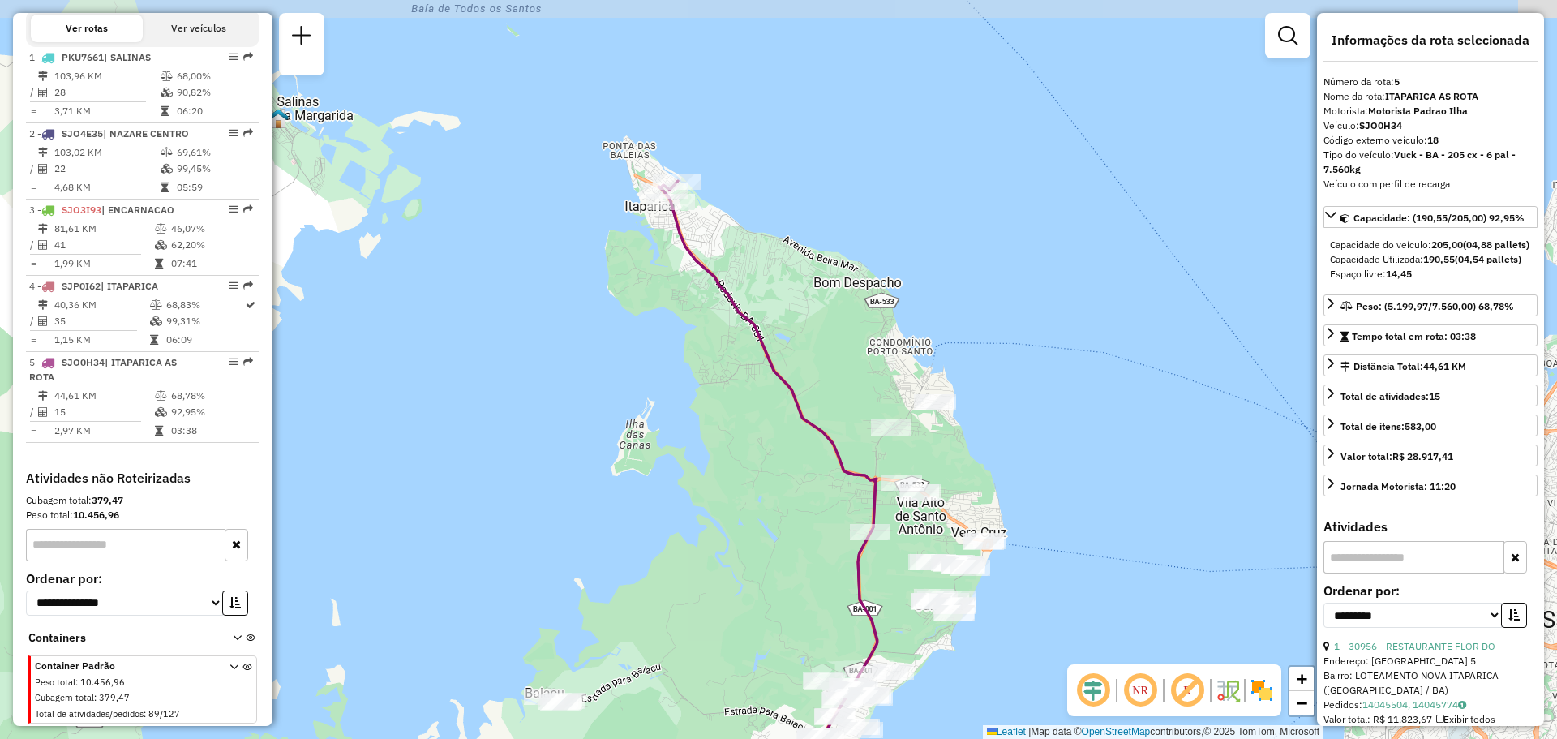
drag, startPoint x: 696, startPoint y: 367, endPoint x: 685, endPoint y: 485, distance: 118.1
click at [685, 489] on div "Janela de atendimento Grade de atendimento Capacidade Transportadoras Veículos …" at bounding box center [778, 369] width 1557 height 739
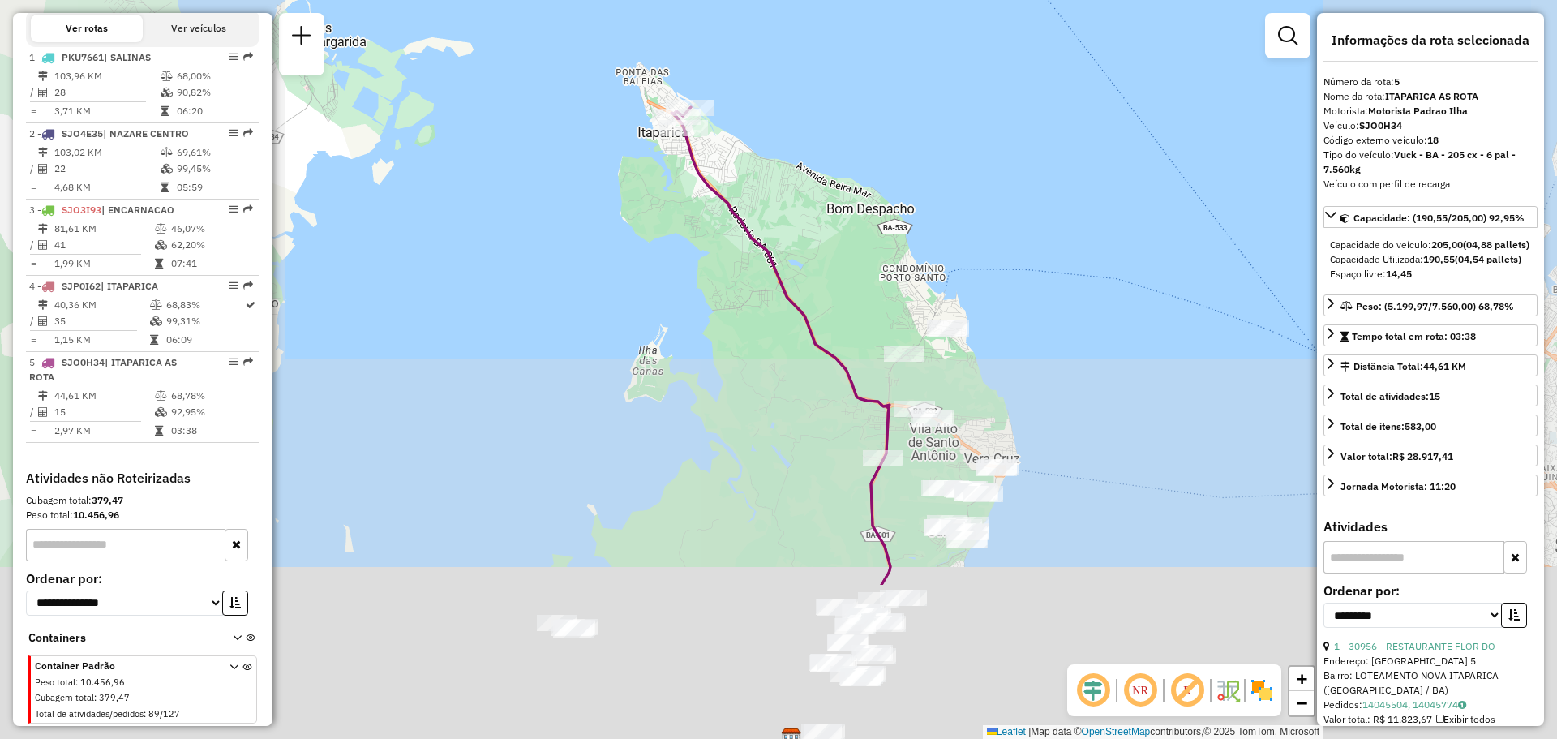
drag, startPoint x: 733, startPoint y: 345, endPoint x: 731, endPoint y: 193, distance: 152.5
click at [730, 175] on div "Janela de atendimento Grade de atendimento Capacidade Transportadoras Veículos …" at bounding box center [778, 369] width 1557 height 739
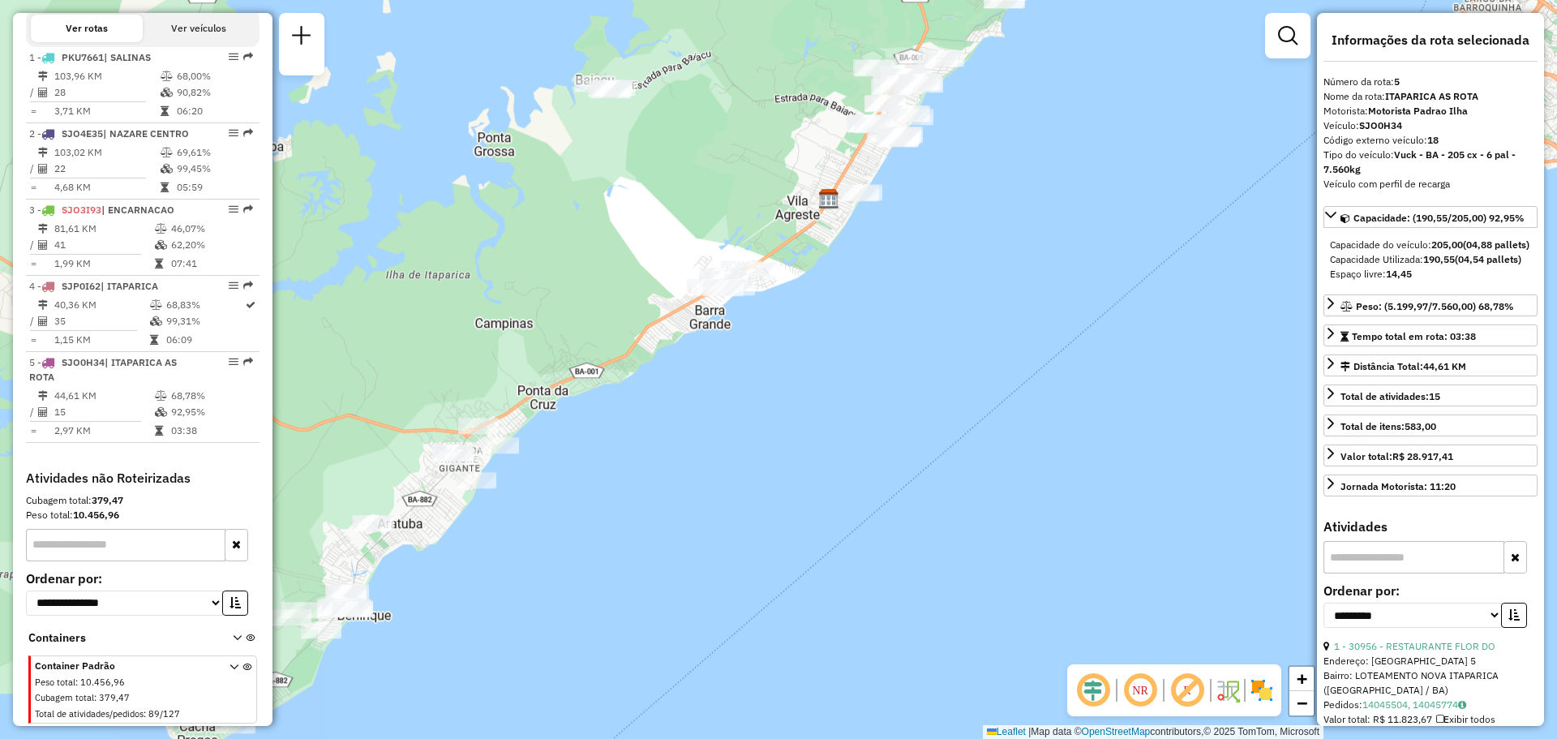
drag, startPoint x: 669, startPoint y: 96, endPoint x: 728, endPoint y: 527, distance: 435.5
click at [728, 527] on div "Janela de atendimento Grade de atendimento Capacidade Transportadoras Veículos …" at bounding box center [778, 369] width 1557 height 739
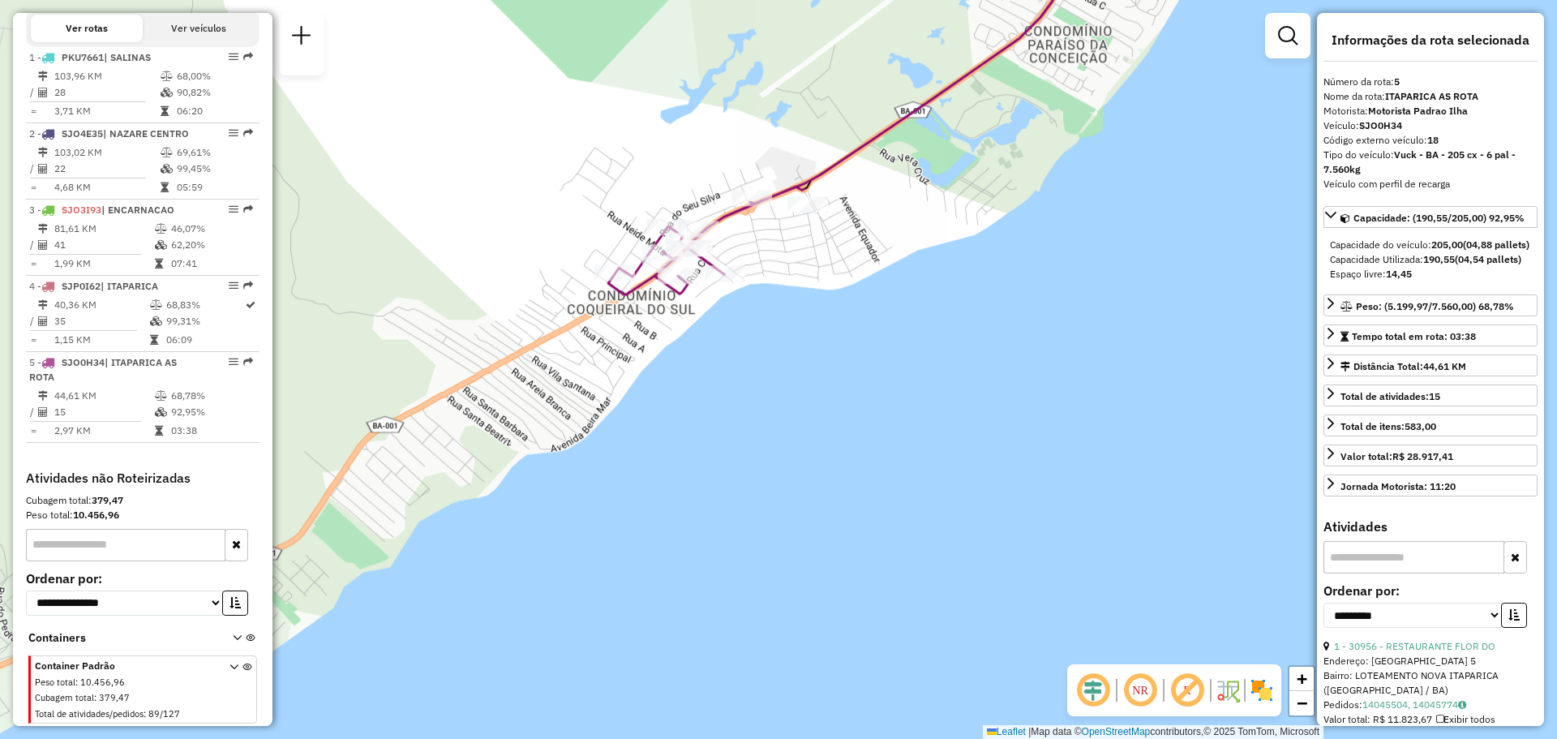
click at [790, 366] on div "Janela de atendimento Grade de atendimento Capacidade Transportadoras Veículos …" at bounding box center [778, 369] width 1557 height 739
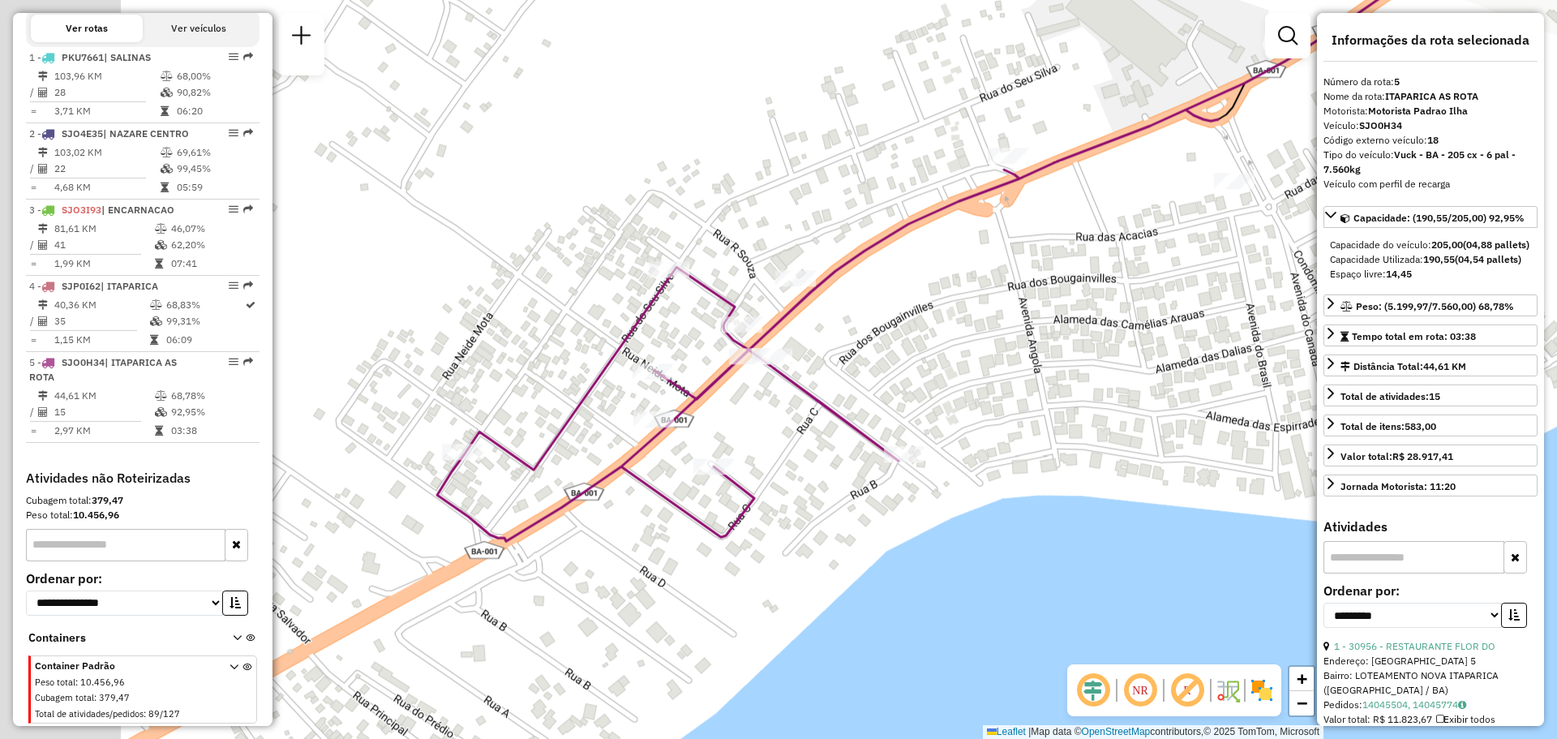
drag, startPoint x: 790, startPoint y: 366, endPoint x: 1036, endPoint y: 396, distance: 248.4
click at [1036, 396] on div "Janela de atendimento Grade de atendimento Capacidade Transportadoras Veículos …" at bounding box center [778, 369] width 1557 height 739
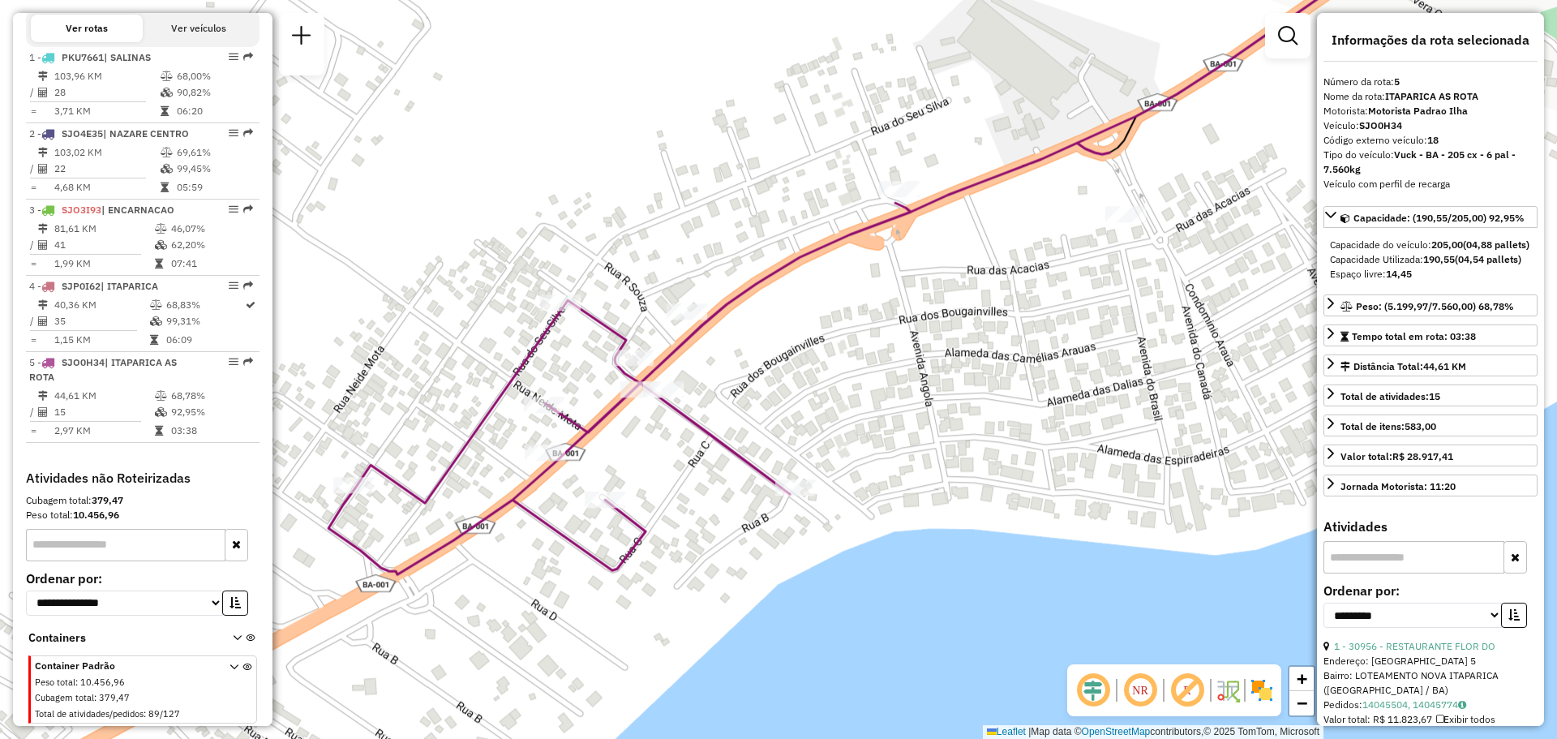
drag, startPoint x: 1019, startPoint y: 397, endPoint x: 911, endPoint y: 429, distance: 113.2
click at [912, 429] on div "Janela de atendimento Grade de atendimento Capacidade Transportadoras Veículos …" at bounding box center [778, 369] width 1557 height 739
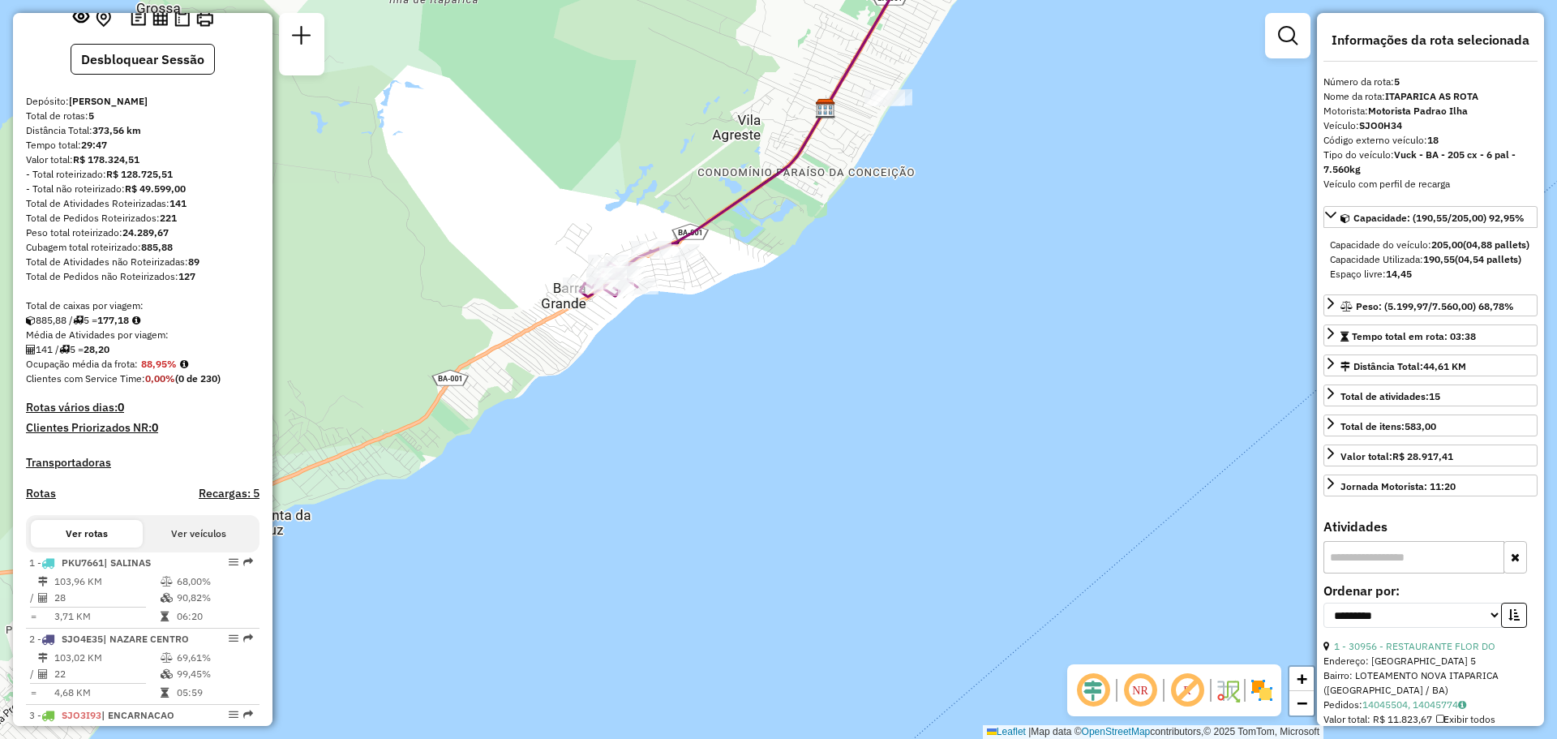
scroll to position [52, 0]
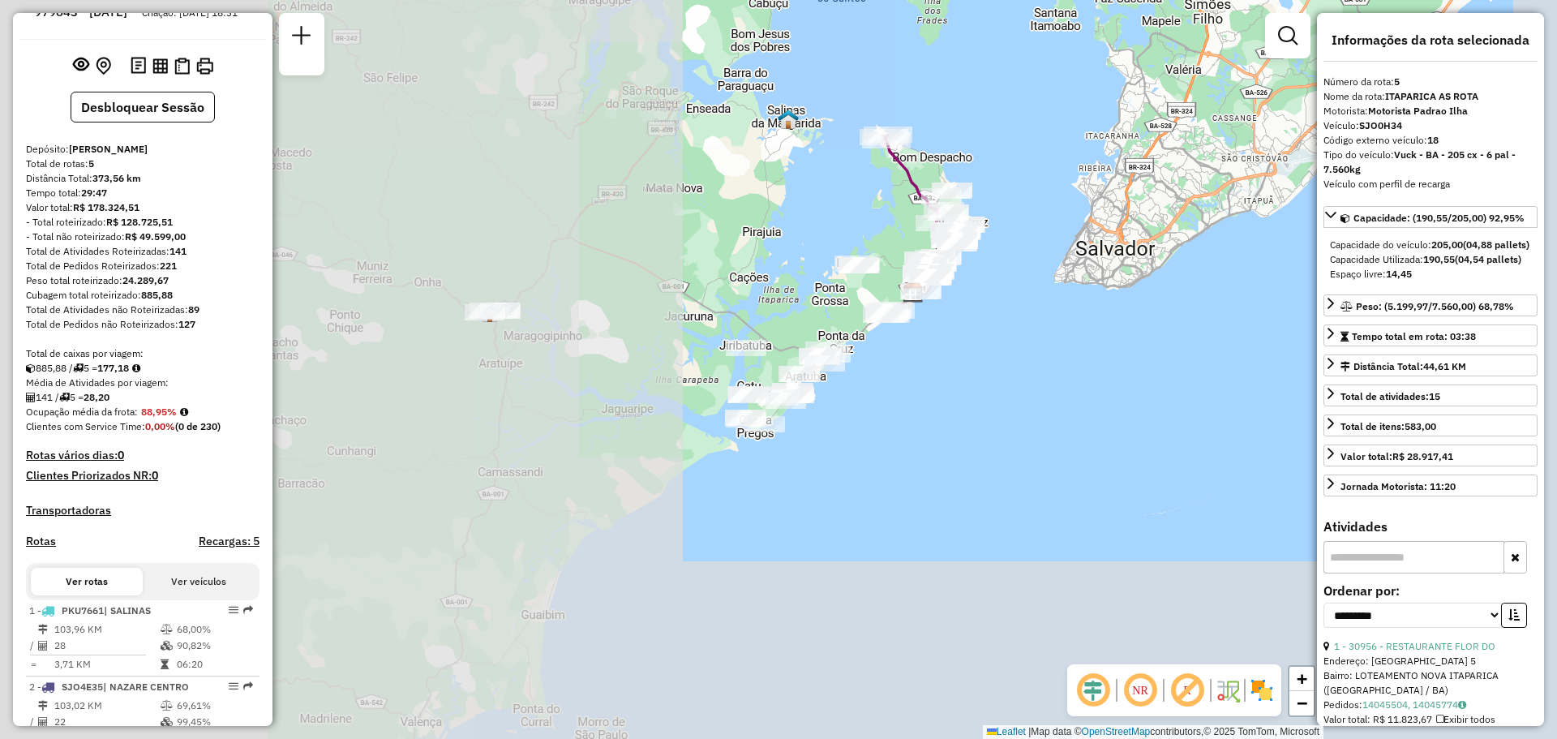
drag, startPoint x: 951, startPoint y: 347, endPoint x: 1114, endPoint y: 238, distance: 196.4
click at [1095, 251] on div "Janela de atendimento Grade de atendimento Capacidade Transportadoras Veículos …" at bounding box center [778, 369] width 1557 height 739
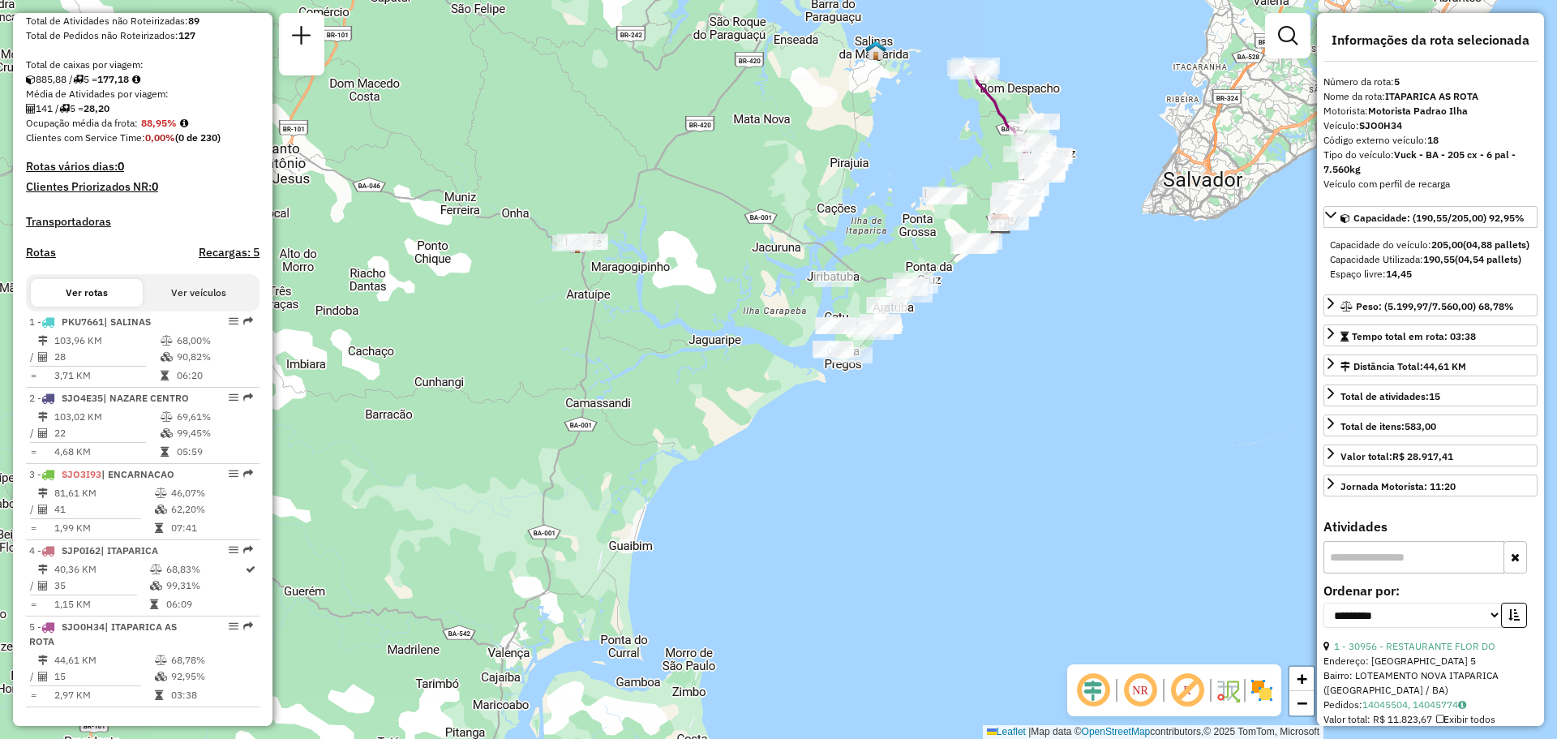
scroll to position [457, 0]
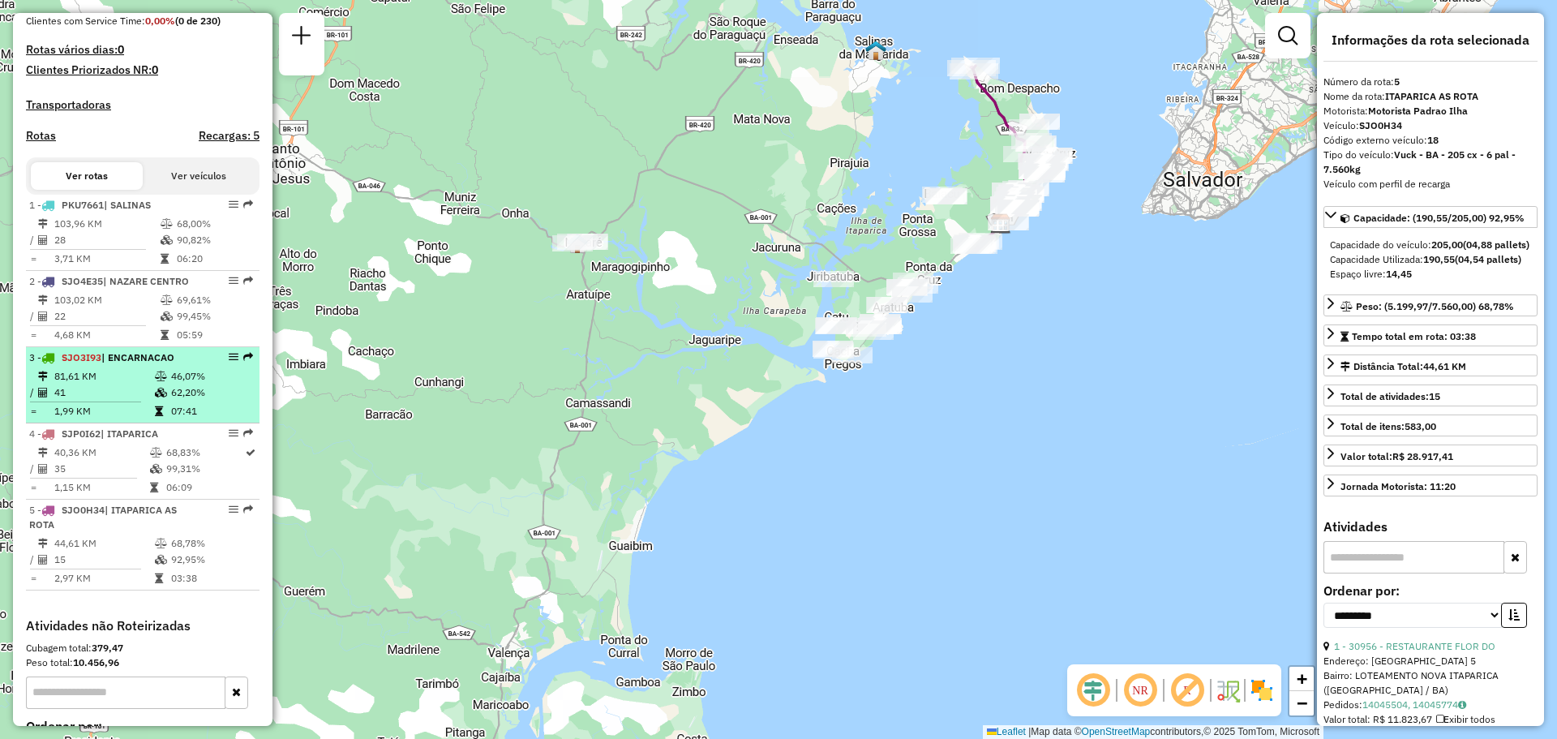
click at [148, 381] on li "3 - SJO3I93 | [GEOGRAPHIC_DATA] 81,61 KM 46,07% / 41 62,20% = 1,99 KM 07:41" at bounding box center [143, 385] width 234 height 76
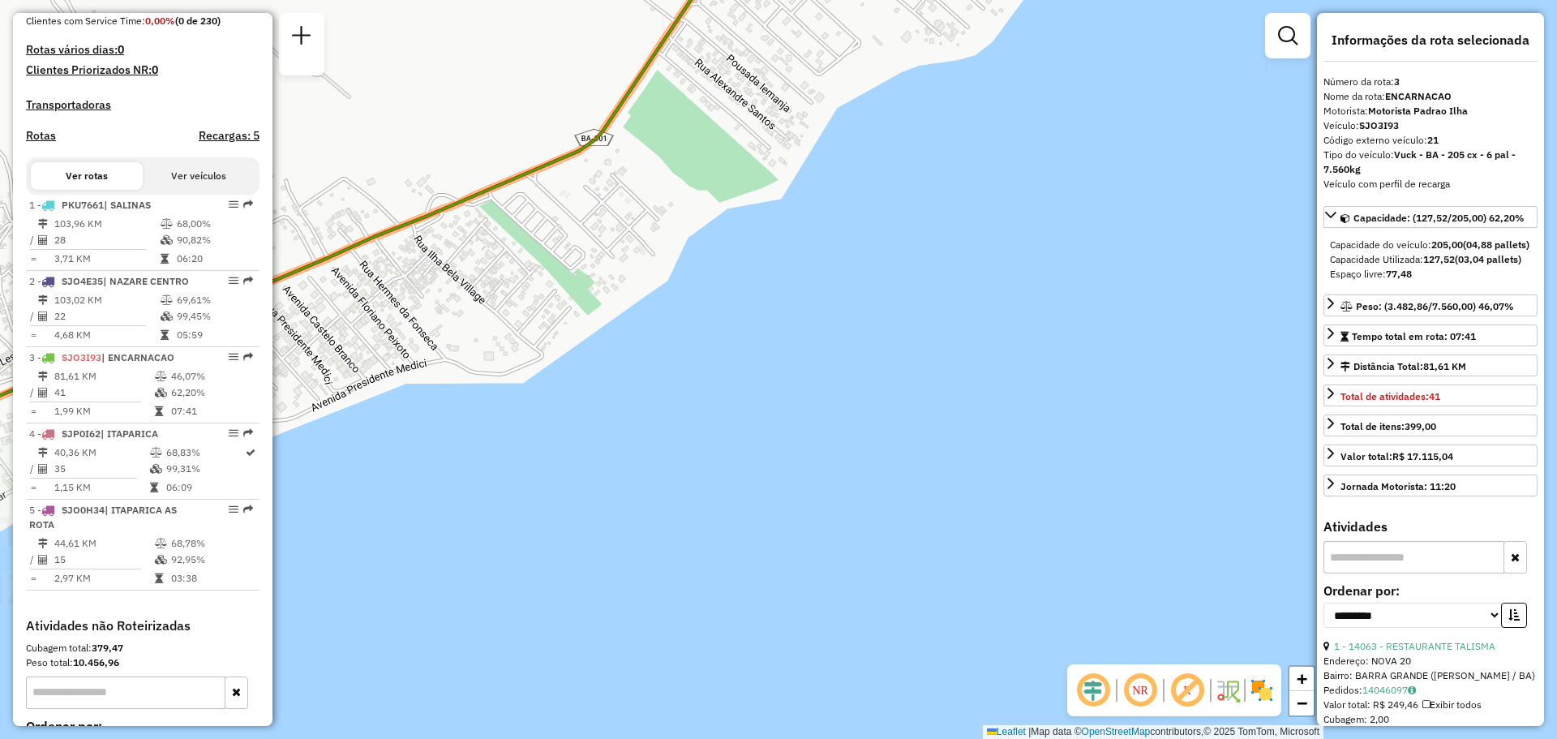
drag, startPoint x: 914, startPoint y: 107, endPoint x: 906, endPoint y: 639, distance: 532.1
click at [914, 684] on div "Janela de atendimento Grade de atendimento Capacidade Transportadoras Veículos …" at bounding box center [778, 369] width 1557 height 739
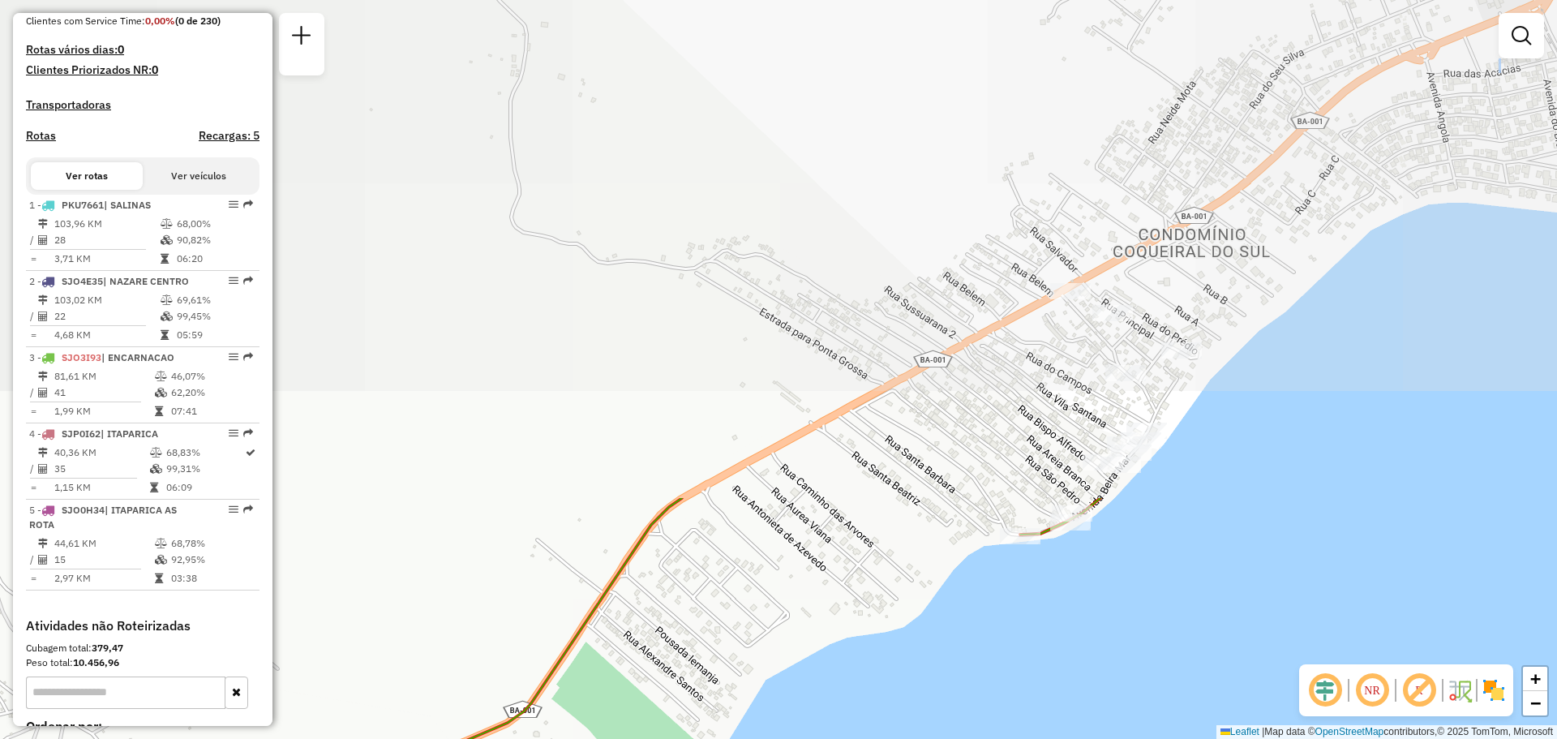
drag, startPoint x: 890, startPoint y: 185, endPoint x: 825, endPoint y: 703, distance: 522.4
click at [825, 703] on div "Janela de atendimento Grade de atendimento Capacidade Transportadoras Veículos …" at bounding box center [778, 369] width 1557 height 739
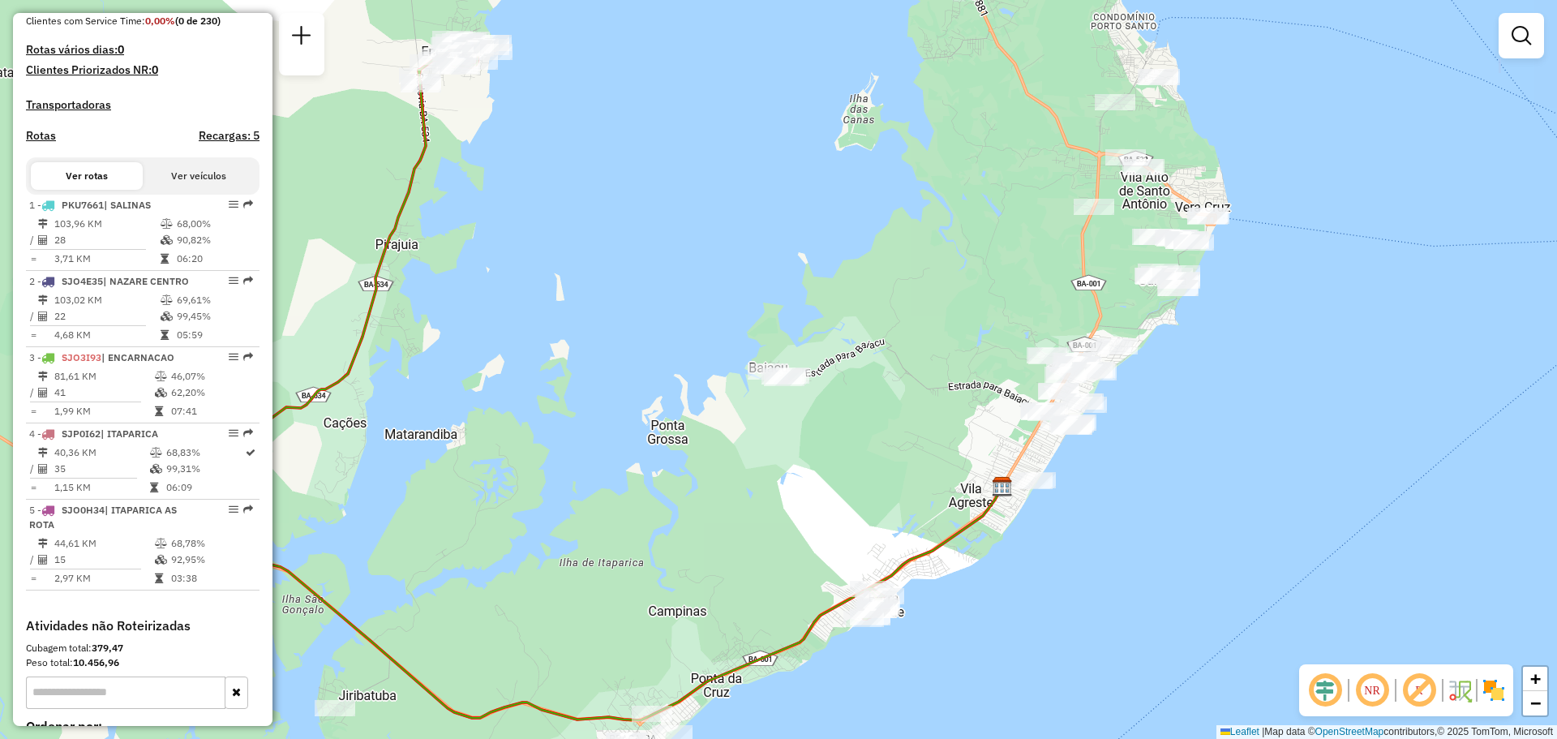
drag, startPoint x: 894, startPoint y: 514, endPoint x: 952, endPoint y: 608, distance: 110.7
click at [949, 601] on div "Janela de atendimento Grade de atendimento Capacidade Transportadoras Veículos …" at bounding box center [778, 369] width 1557 height 739
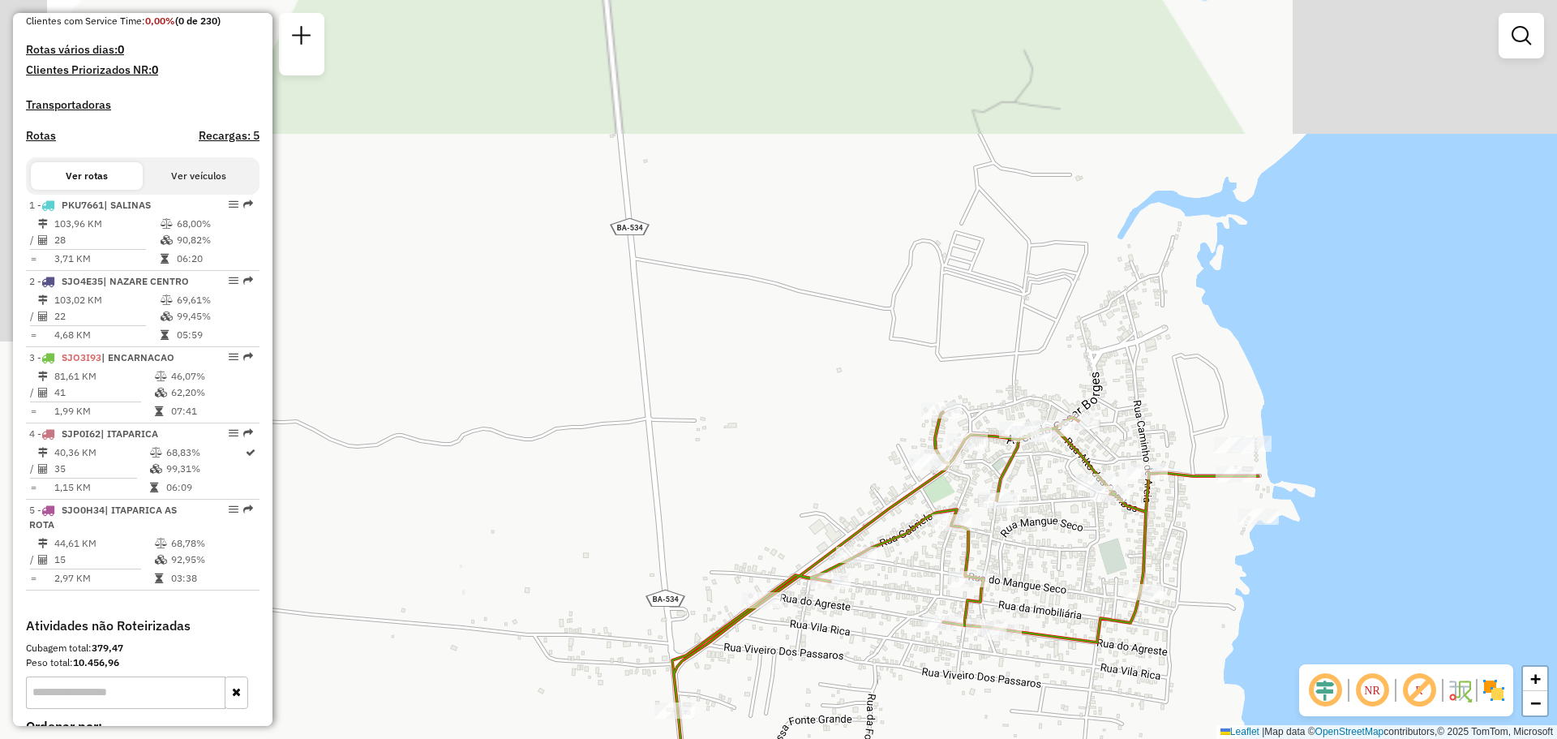
drag, startPoint x: 916, startPoint y: 372, endPoint x: 672, endPoint y: 211, distance: 292.0
click at [673, 212] on div "Janela de atendimento Grade de atendimento Capacidade Transportadoras Veículos …" at bounding box center [778, 369] width 1557 height 739
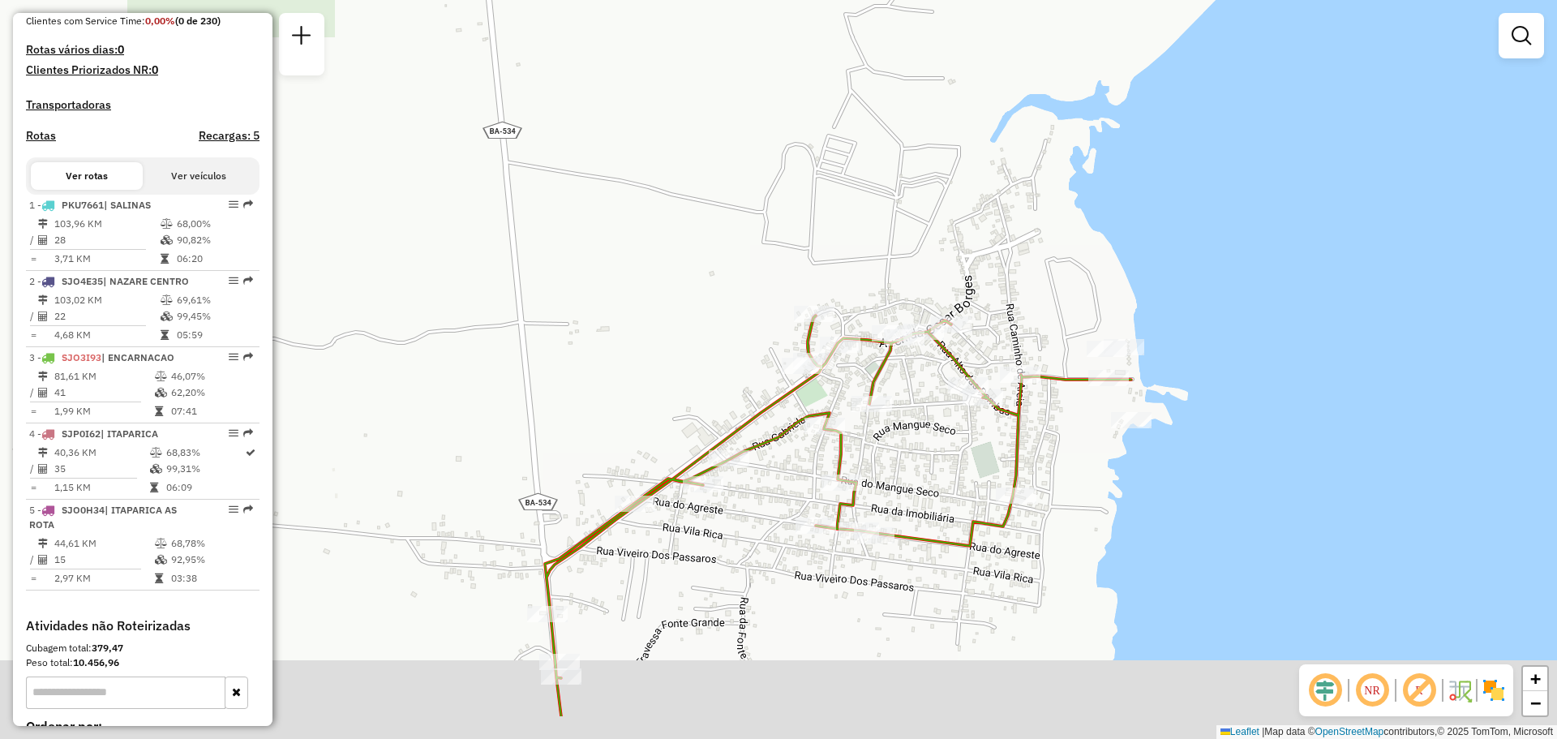
drag, startPoint x: 844, startPoint y: 349, endPoint x: 712, endPoint y: 227, distance: 179.6
click at [714, 242] on div "Janela de atendimento Grade de atendimento Capacidade Transportadoras Veículos …" at bounding box center [778, 369] width 1557 height 739
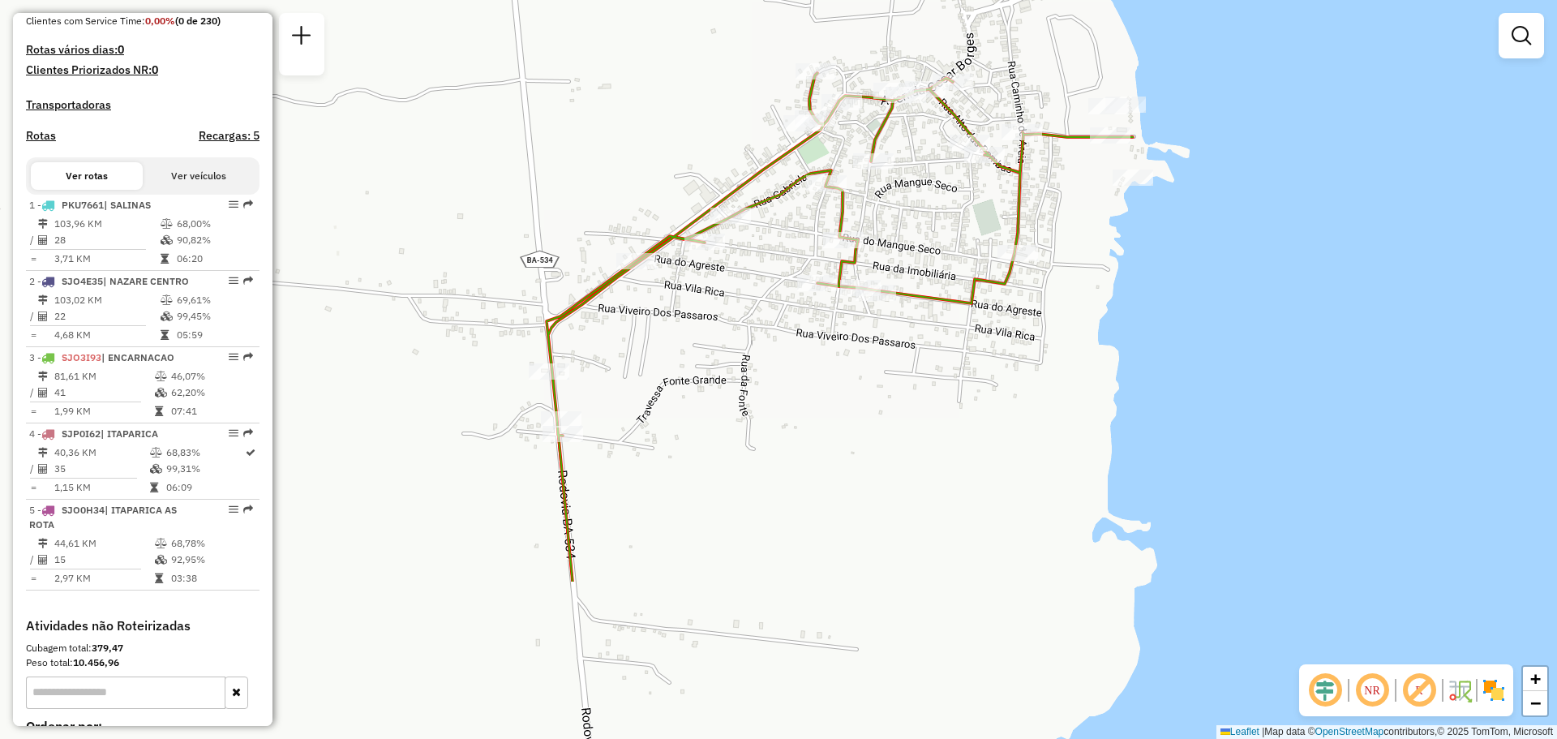
drag, startPoint x: 937, startPoint y: 230, endPoint x: 962, endPoint y: 52, distance: 180.2
click at [961, 47] on div "Janela de atendimento Grade de atendimento Capacidade Transportadoras Veículos …" at bounding box center [778, 369] width 1557 height 739
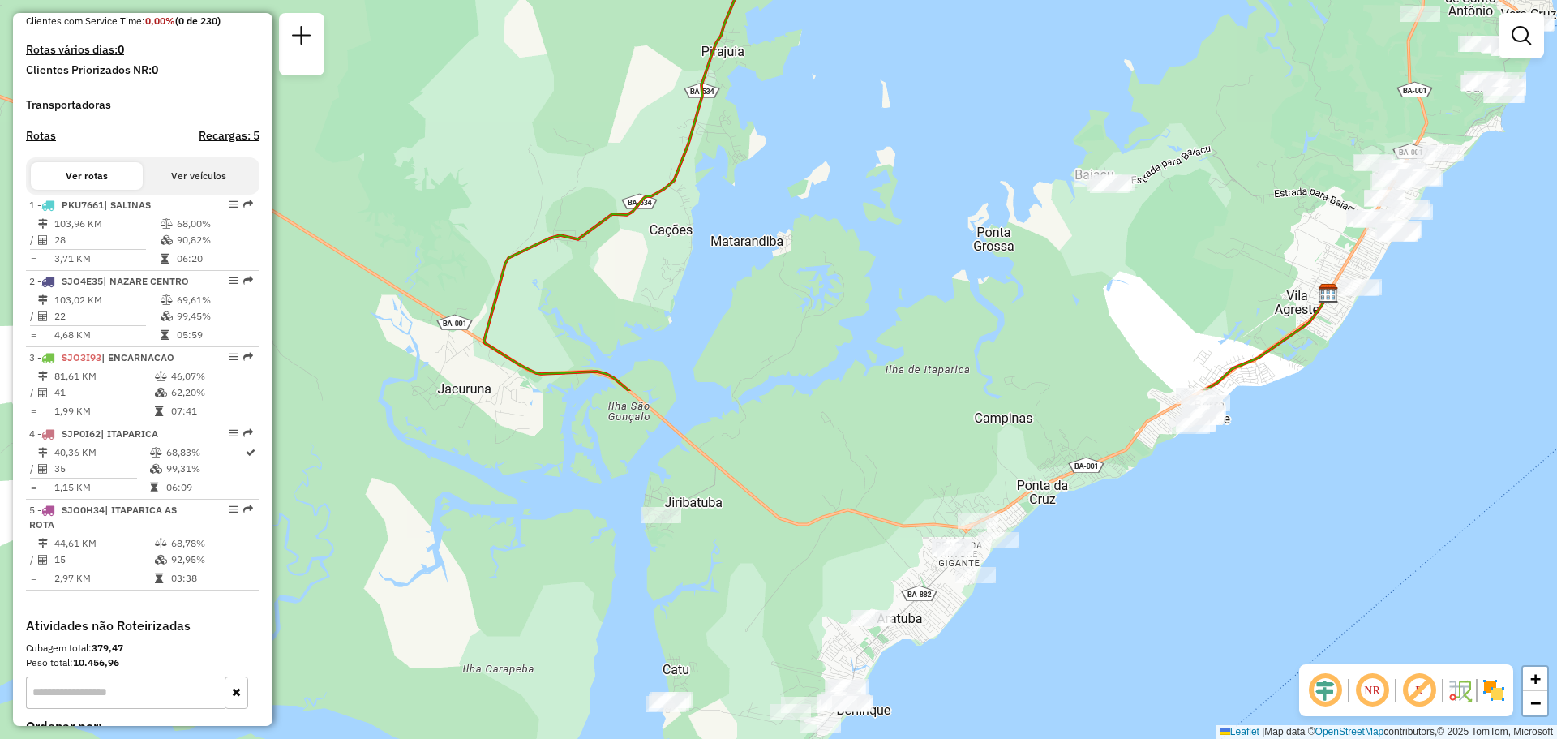
drag, startPoint x: 920, startPoint y: 351, endPoint x: 864, endPoint y: 134, distance: 224.6
click at [864, 134] on div "Janela de atendimento Grade de atendimento Capacidade Transportadoras Veículos …" at bounding box center [778, 369] width 1557 height 739
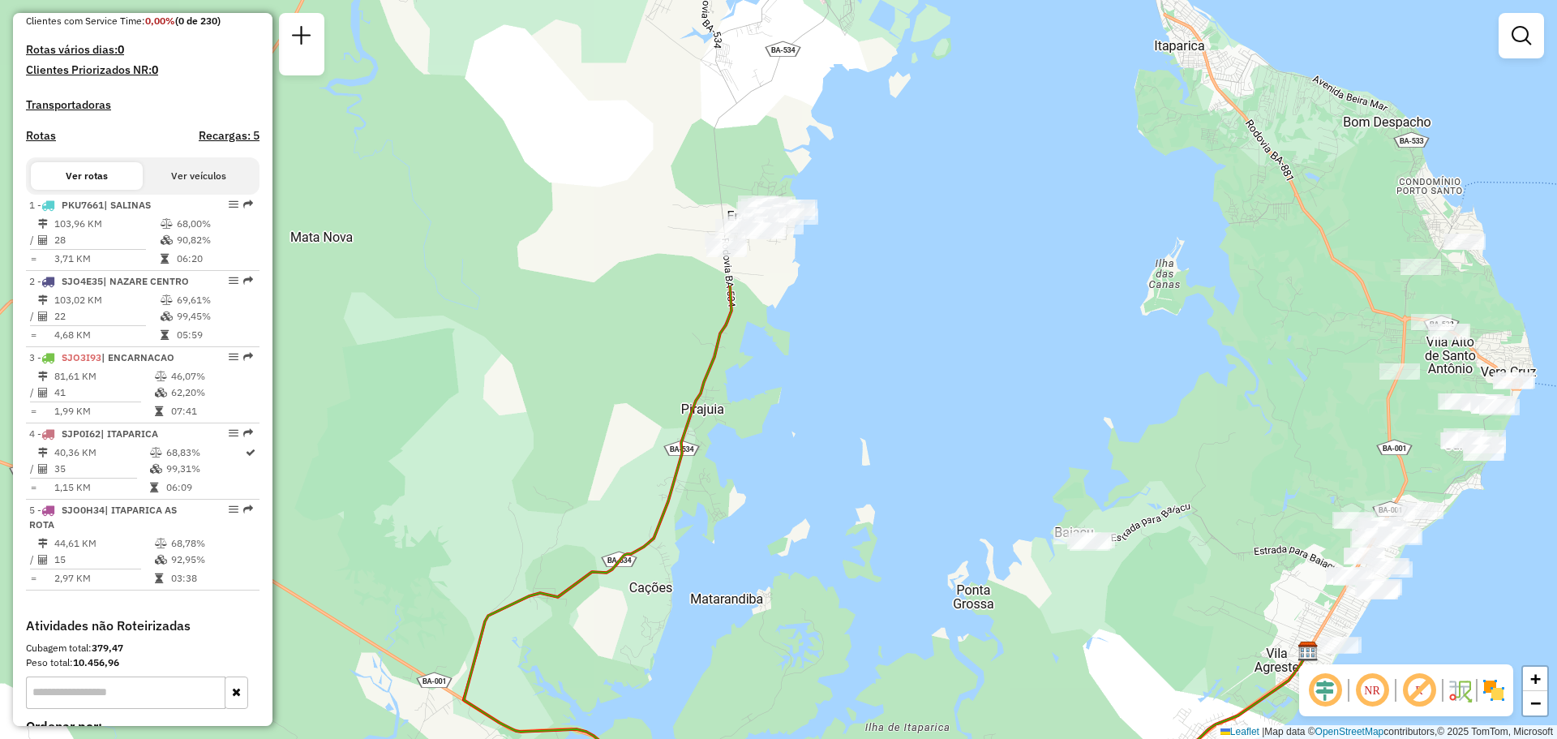
drag, startPoint x: 864, startPoint y: 134, endPoint x: 844, endPoint y: 499, distance: 365.5
click at [844, 499] on div "Janela de atendimento Grade de atendimento Capacidade Transportadoras Veículos …" at bounding box center [778, 369] width 1557 height 739
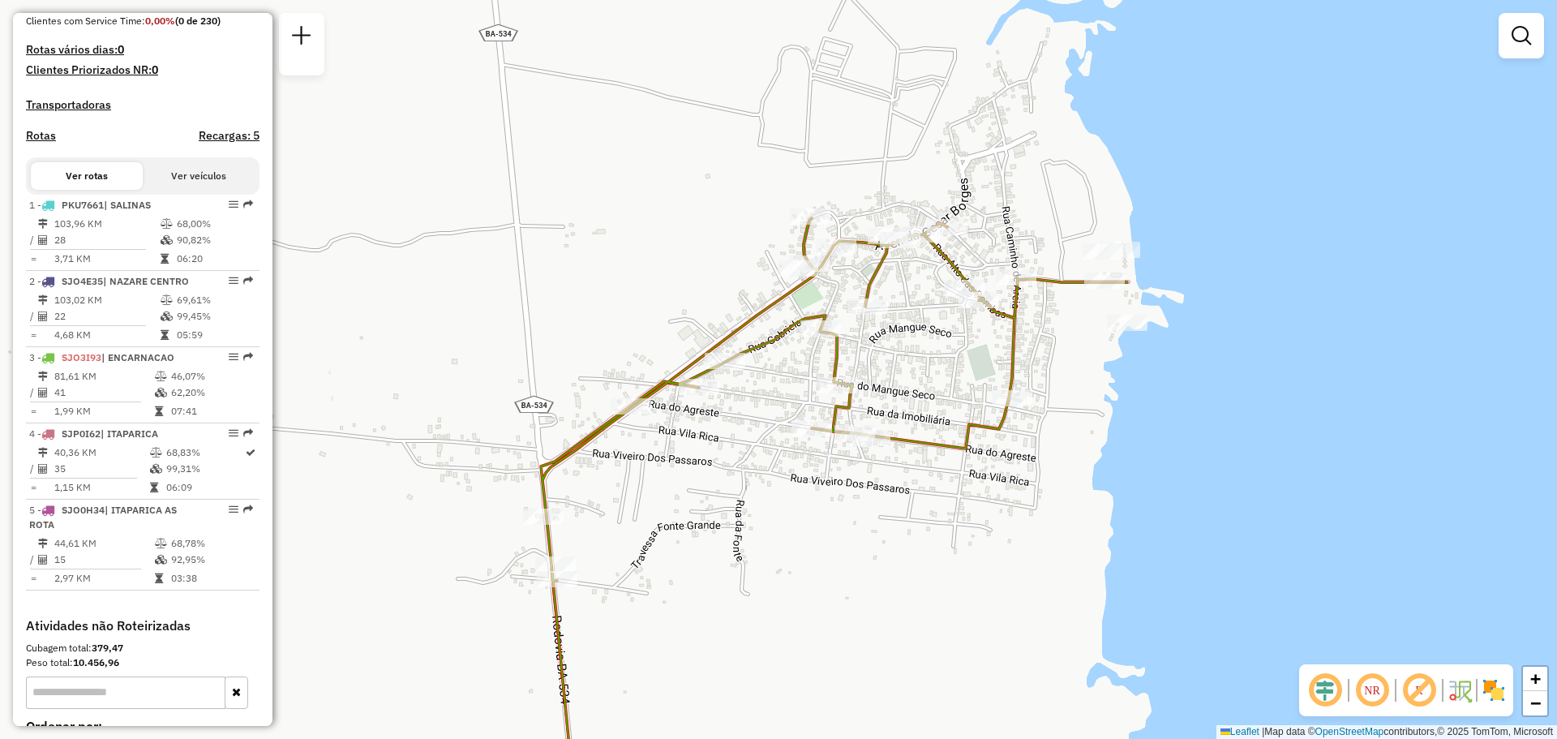
drag, startPoint x: 879, startPoint y: 332, endPoint x: 726, endPoint y: 279, distance: 162.1
click at [726, 279] on div "Janela de atendimento Grade de atendimento Capacidade Transportadoras Veículos …" at bounding box center [778, 369] width 1557 height 739
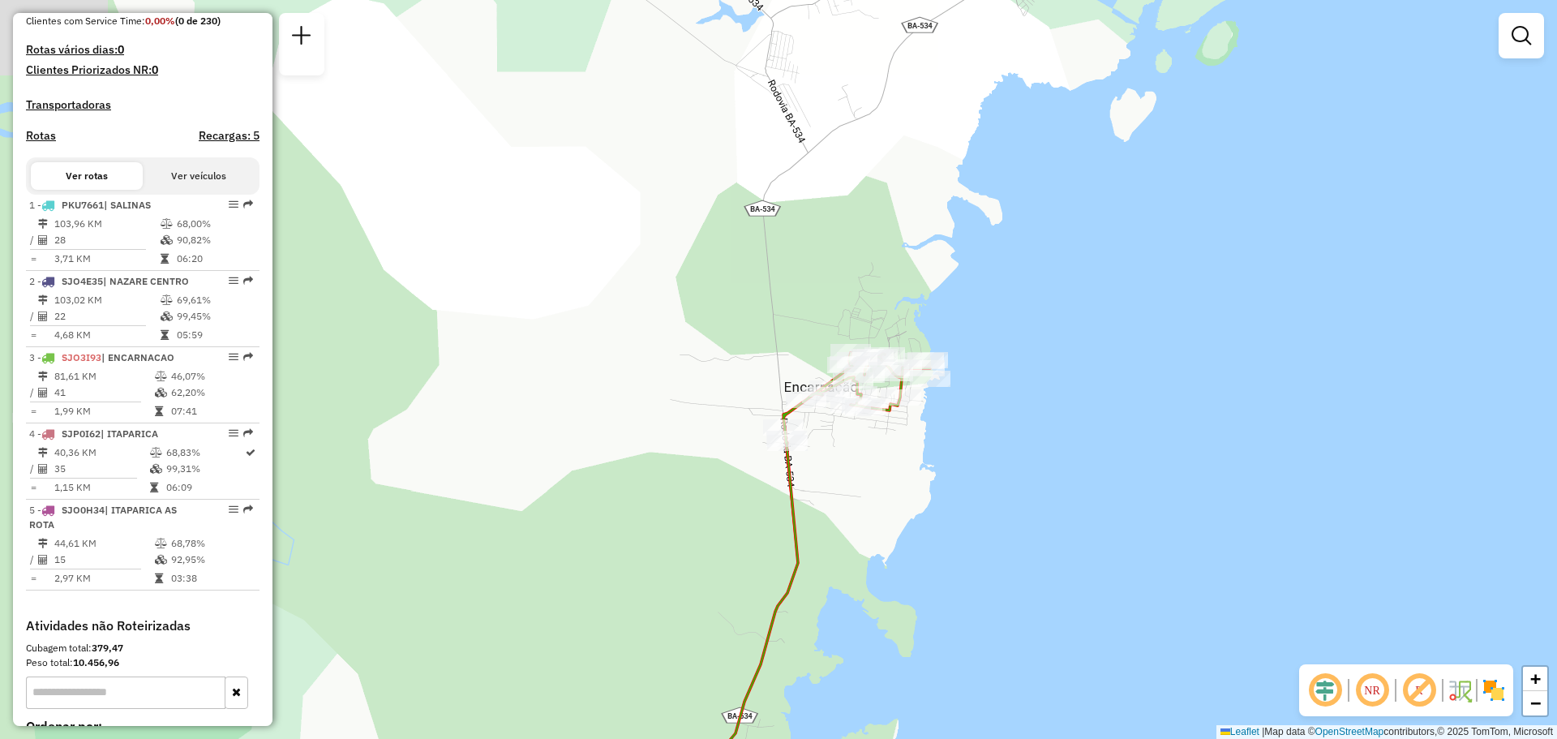
drag, startPoint x: 760, startPoint y: 366, endPoint x: 650, endPoint y: 298, distance: 129.6
click at [654, 303] on div "Rota 3 - Placa SJO3I93 31577 - COMERCIAL GOES Janela de atendimento Grade de at…" at bounding box center [778, 369] width 1557 height 739
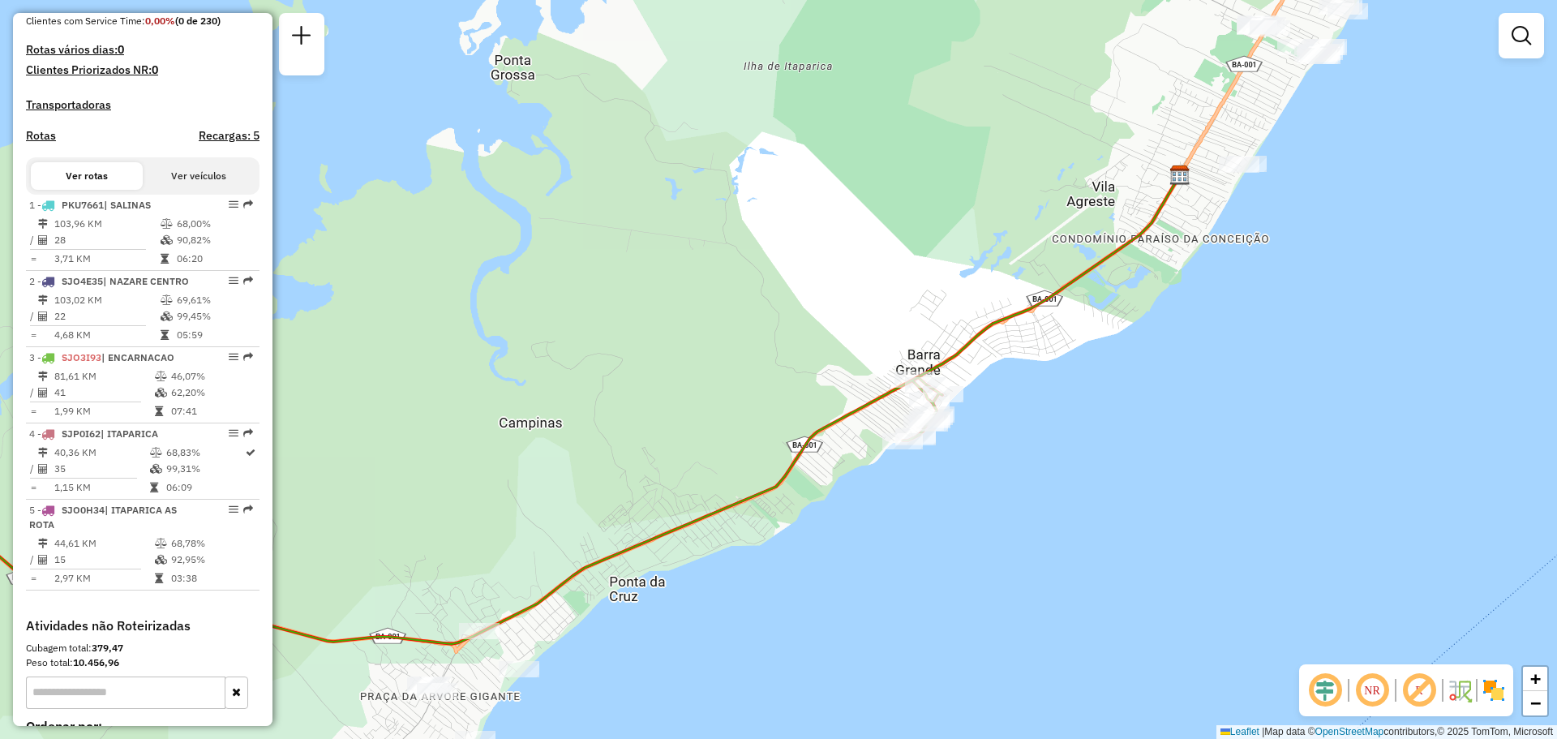
drag, startPoint x: 717, startPoint y: 419, endPoint x: 732, endPoint y: 425, distance: 16.4
click at [732, 425] on div "Janela de atendimento Grade de atendimento Capacidade Transportadoras Veículos …" at bounding box center [778, 369] width 1557 height 739
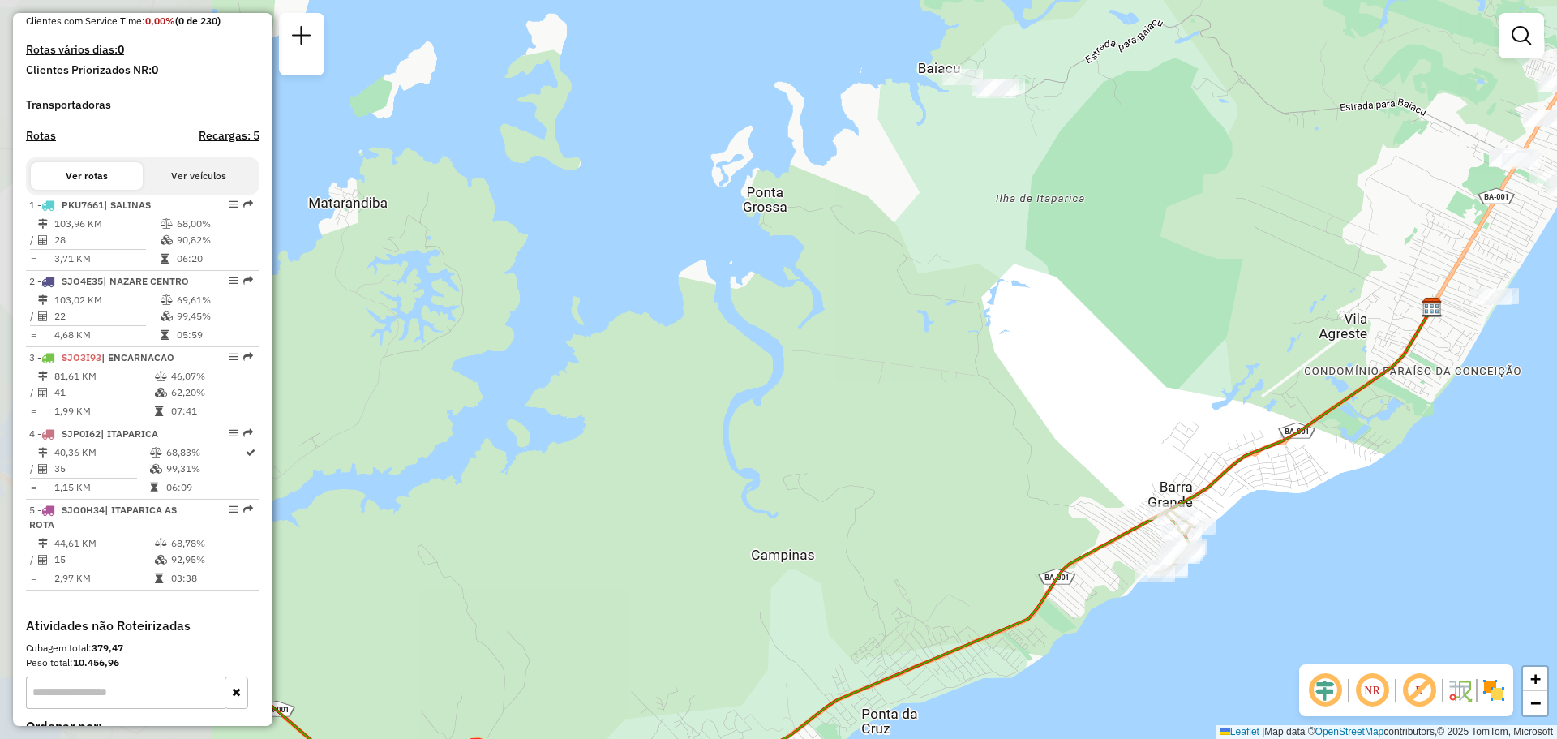
drag, startPoint x: 727, startPoint y: 320, endPoint x: 980, endPoint y: 452, distance: 284.8
click at [980, 452] on div "Janela de atendimento Grade de atendimento Capacidade Transportadoras Veículos …" at bounding box center [778, 369] width 1557 height 739
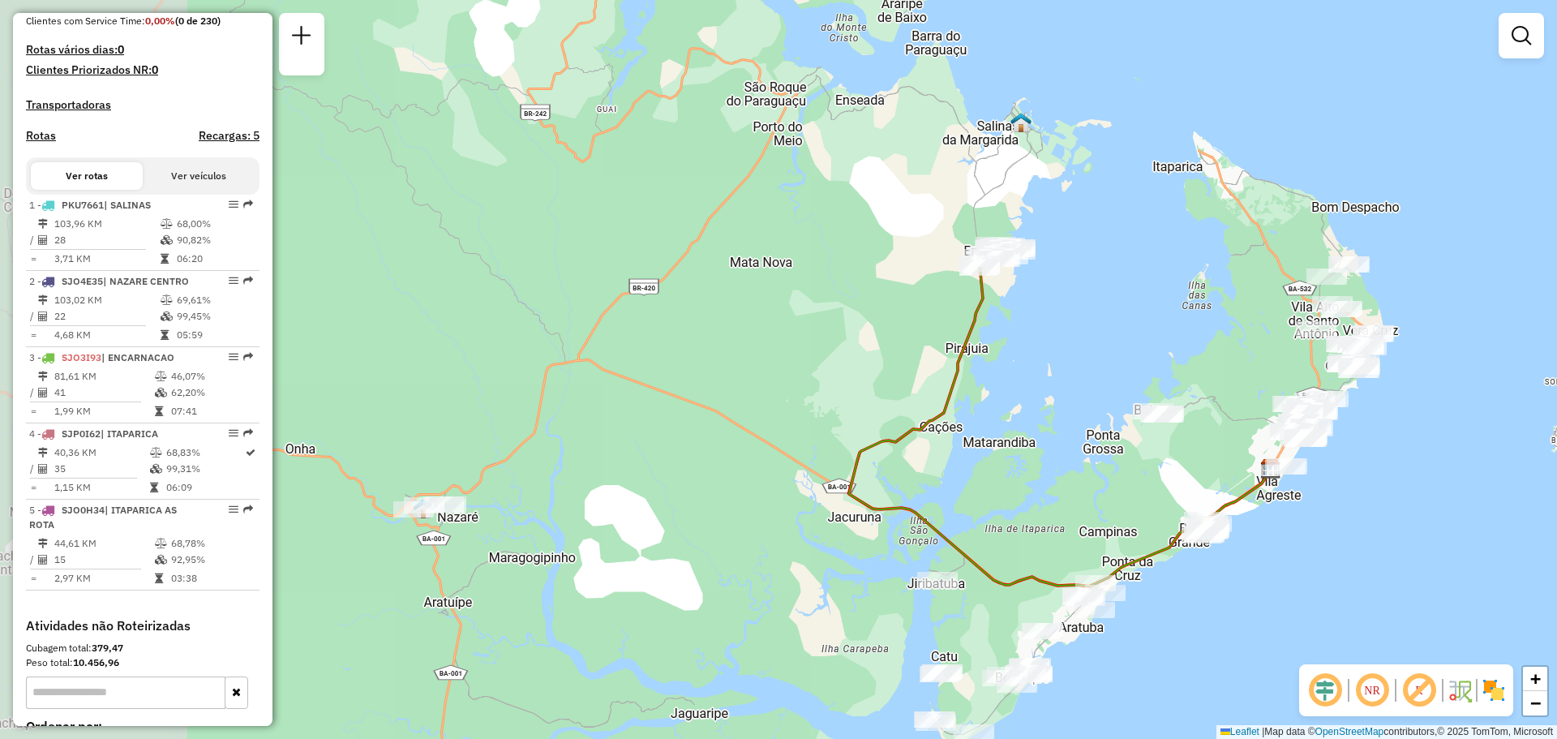
drag, startPoint x: 738, startPoint y: 384, endPoint x: 980, endPoint y: 436, distance: 247.4
click at [980, 436] on div "Janela de atendimento Grade de atendimento Capacidade Transportadoras Veículos …" at bounding box center [778, 369] width 1557 height 739
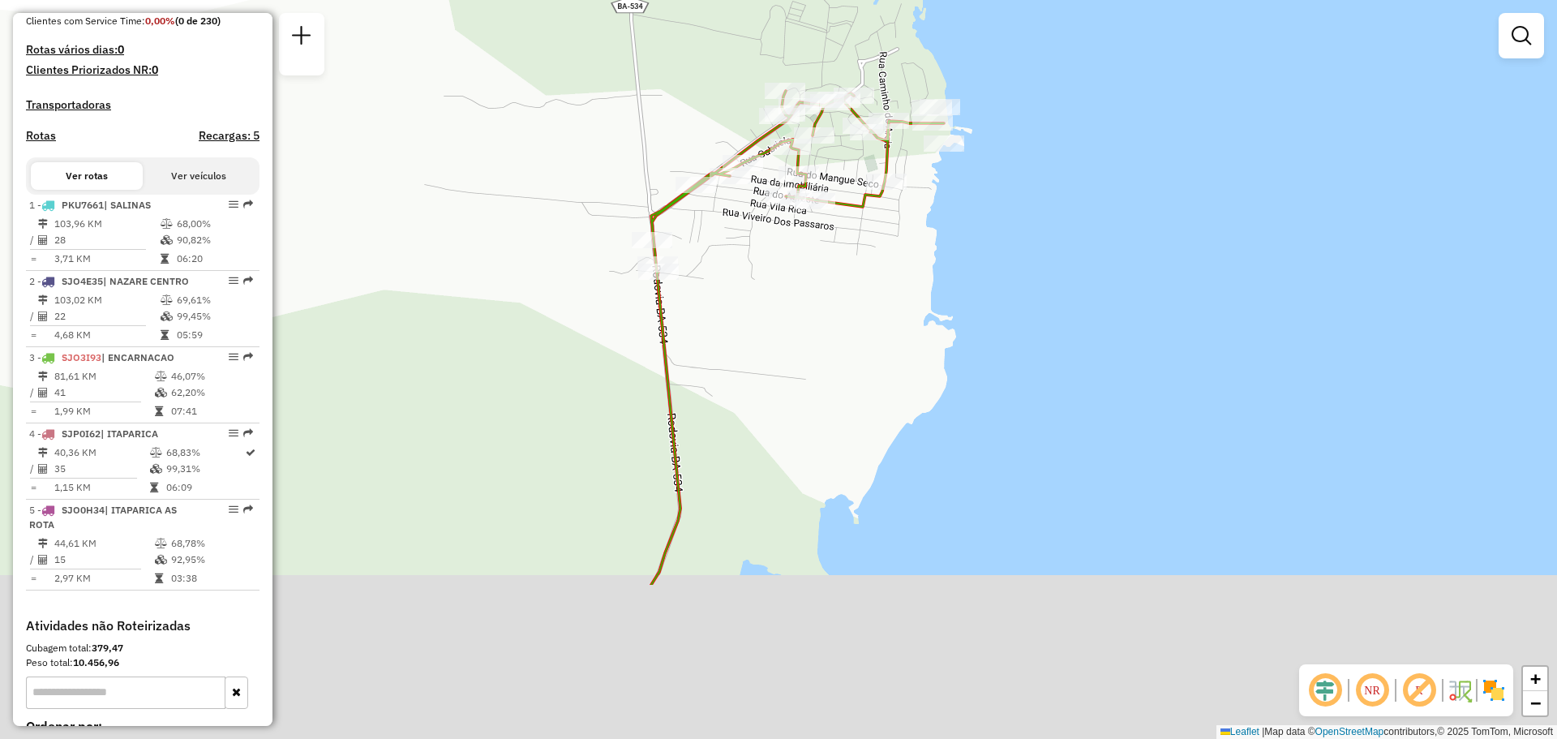
drag, startPoint x: 1085, startPoint y: 581, endPoint x: 838, endPoint y: 240, distance: 421.6
click at [839, 235] on div "Janela de atendimento Grade de atendimento Capacidade Transportadoras Veículos …" at bounding box center [778, 369] width 1557 height 739
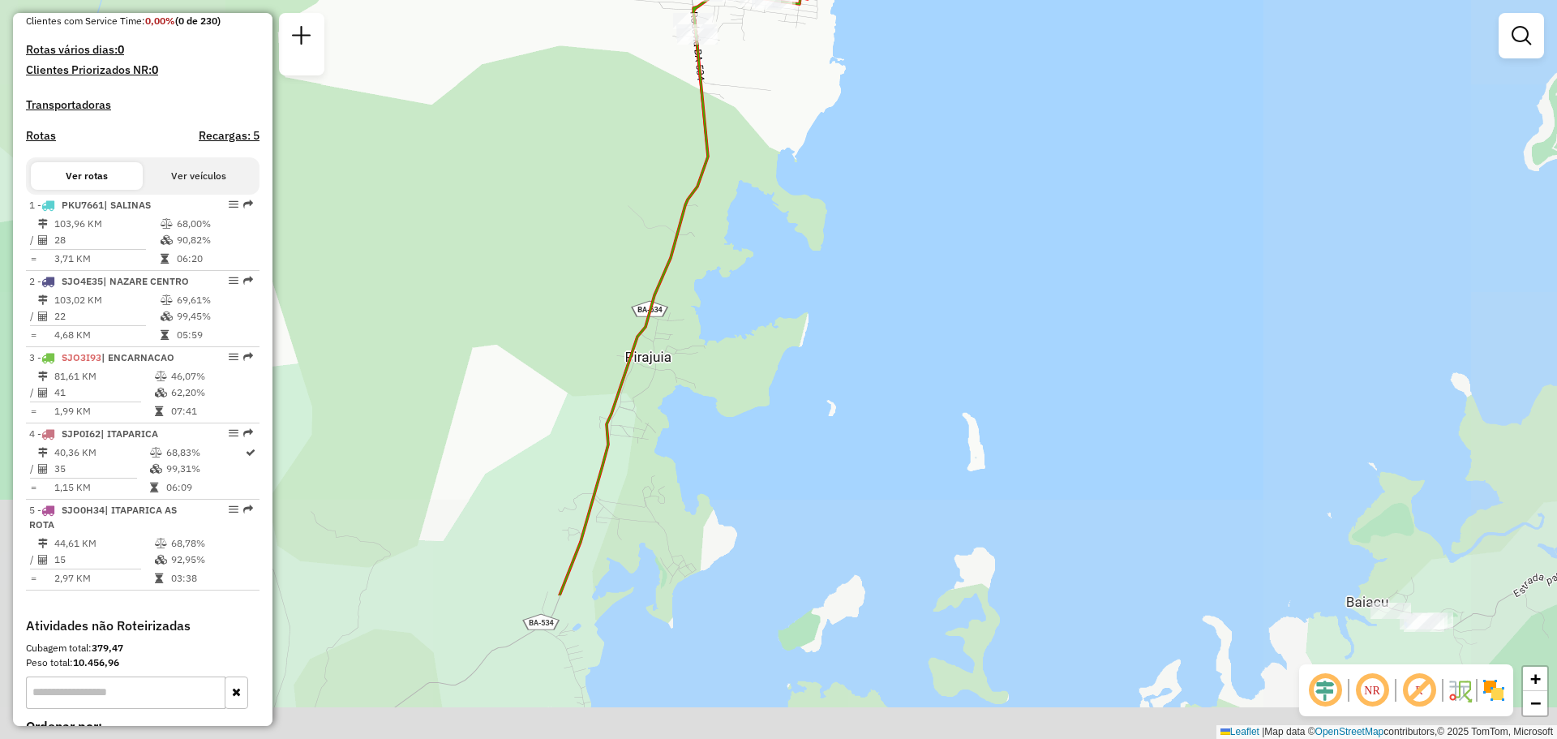
drag, startPoint x: 873, startPoint y: 513, endPoint x: 875, endPoint y: 210, distance: 303.3
click at [869, 219] on div "Janela de atendimento Grade de atendimento Capacidade Transportadoras Veículos …" at bounding box center [778, 369] width 1557 height 739
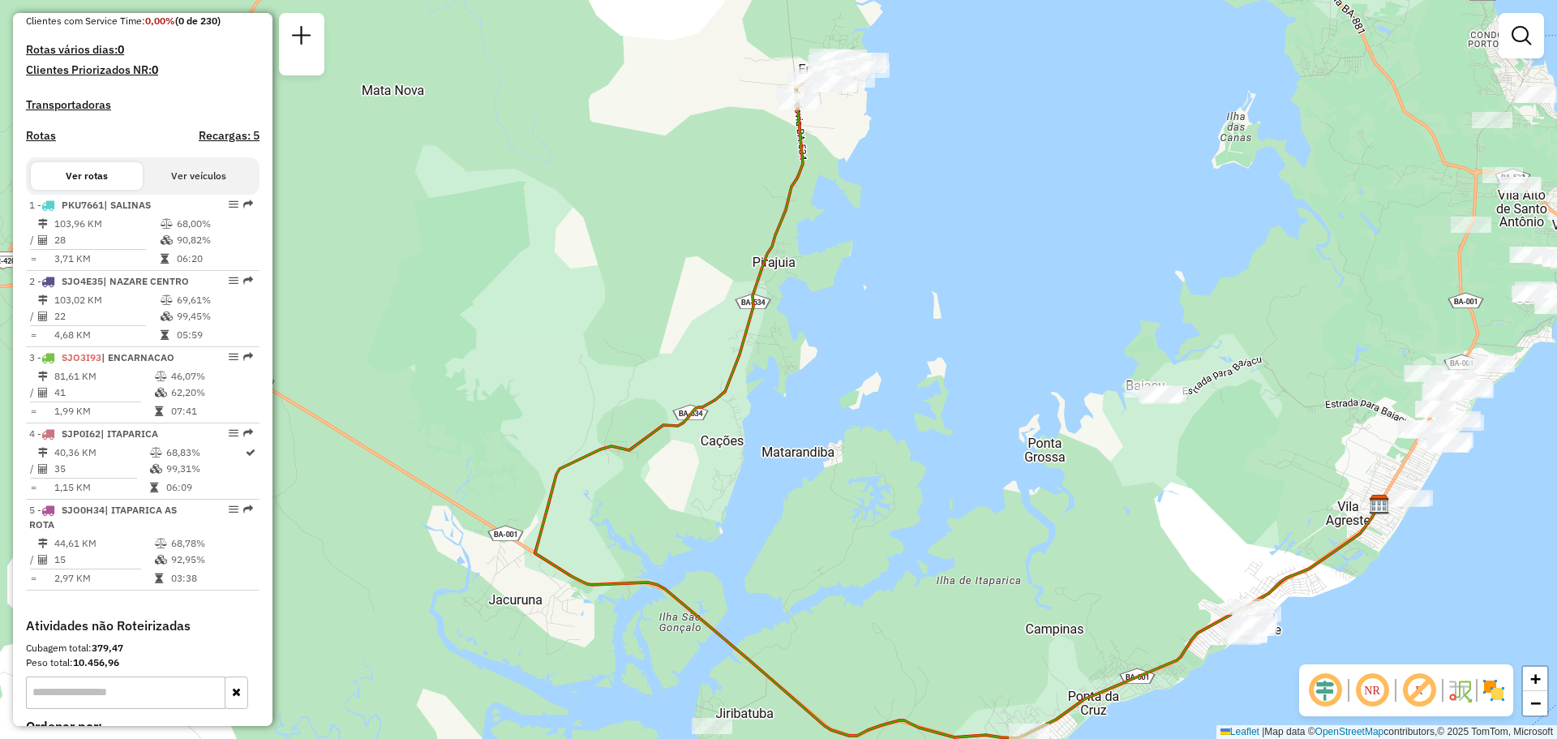
drag, startPoint x: 899, startPoint y: 208, endPoint x: 911, endPoint y: 290, distance: 82.7
click at [910, 290] on div "Janela de atendimento Grade de atendimento Capacidade Transportadoras Veículos …" at bounding box center [778, 369] width 1557 height 739
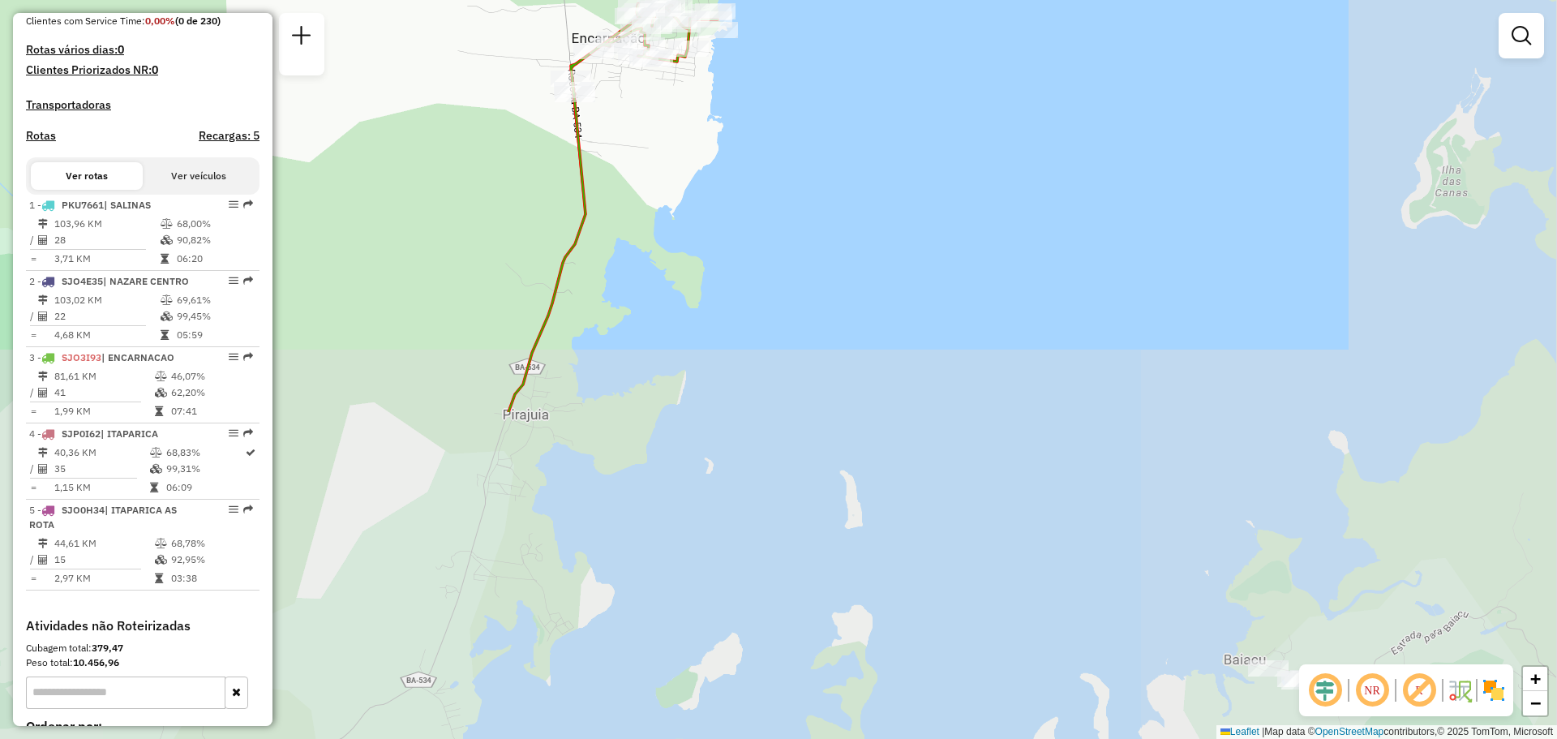
drag, startPoint x: 1109, startPoint y: 477, endPoint x: 737, endPoint y: 124, distance: 512.9
click at [739, 126] on div "Janela de atendimento Grade de atendimento Capacidade Transportadoras Veículos …" at bounding box center [778, 369] width 1557 height 739
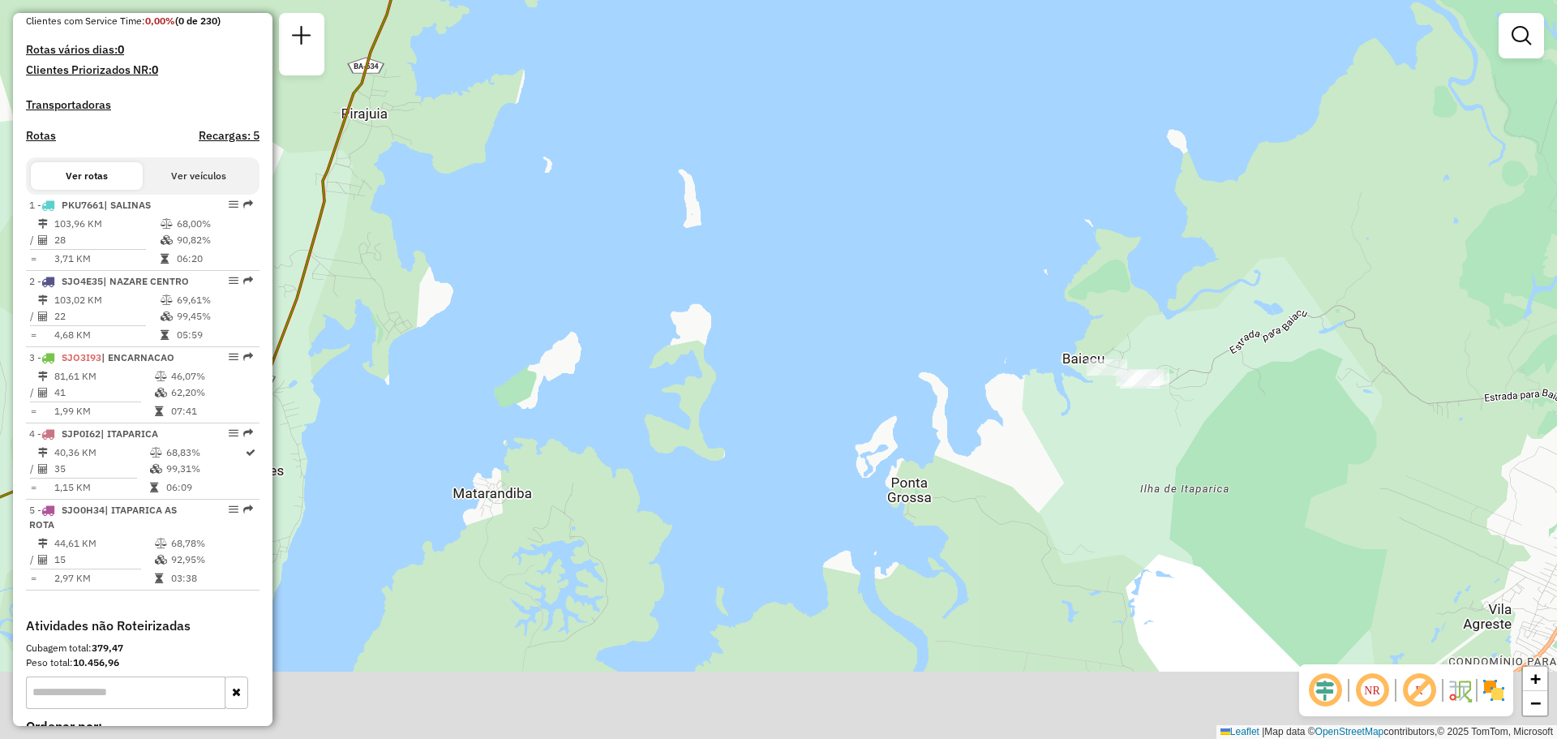
drag, startPoint x: 1119, startPoint y: 364, endPoint x: 1014, endPoint y: 101, distance: 283.1
click at [1014, 102] on div "Janela de atendimento Grade de atendimento Capacidade Transportadoras Veículos …" at bounding box center [778, 369] width 1557 height 739
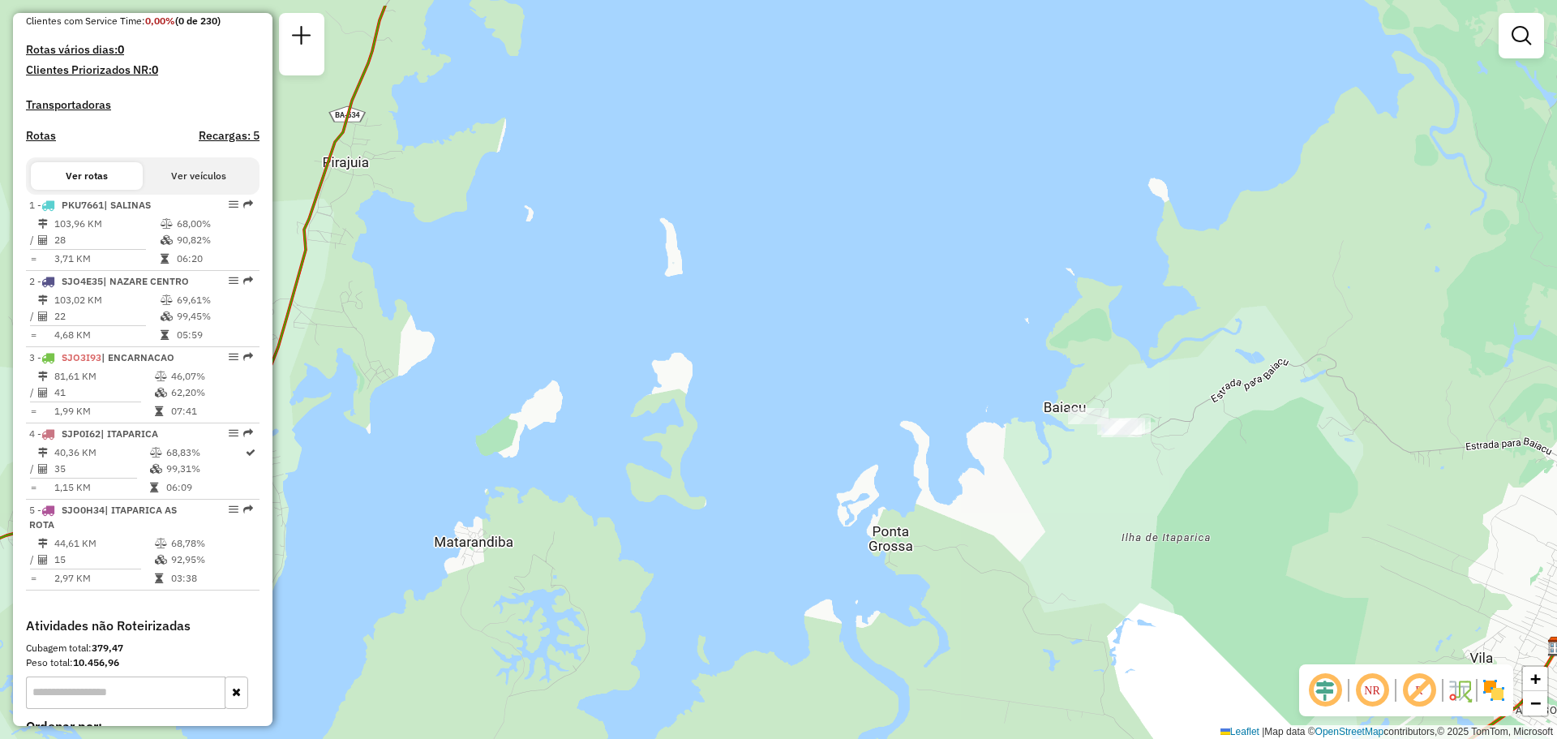
drag, startPoint x: 869, startPoint y: 242, endPoint x: 1142, endPoint y: 706, distance: 538.0
click at [1135, 709] on div "Janela de atendimento Grade de atendimento Capacidade Transportadoras Veículos …" at bounding box center [778, 369] width 1557 height 739
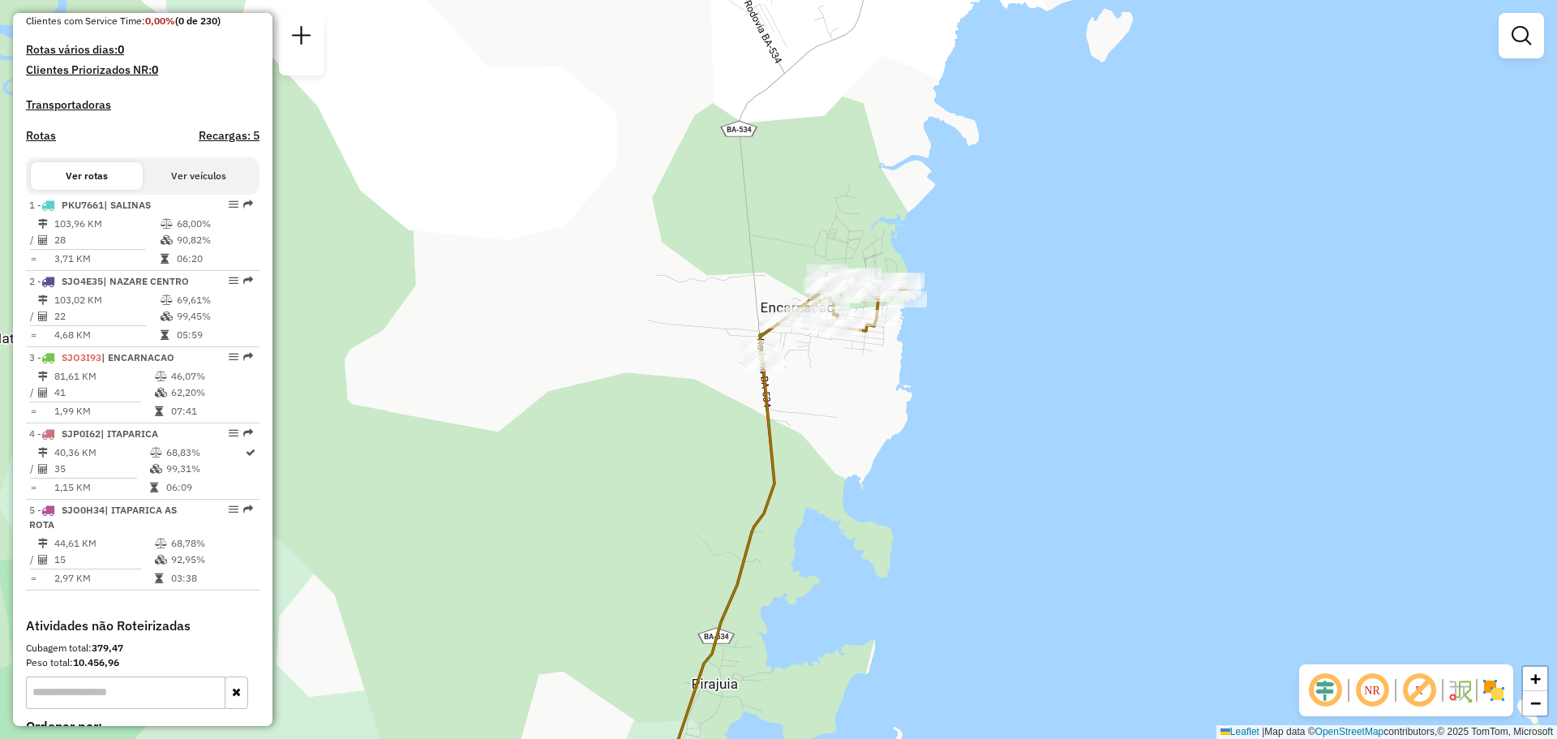
drag, startPoint x: 873, startPoint y: 516, endPoint x: 903, endPoint y: 272, distance: 245.0
click at [887, 292] on div "Janela de atendimento Grade de atendimento Capacidade Transportadoras Veículos …" at bounding box center [778, 369] width 1557 height 739
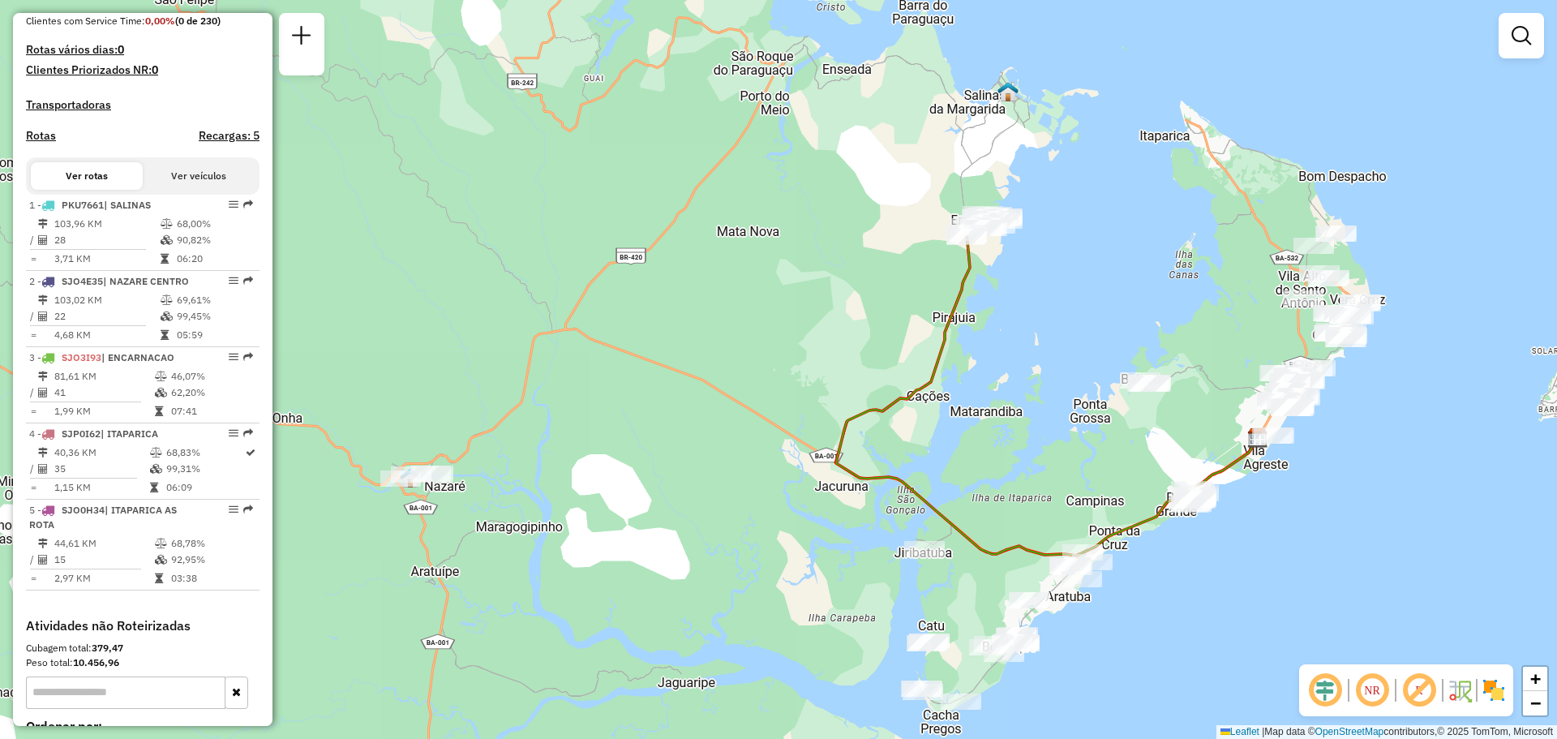
drag, startPoint x: 1114, startPoint y: 446, endPoint x: 1115, endPoint y: 337, distance: 108.7
click at [1115, 338] on div "Janela de atendimento Grade de atendimento Capacidade Transportadoras Veículos …" at bounding box center [778, 369] width 1557 height 739
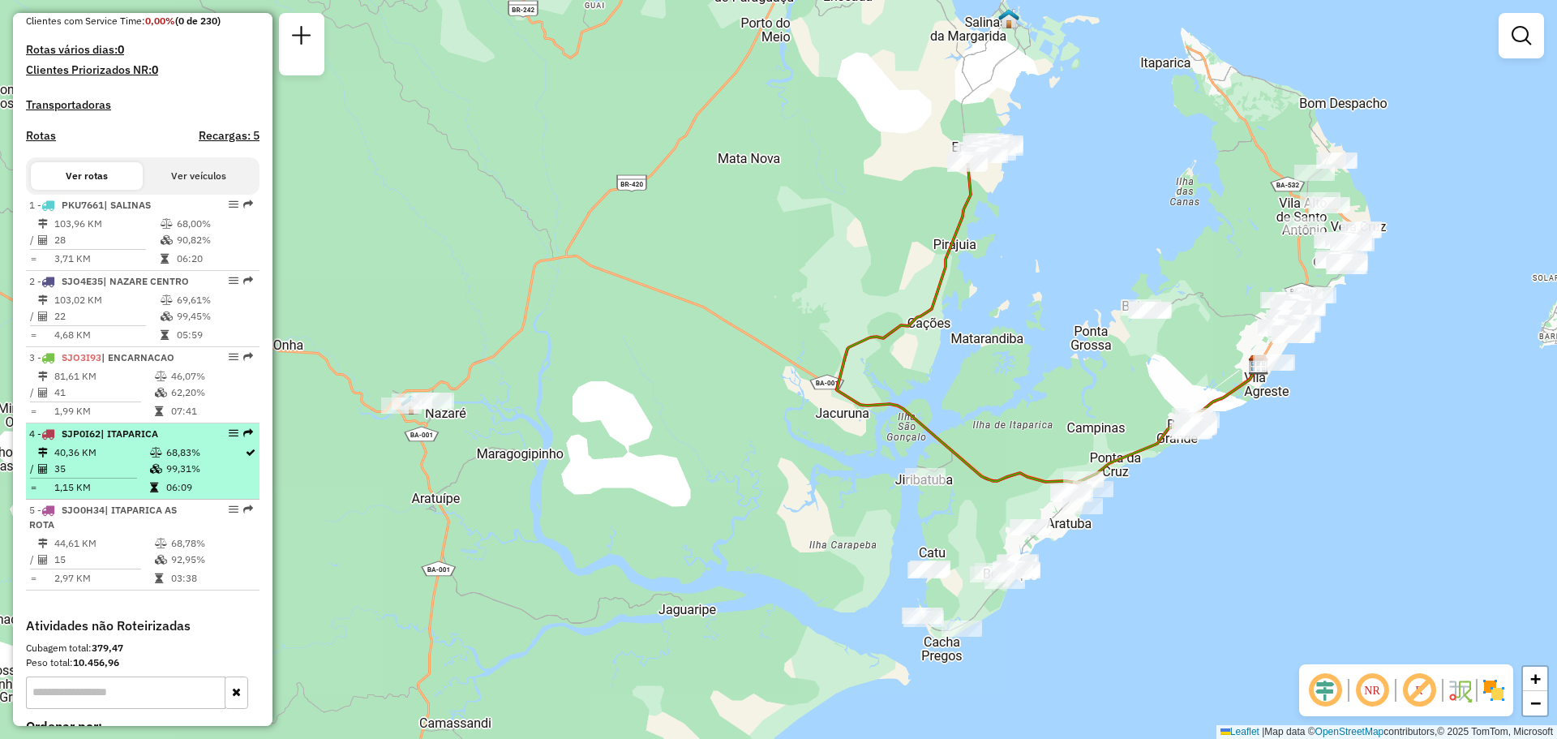
click at [122, 439] on li "4 - SJP0I62 | ITAPARICA 40,36 KM 68,83% / 35 99,31% = 1,15 KM 06:09" at bounding box center [143, 461] width 234 height 76
select select "**********"
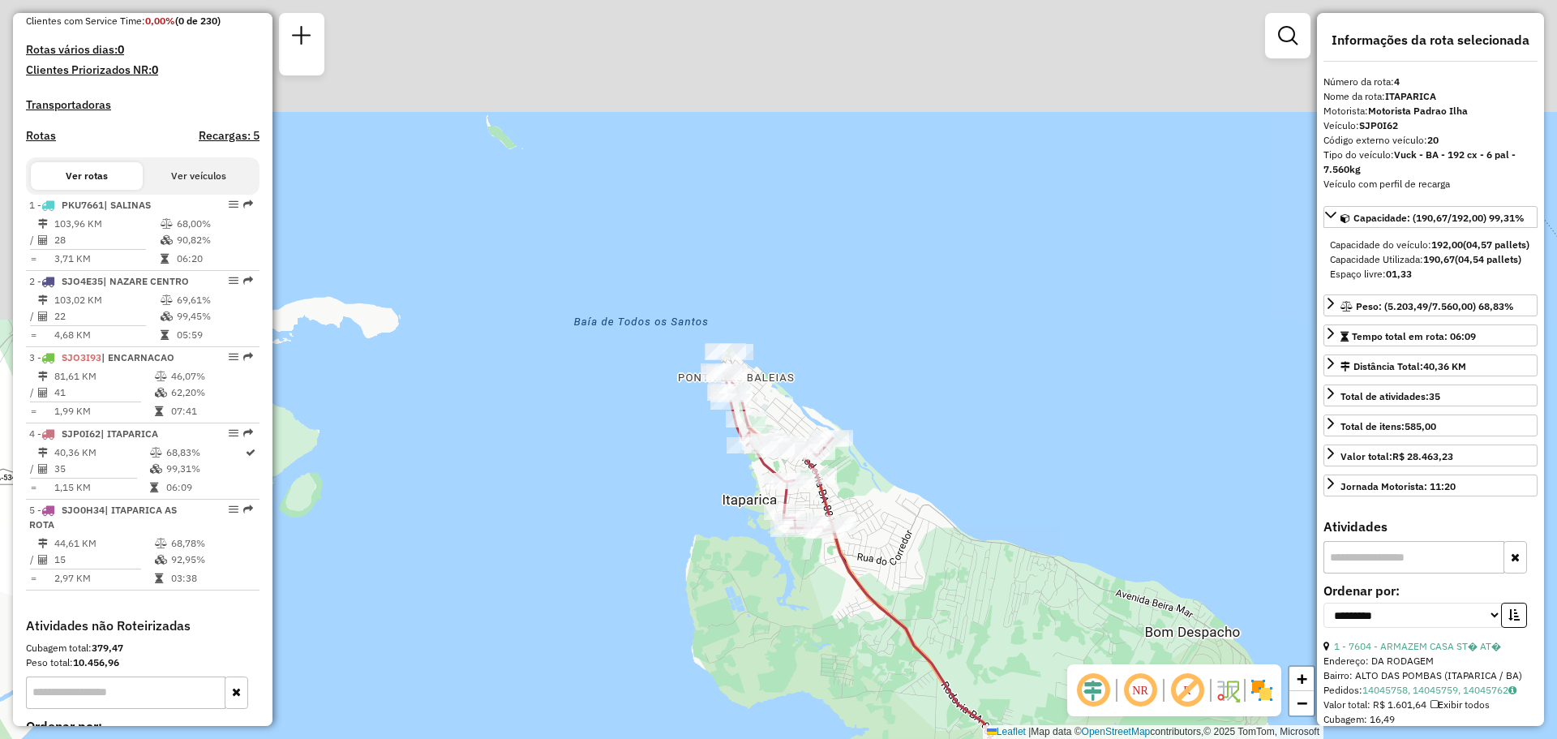
drag, startPoint x: 697, startPoint y: 118, endPoint x: 703, endPoint y: 458, distance: 339.9
click at [702, 460] on div "Janela de atendimento Grade de atendimento Capacidade Transportadoras Veículos …" at bounding box center [778, 369] width 1557 height 739
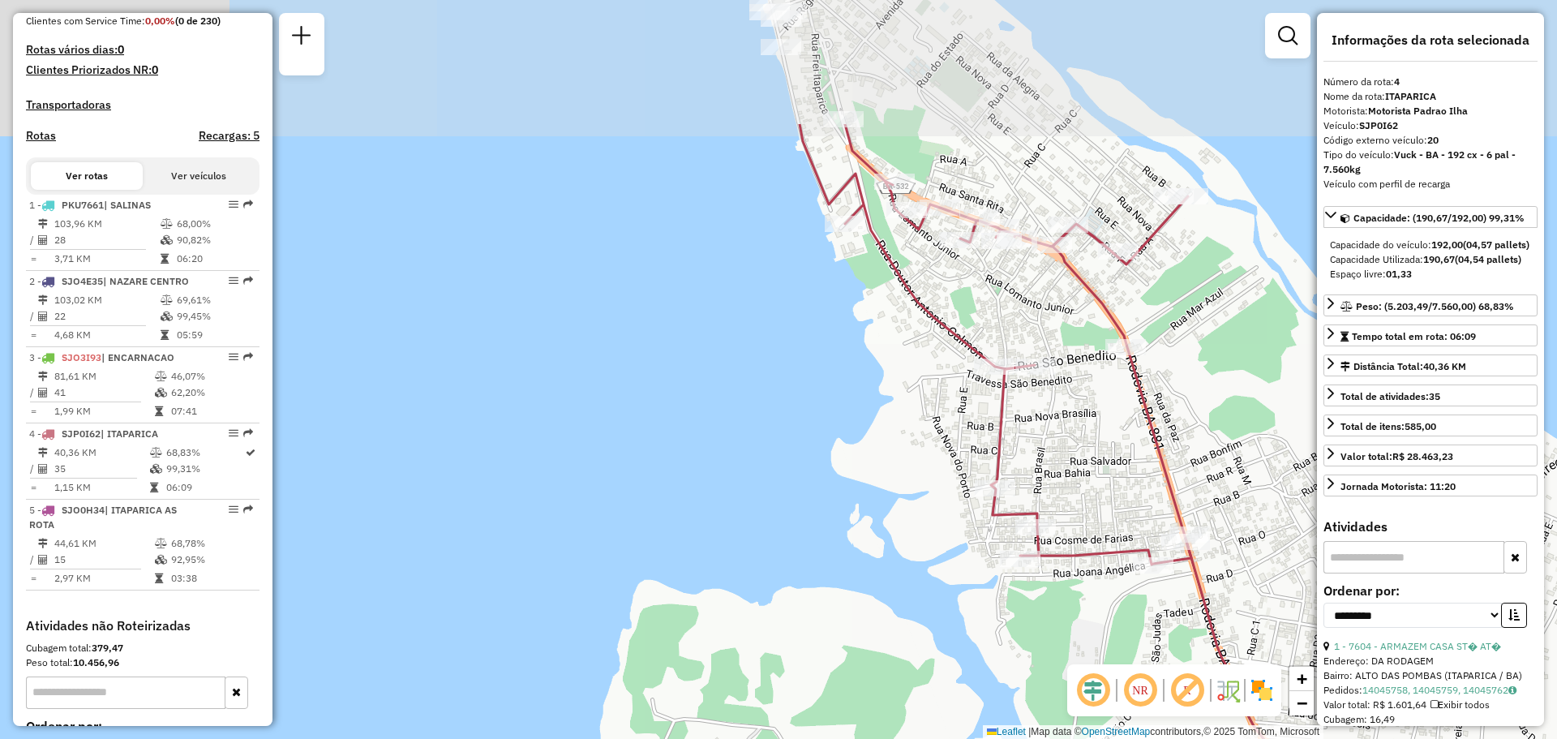
drag, startPoint x: 817, startPoint y: 317, endPoint x: 791, endPoint y: 531, distance: 215.7
click at [791, 531] on div "Janela de atendimento Grade de atendimento Capacidade Transportadoras Veículos …" at bounding box center [778, 369] width 1557 height 739
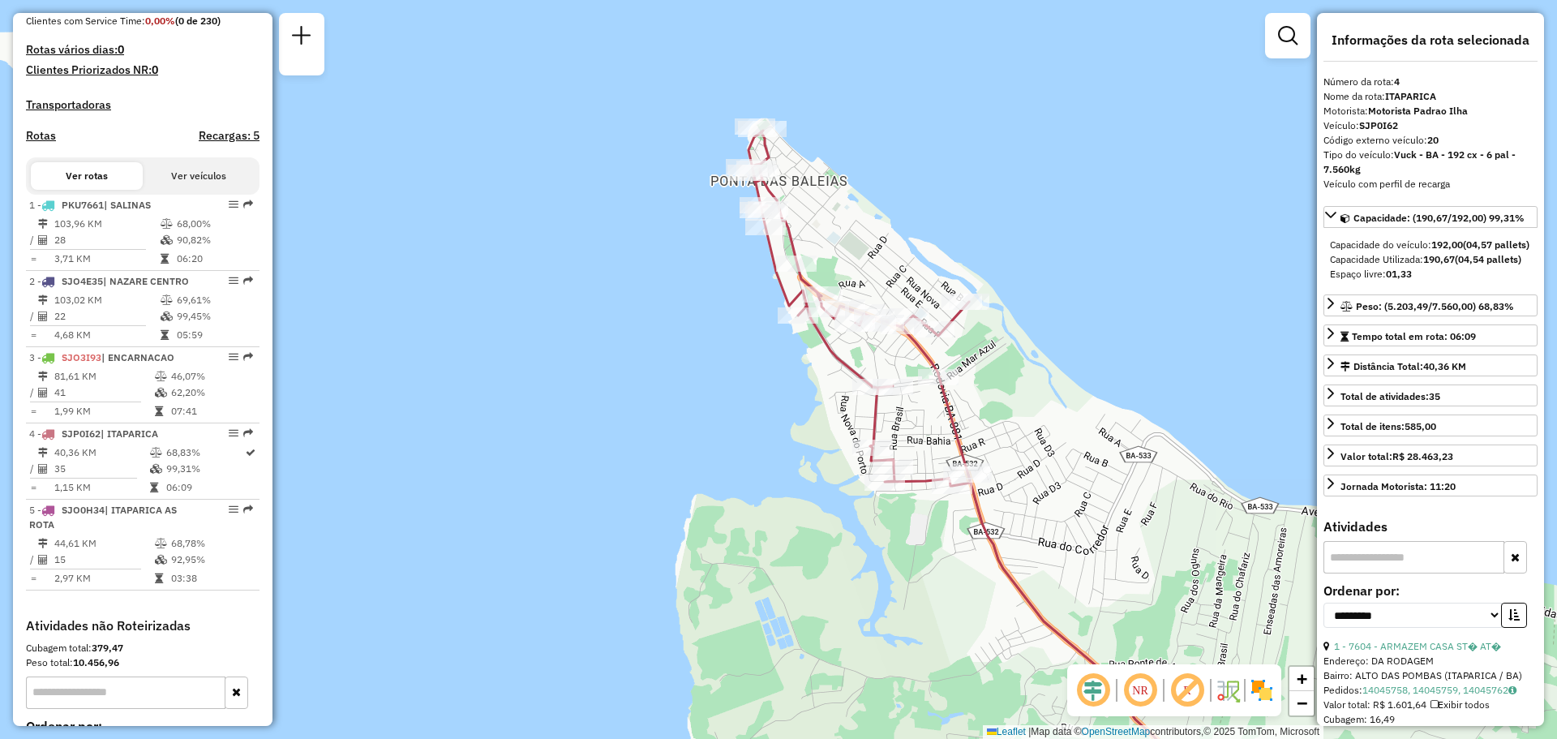
drag, startPoint x: 768, startPoint y: 383, endPoint x: 753, endPoint y: 392, distance: 17.8
click at [753, 392] on div "Janela de atendimento Grade de atendimento Capacidade Transportadoras Veículos …" at bounding box center [778, 369] width 1557 height 739
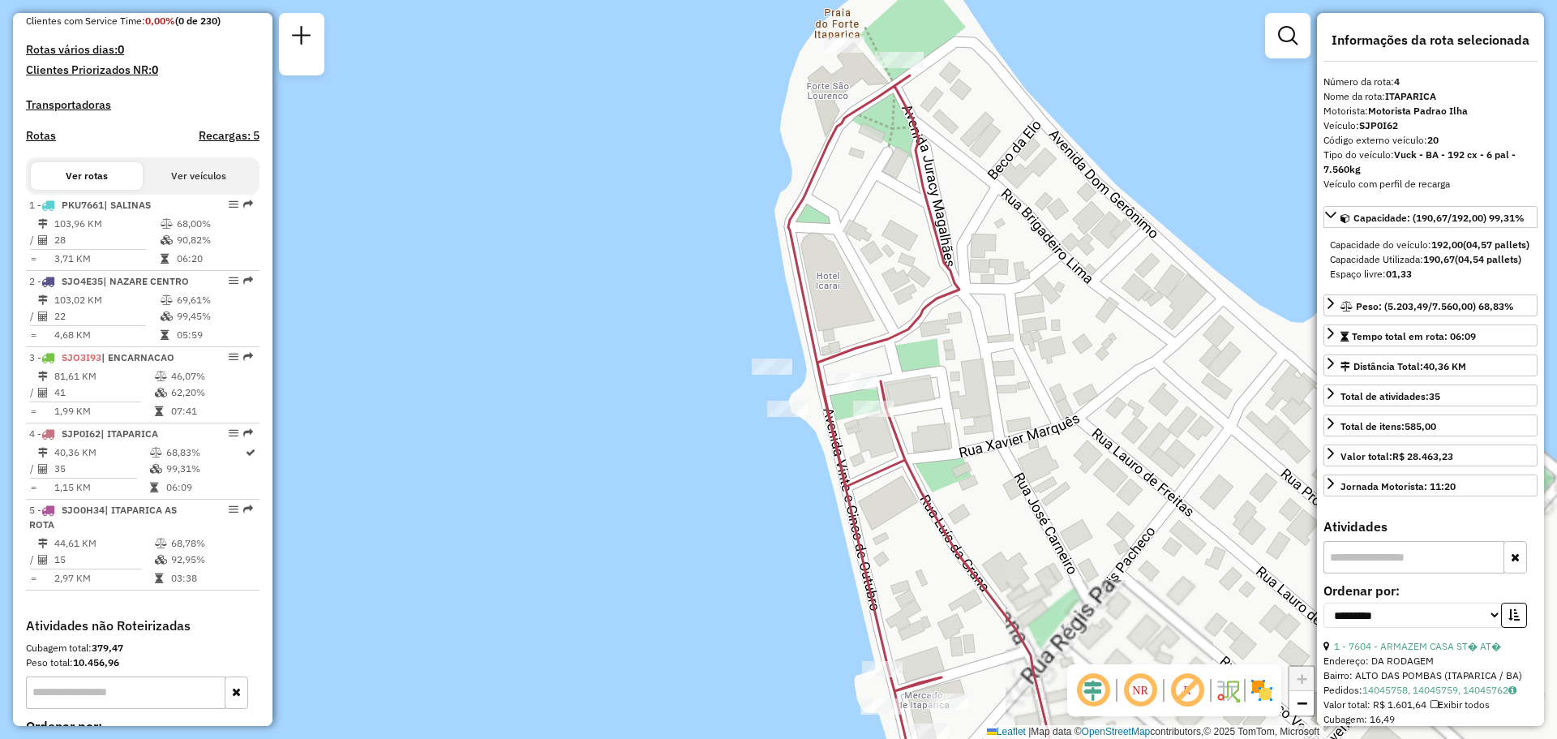
drag, startPoint x: 927, startPoint y: 152, endPoint x: 955, endPoint y: 306, distance: 156.5
click at [955, 306] on div "Janela de atendimento Grade de atendimento Capacidade Transportadoras Veículos …" at bounding box center [778, 369] width 1557 height 739
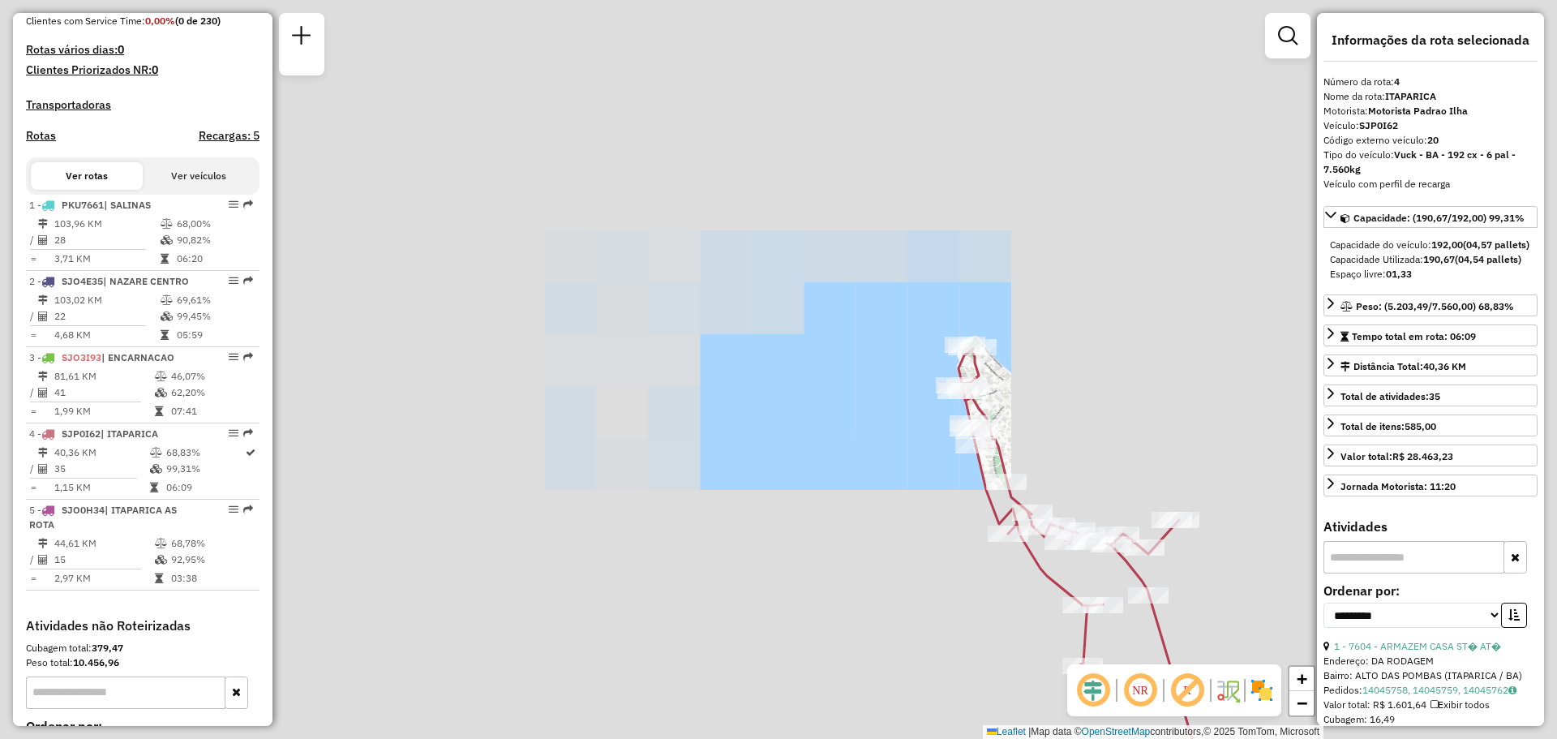
drag, startPoint x: 1023, startPoint y: 452, endPoint x: 862, endPoint y: 271, distance: 241.9
click at [880, 290] on div "Janela de atendimento Grade de atendimento Capacidade Transportadoras Veículos …" at bounding box center [778, 369] width 1557 height 739
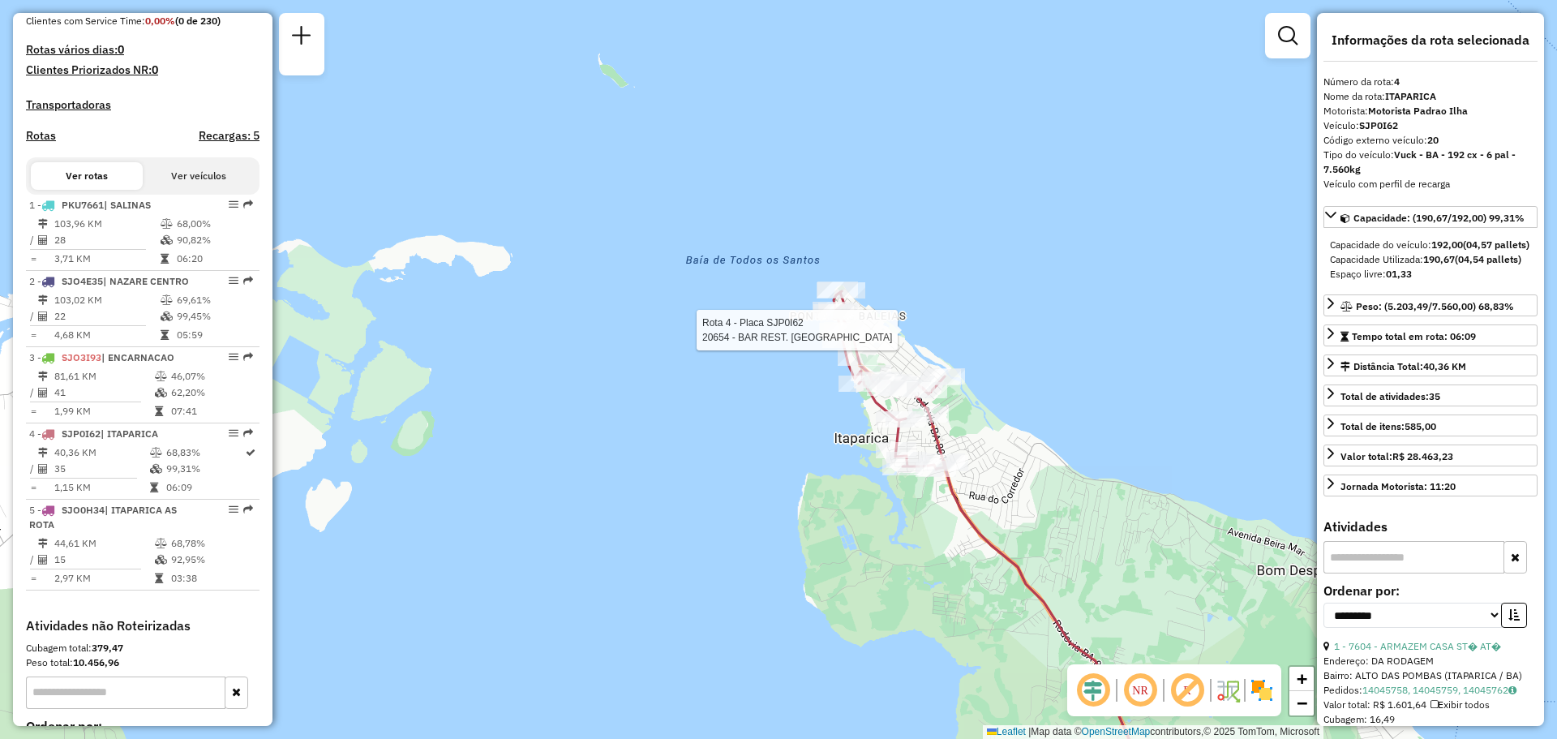
drag, startPoint x: 798, startPoint y: 390, endPoint x: 766, endPoint y: 335, distance: 63.6
click at [783, 364] on div "Rota 4 - Placa SJP0I62 20654 - BAR REST. TALIVINE Rota 4 - Placa SJP0I62 26967 …" at bounding box center [778, 369] width 1557 height 739
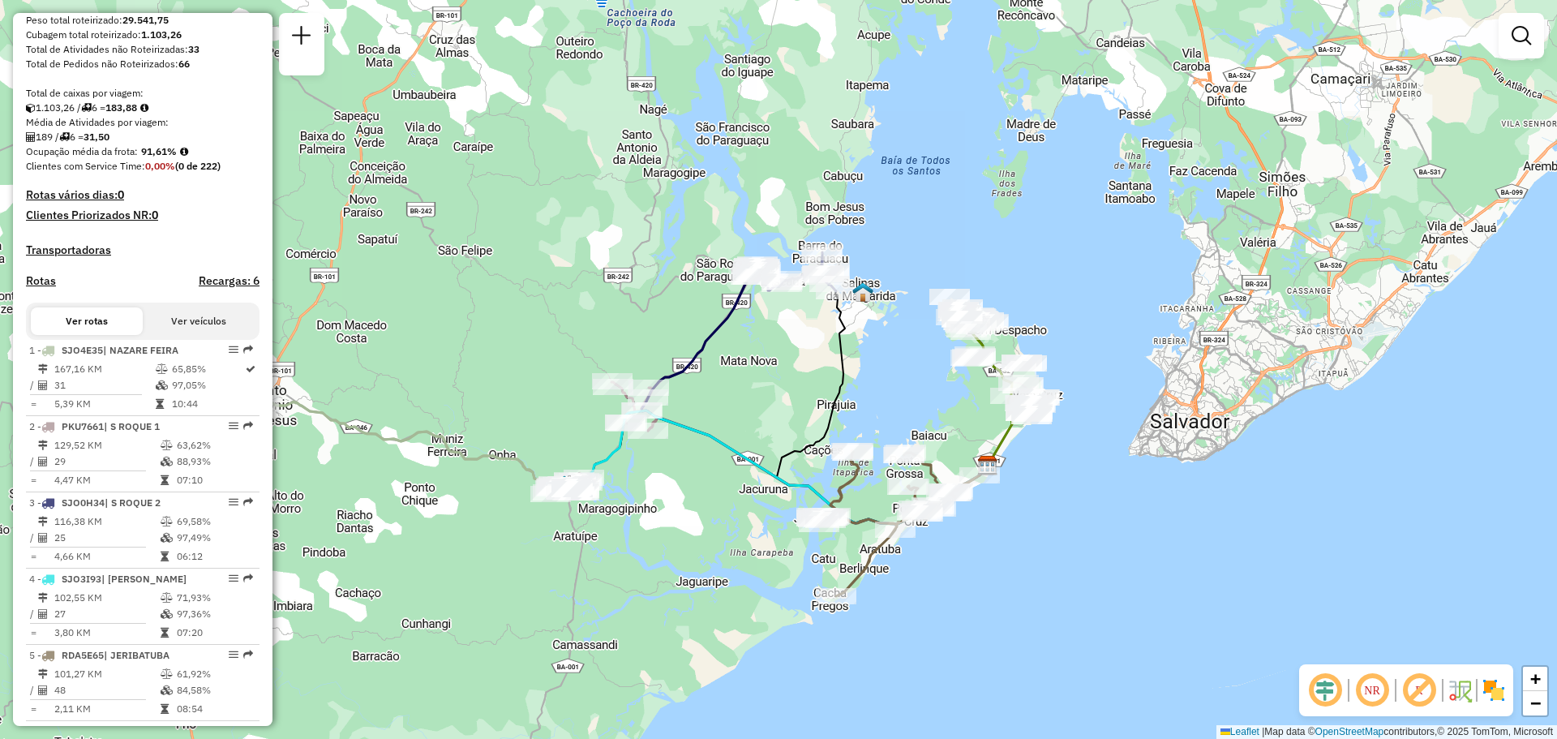
scroll to position [568, 0]
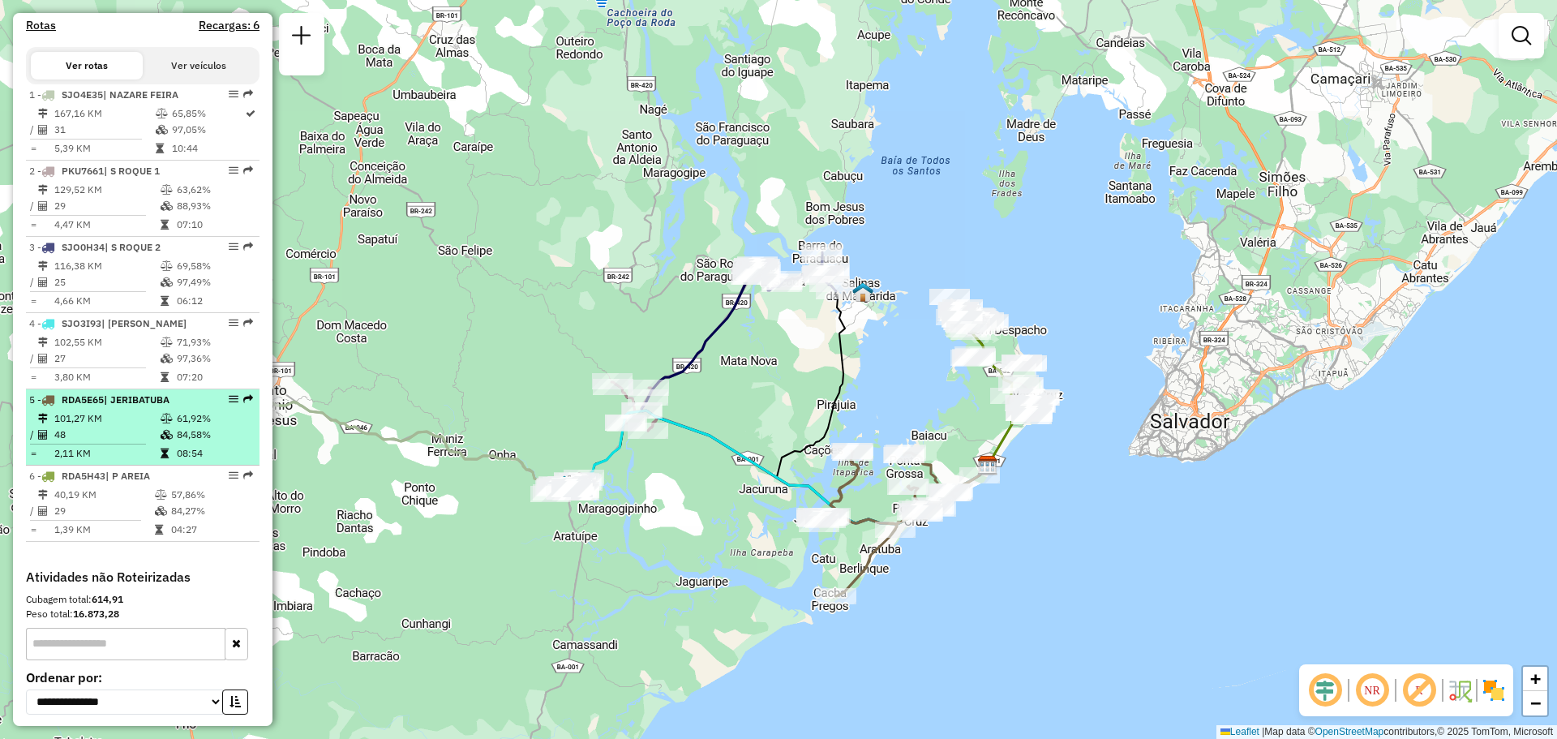
click at [145, 443] on td "48" at bounding box center [107, 435] width 106 height 16
select select "**********"
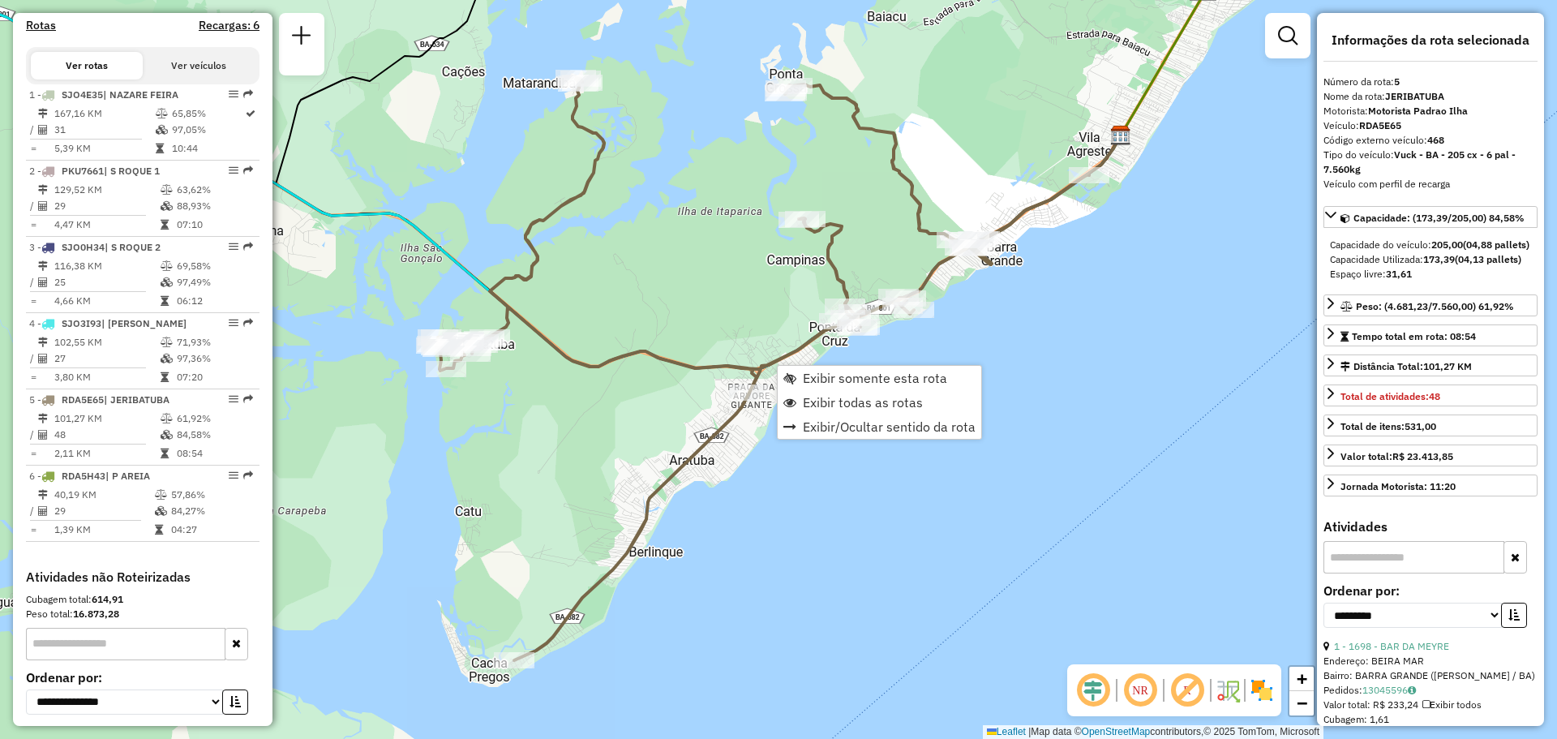
scroll to position [696, 0]
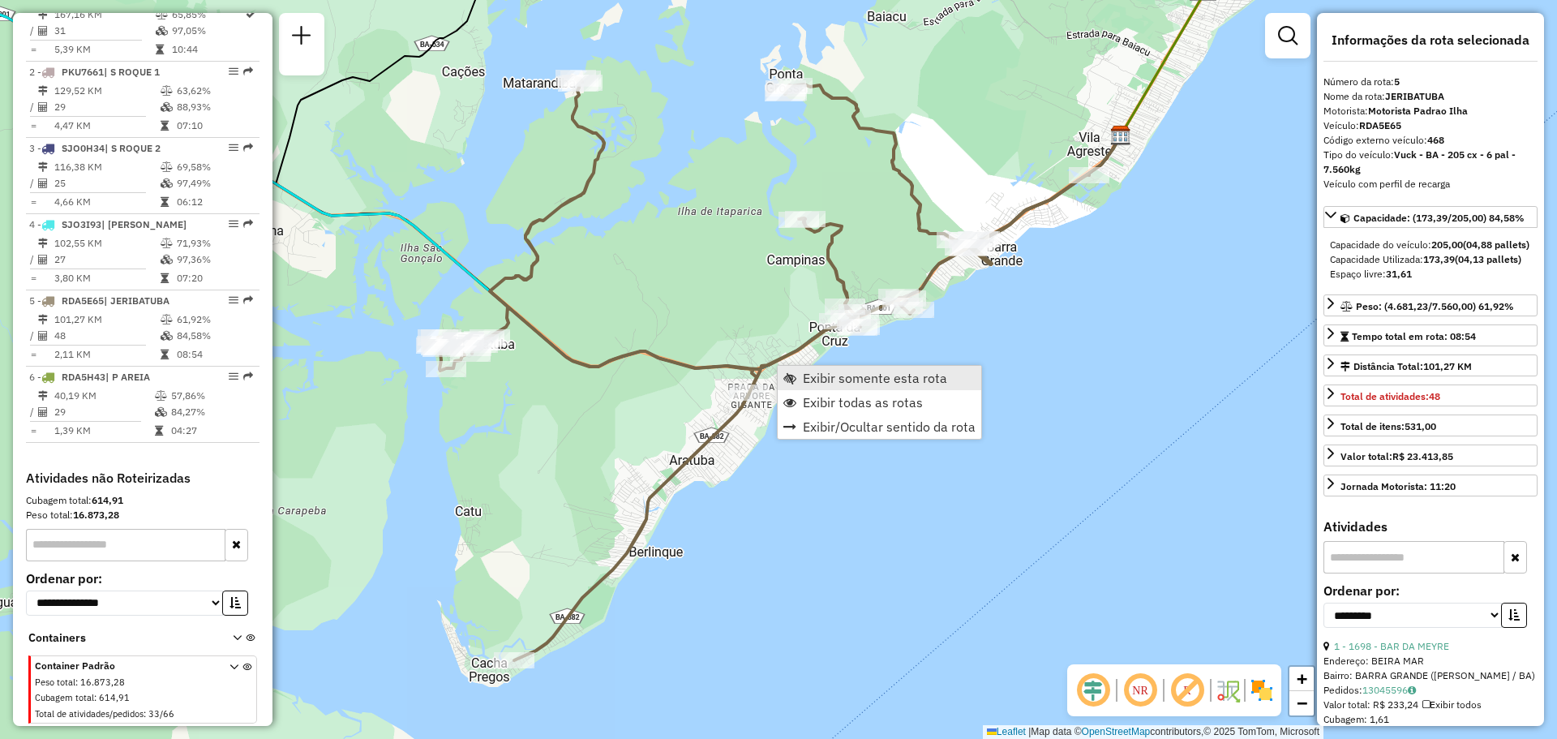
click at [810, 384] on span "Exibir somente esta rota" at bounding box center [875, 377] width 144 height 13
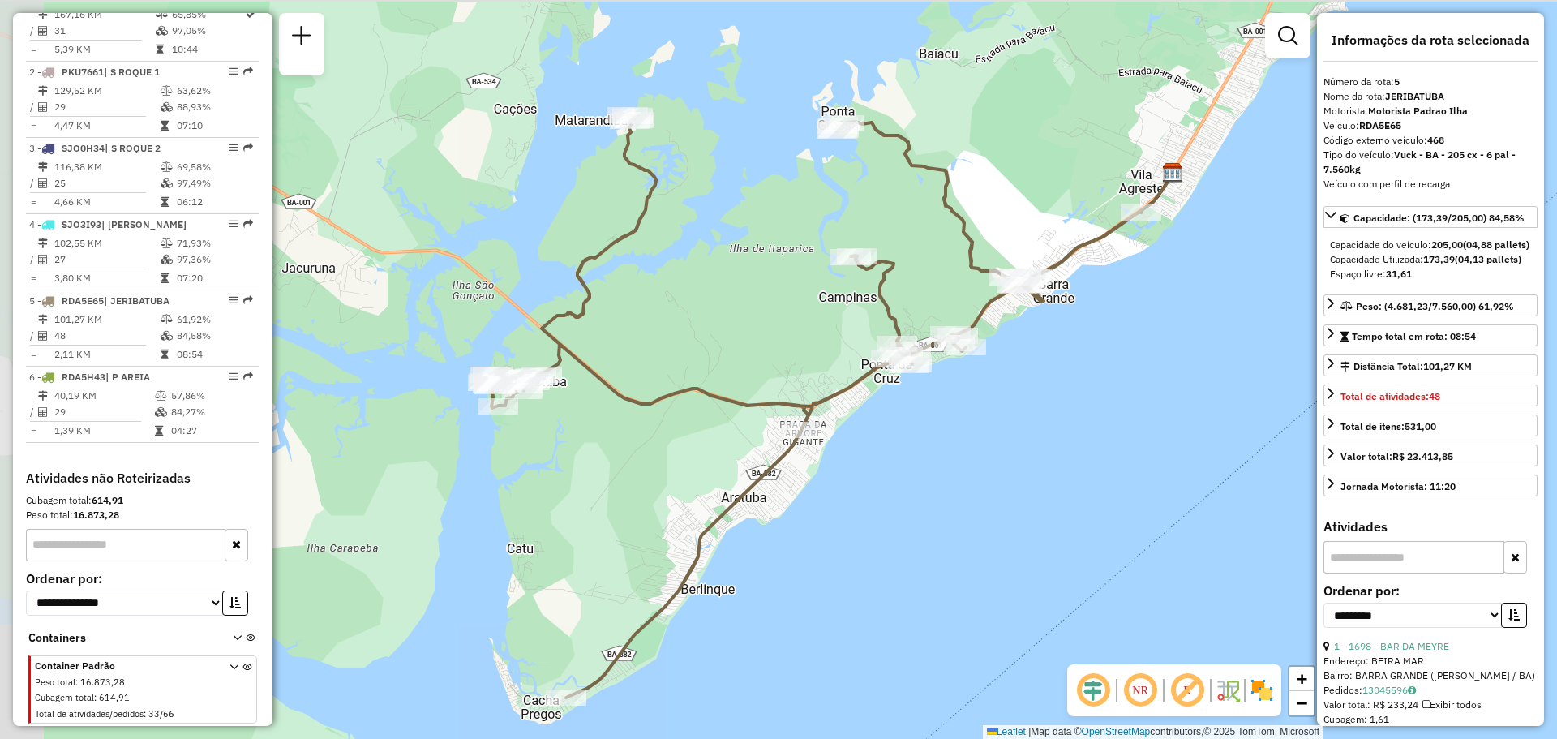
drag, startPoint x: 770, startPoint y: 380, endPoint x: 822, endPoint y: 418, distance: 63.3
click at [822, 418] on div "Janela de atendimento Grade de atendimento Capacidade Transportadoras Veículos …" at bounding box center [778, 369] width 1557 height 739
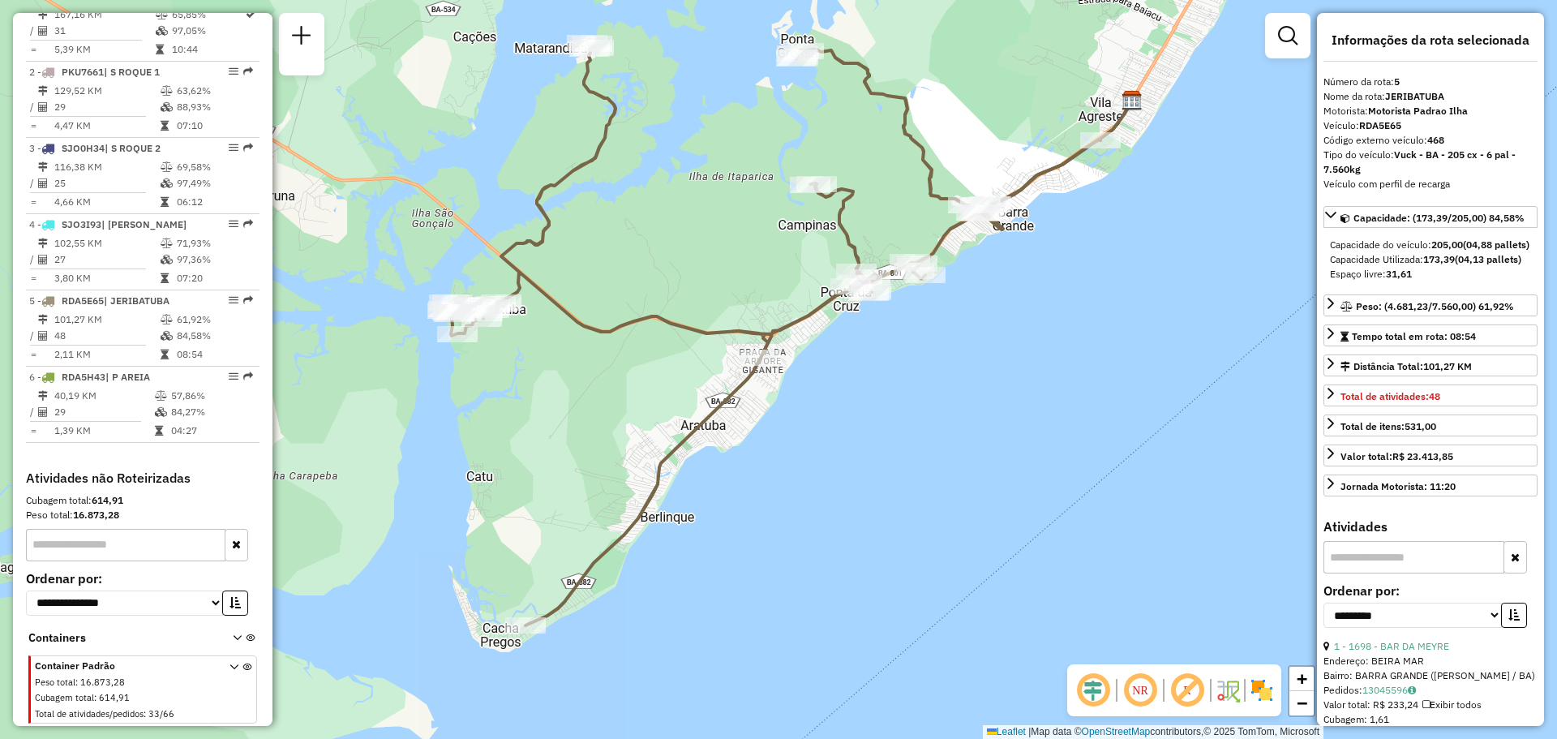
drag, startPoint x: 850, startPoint y: 537, endPoint x: 809, endPoint y: 465, distance: 83.2
click at [809, 465] on div "Janela de atendimento Grade de atendimento Capacidade Transportadoras Veículos …" at bounding box center [778, 369] width 1557 height 739
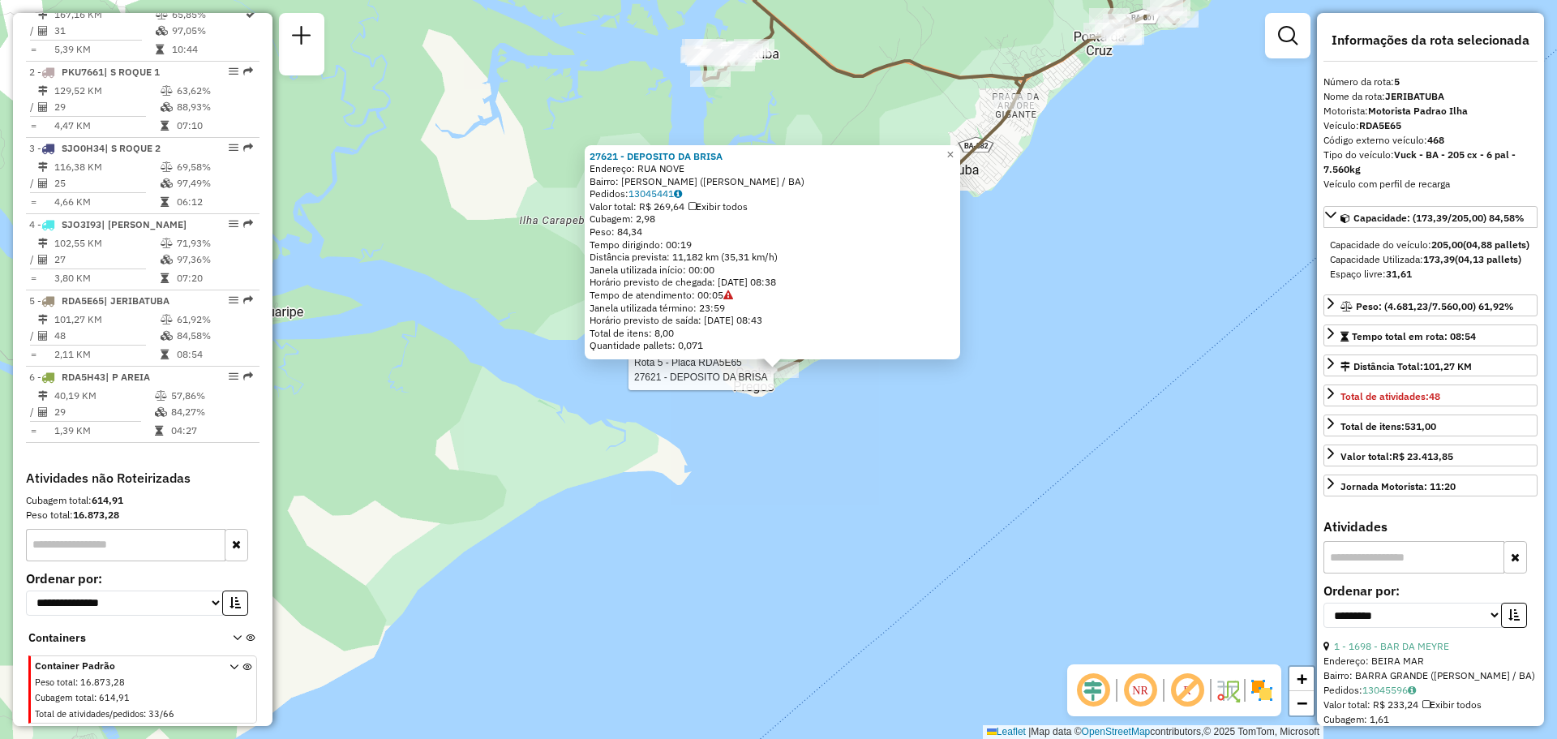
drag, startPoint x: 789, startPoint y: 551, endPoint x: 775, endPoint y: 512, distance: 42.1
click at [789, 551] on div "Rota 5 - Placa RDA5E65 27621 - DEPOSITO DA BRISA 27621 - DEPOSITO DA BRISA Ende…" at bounding box center [778, 369] width 1557 height 739
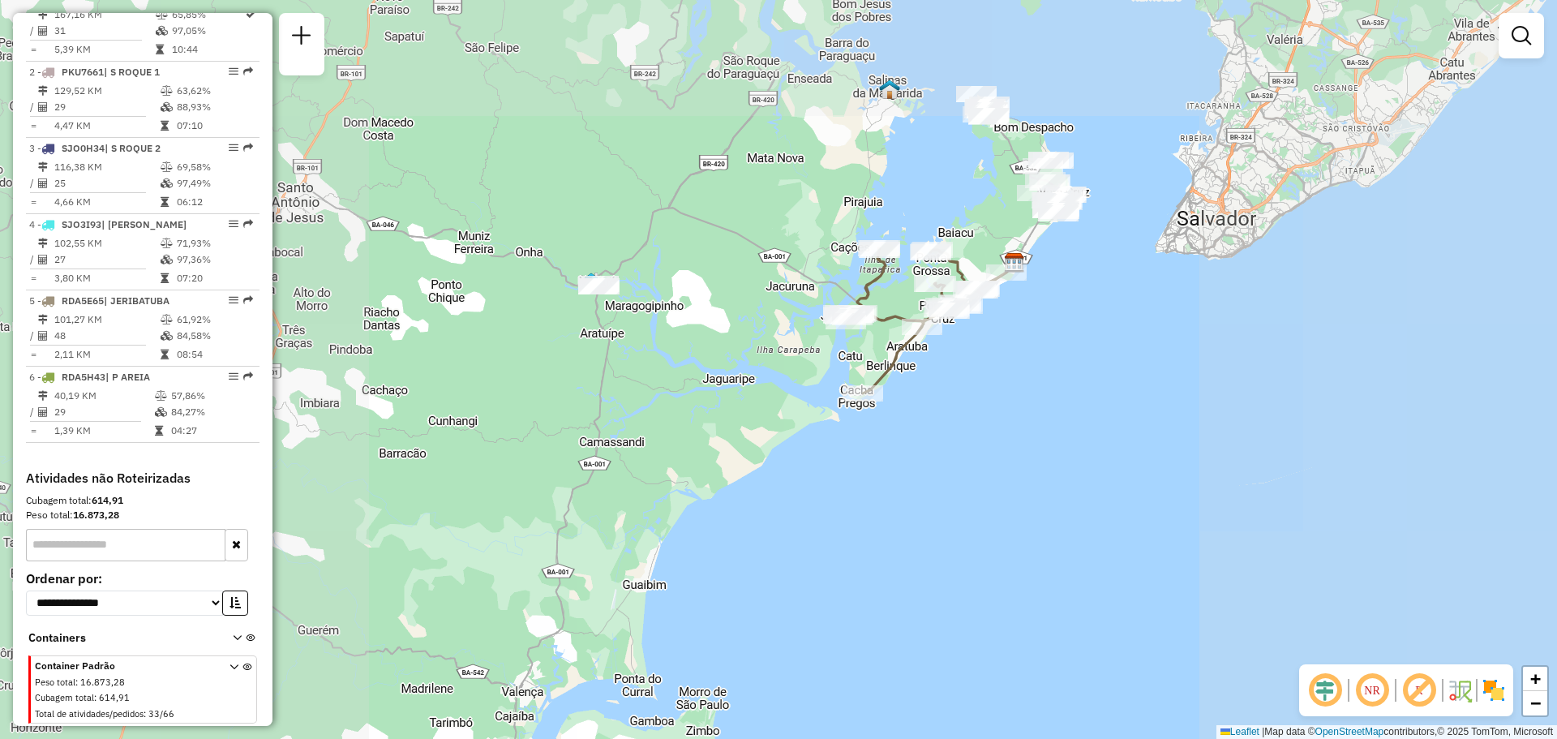
drag, startPoint x: 965, startPoint y: 404, endPoint x: 845, endPoint y: 488, distance: 146.7
click at [857, 483] on div "Janela de atendimento Grade de atendimento Capacidade Transportadoras Veículos …" at bounding box center [778, 369] width 1557 height 739
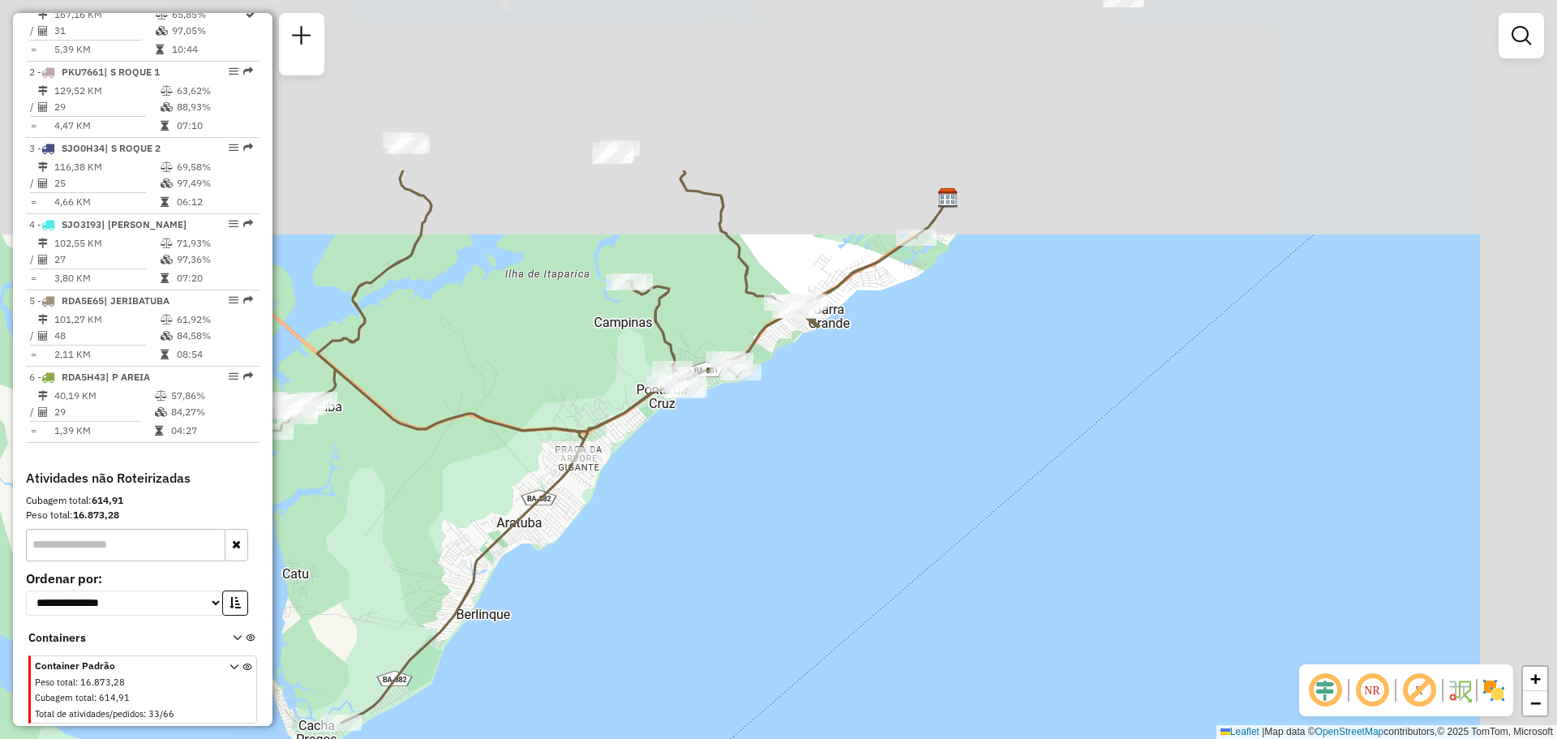
drag, startPoint x: 907, startPoint y: 338, endPoint x: 741, endPoint y: 572, distance: 286.2
click at [741, 572] on div "Janela de atendimento Grade de atendimento Capacidade Transportadoras Veículos …" at bounding box center [778, 369] width 1557 height 739
